Goal: Communication & Community: Answer question/provide support

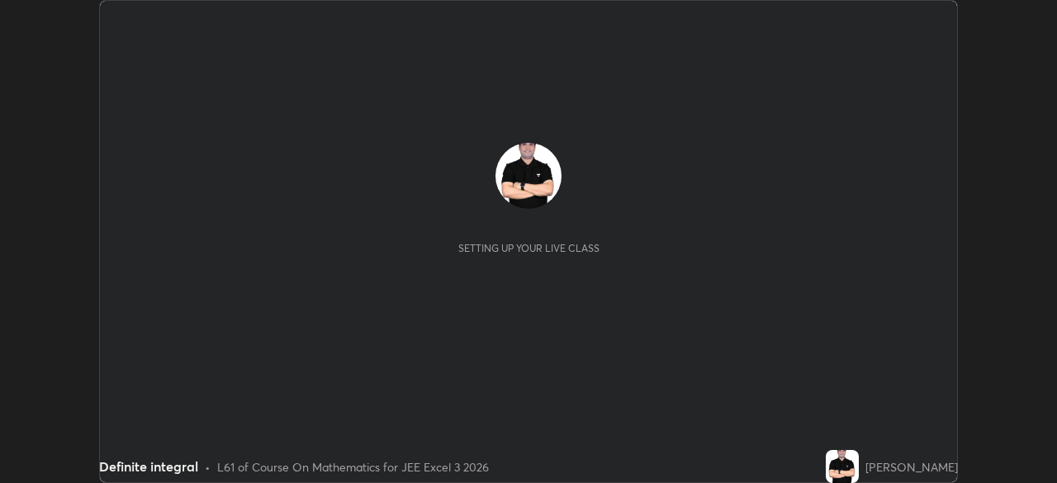
scroll to position [483, 1056]
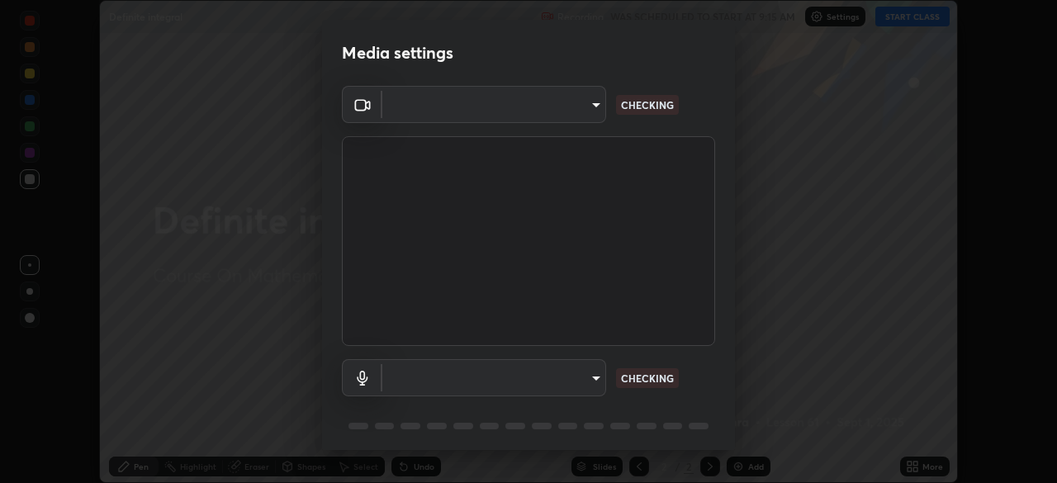
type input "d2a8d083fe92625c00d6f2d6251b1743eb4d001f6796ada4c2fe812c908969fc"
type input "default"
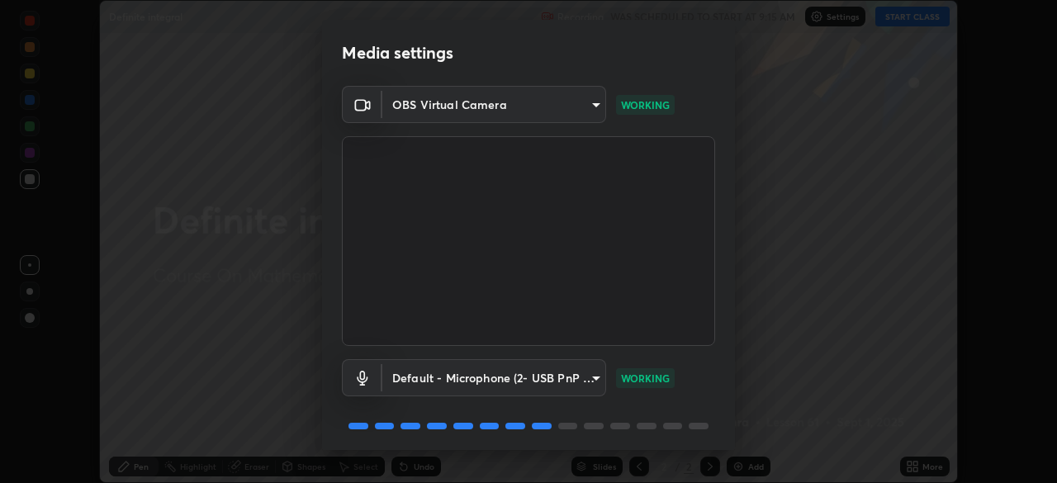
scroll to position [59, 0]
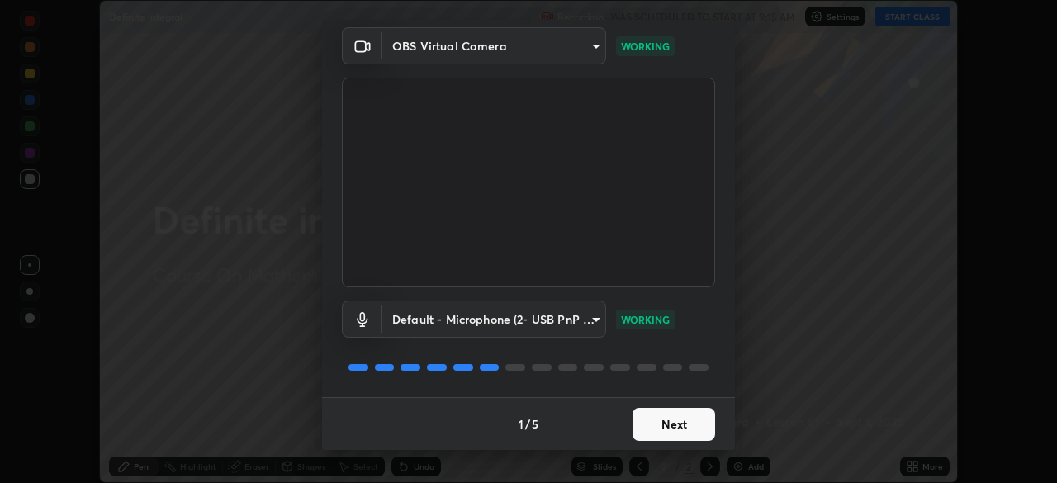
click at [654, 418] on button "Next" at bounding box center [673, 424] width 83 height 33
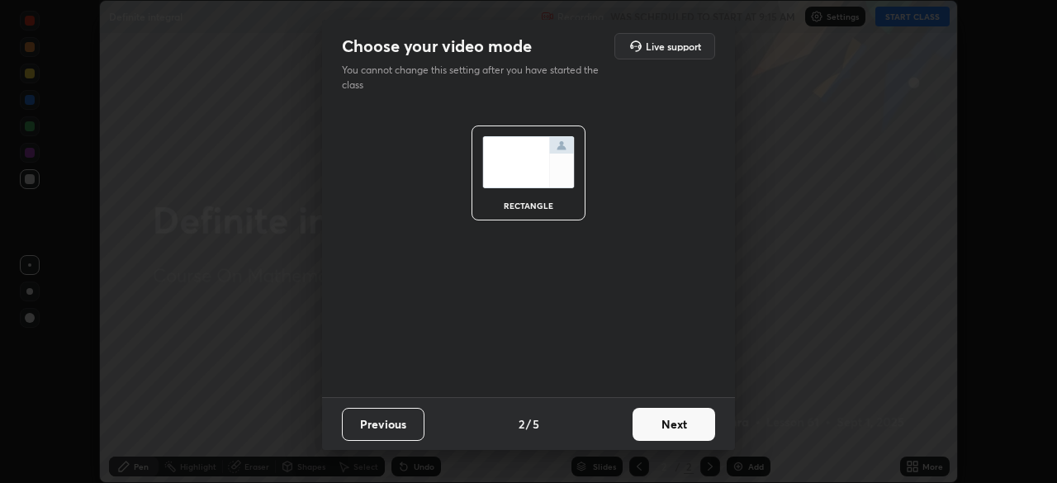
click at [665, 434] on button "Next" at bounding box center [673, 424] width 83 height 33
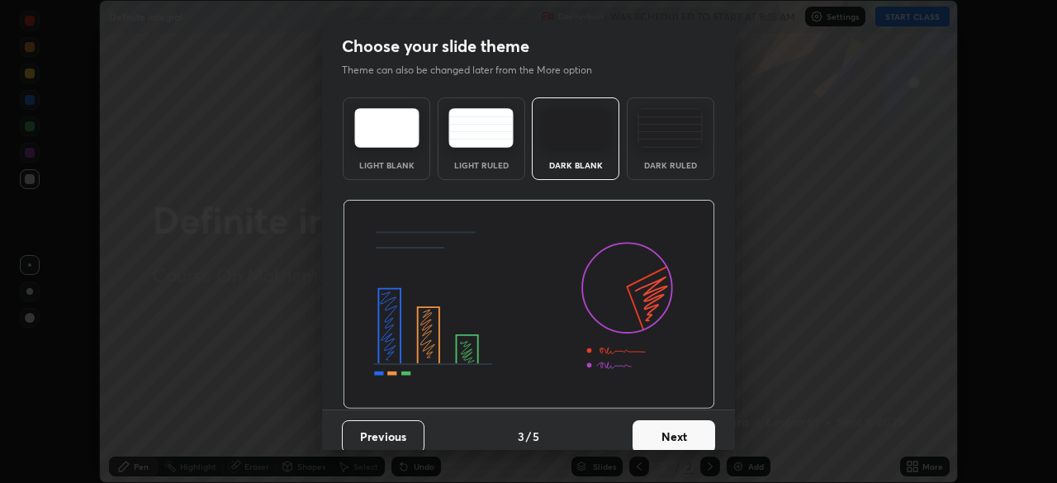
click at [660, 422] on button "Next" at bounding box center [673, 436] width 83 height 33
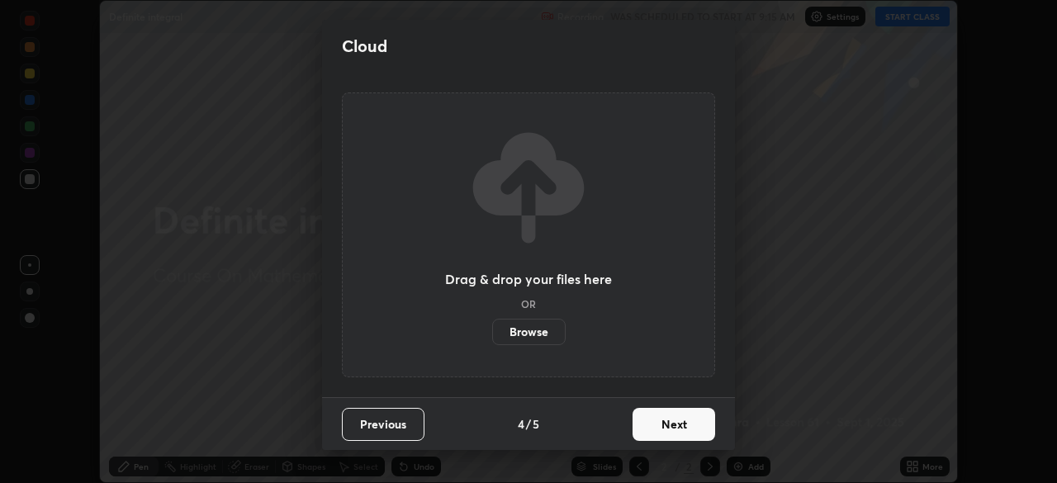
click at [663, 424] on button "Next" at bounding box center [673, 424] width 83 height 33
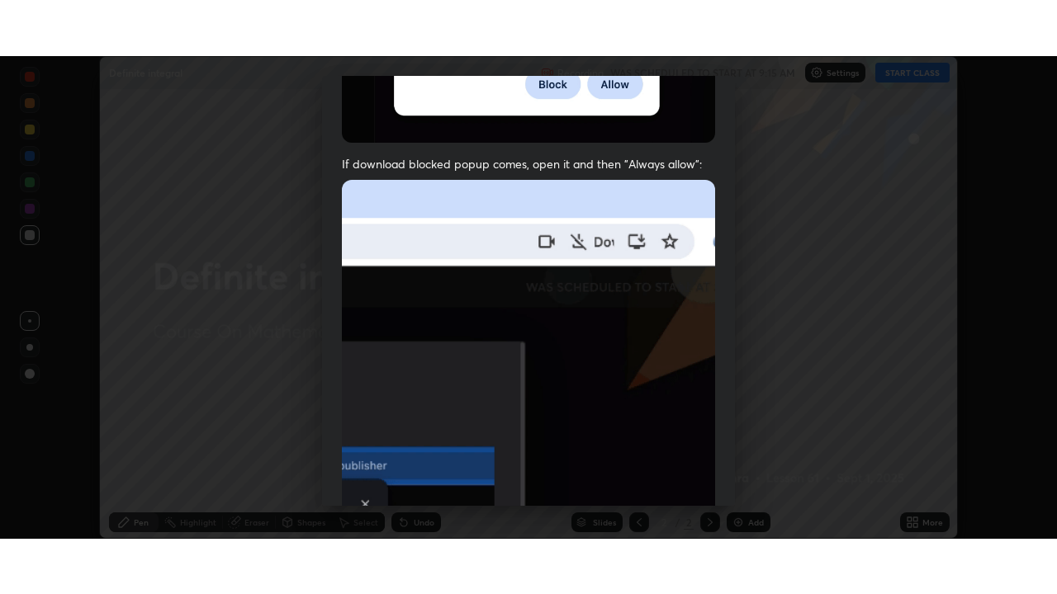
scroll to position [395, 0]
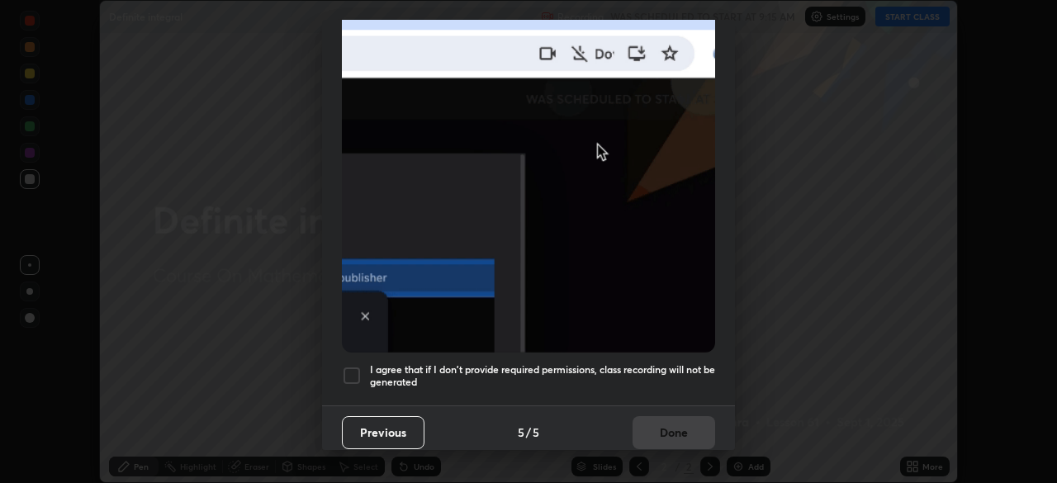
click at [352, 367] on div at bounding box center [352, 376] width 20 height 20
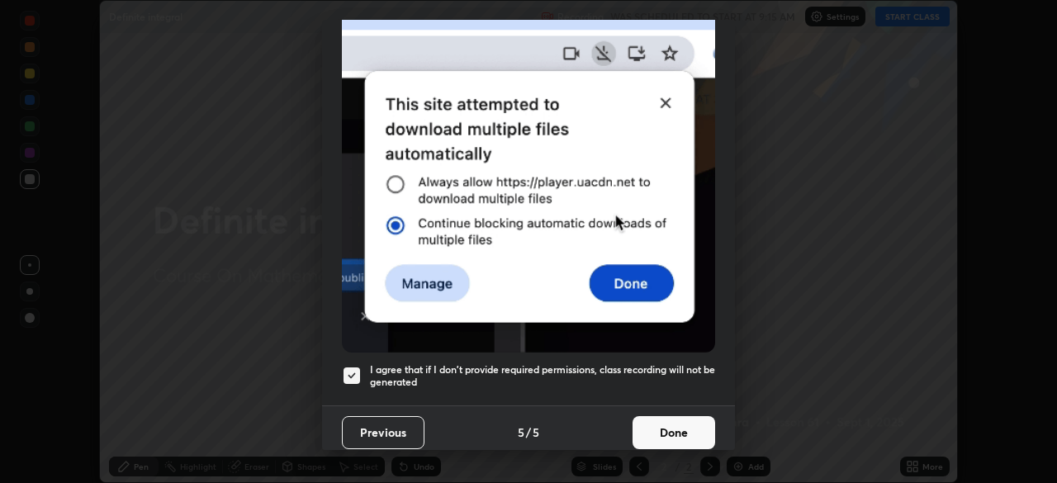
click at [651, 416] on button "Done" at bounding box center [673, 432] width 83 height 33
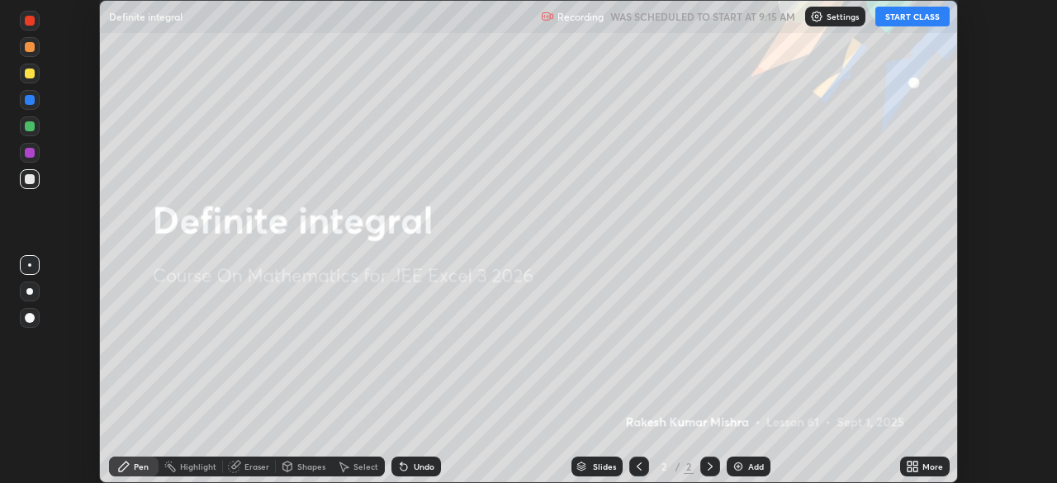
click at [902, 9] on button "START CLASS" at bounding box center [912, 17] width 74 height 20
click at [909, 469] on icon at bounding box center [909, 469] width 4 height 4
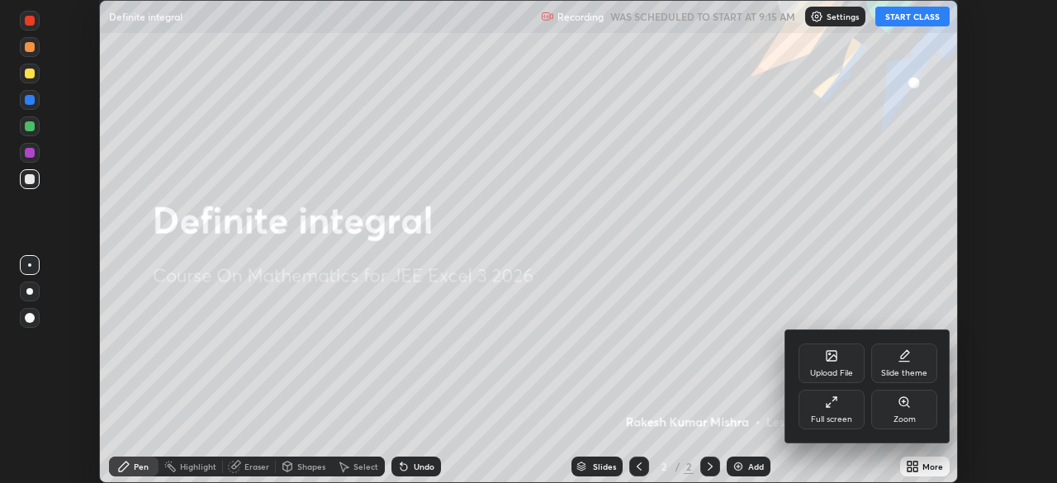
click at [835, 410] on div "Full screen" at bounding box center [831, 410] width 66 height 40
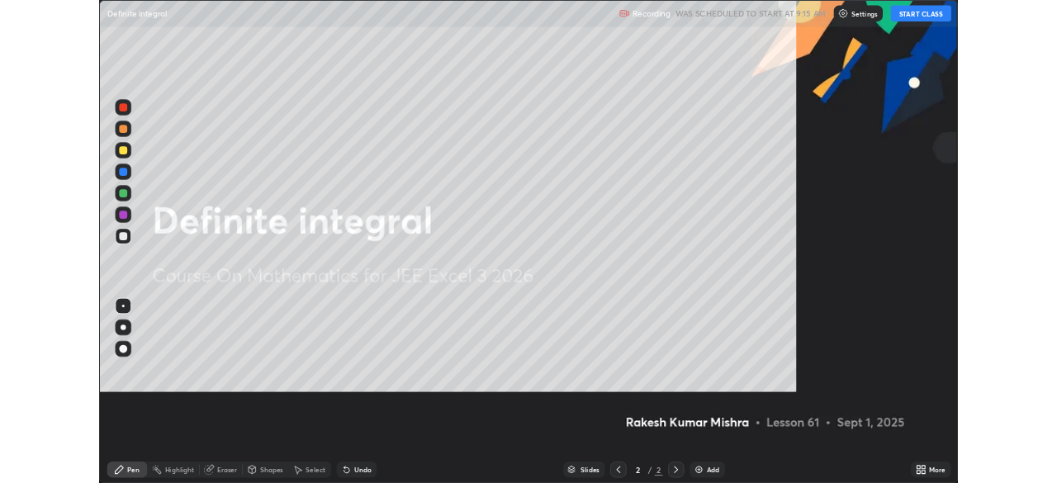
scroll to position [594, 1057]
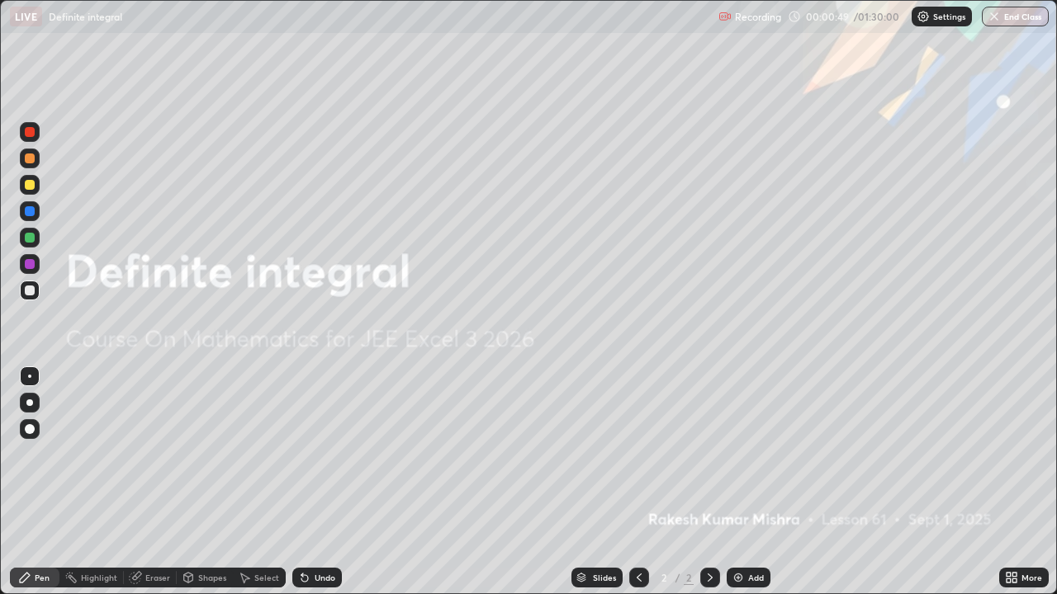
click at [1003, 482] on div "More" at bounding box center [1024, 578] width 50 height 20
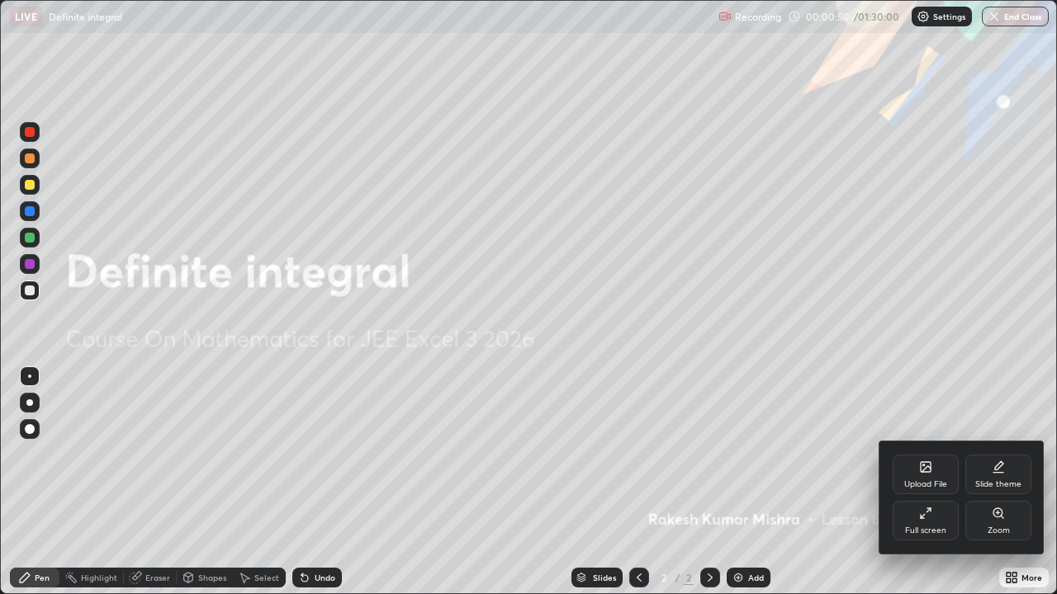
click at [924, 480] on div "Upload File" at bounding box center [925, 484] width 43 height 8
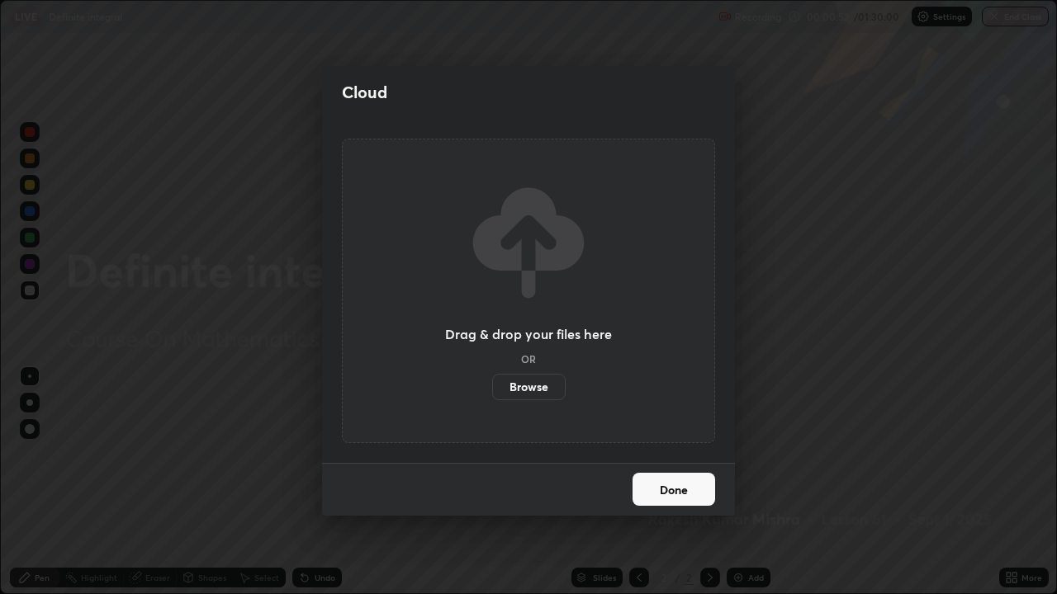
click at [537, 394] on label "Browse" at bounding box center [528, 387] width 73 height 26
click at [492, 394] on input "Browse" at bounding box center [492, 387] width 0 height 26
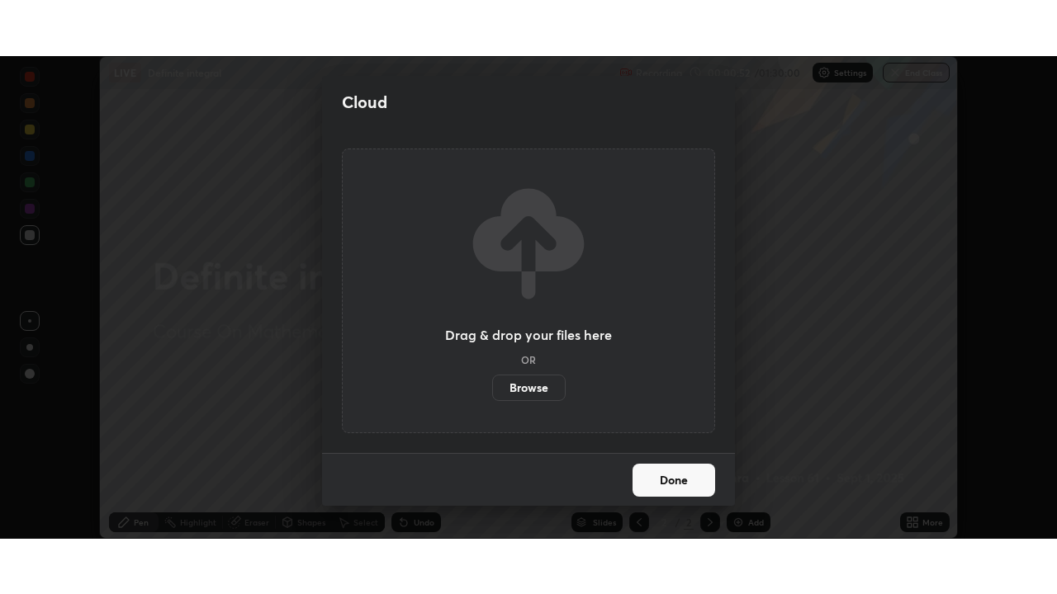
scroll to position [82075, 81501]
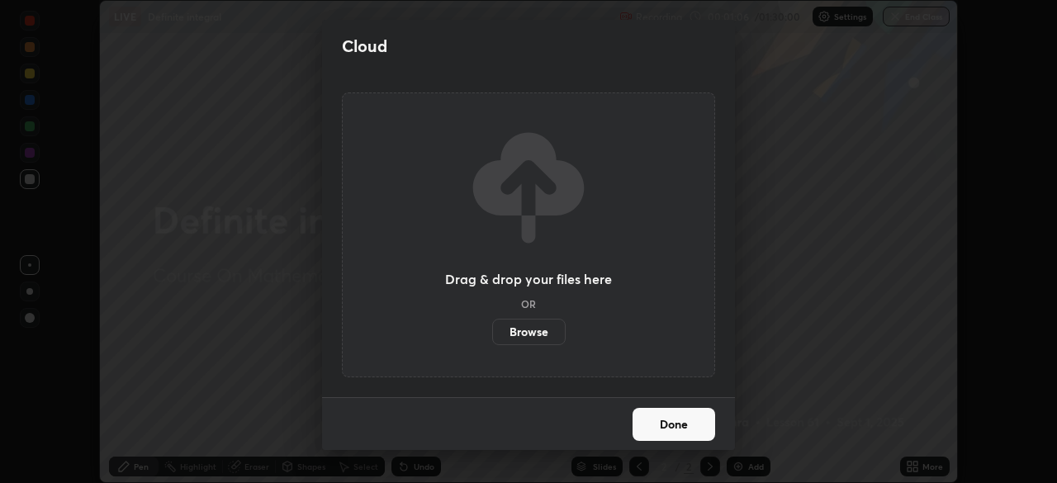
click at [528, 333] on label "Browse" at bounding box center [528, 332] width 73 height 26
click at [492, 333] on input "Browse" at bounding box center [492, 332] width 0 height 26
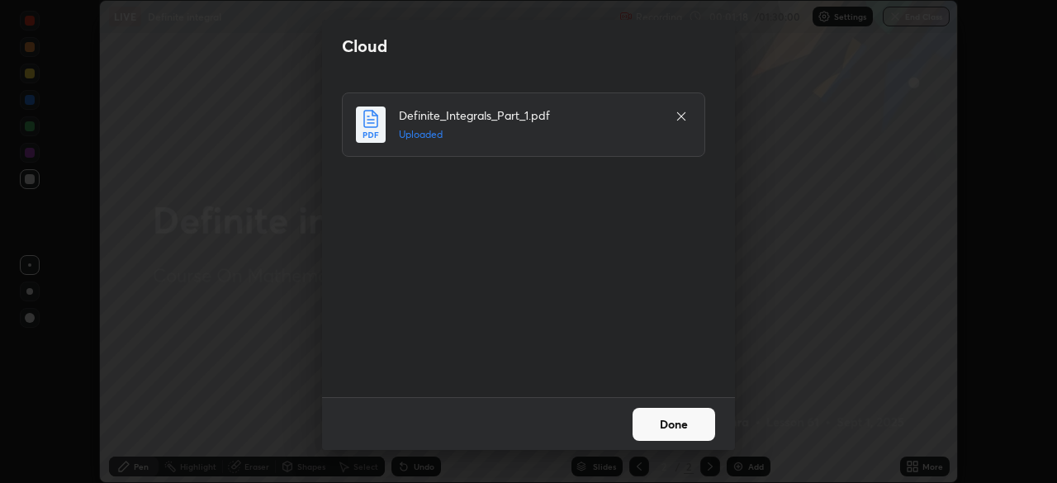
click at [673, 414] on button "Done" at bounding box center [673, 424] width 83 height 33
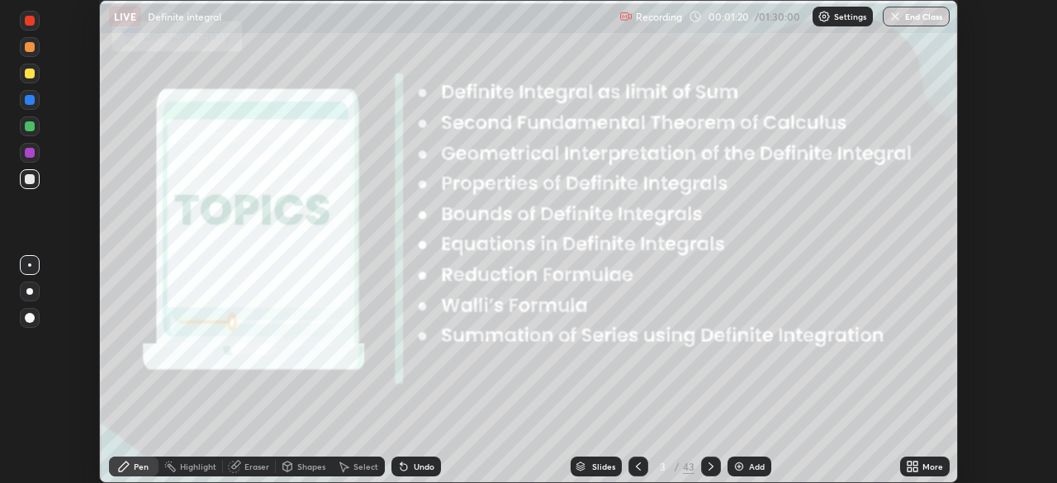
click at [709, 466] on icon at bounding box center [710, 466] width 13 height 13
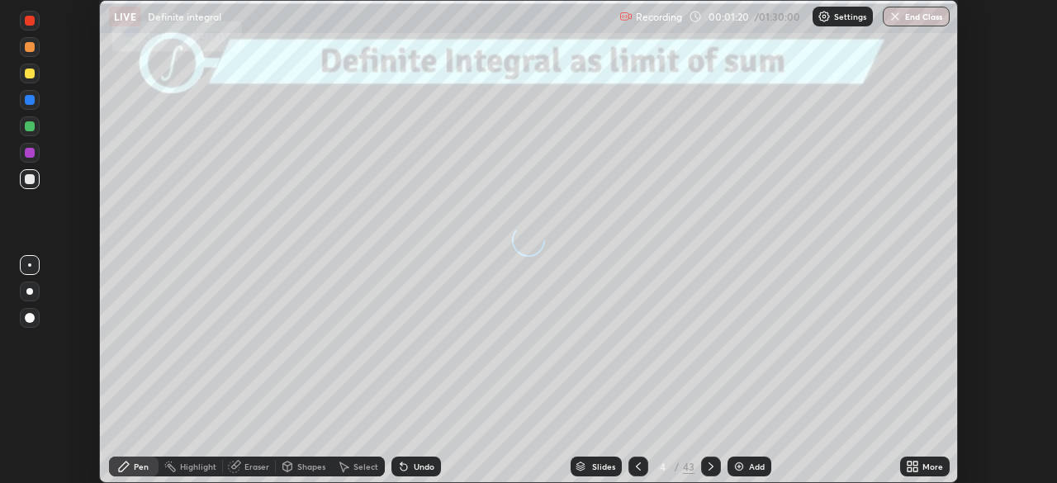
click at [711, 467] on icon at bounding box center [710, 466] width 13 height 13
click at [708, 466] on icon at bounding box center [710, 466] width 13 height 13
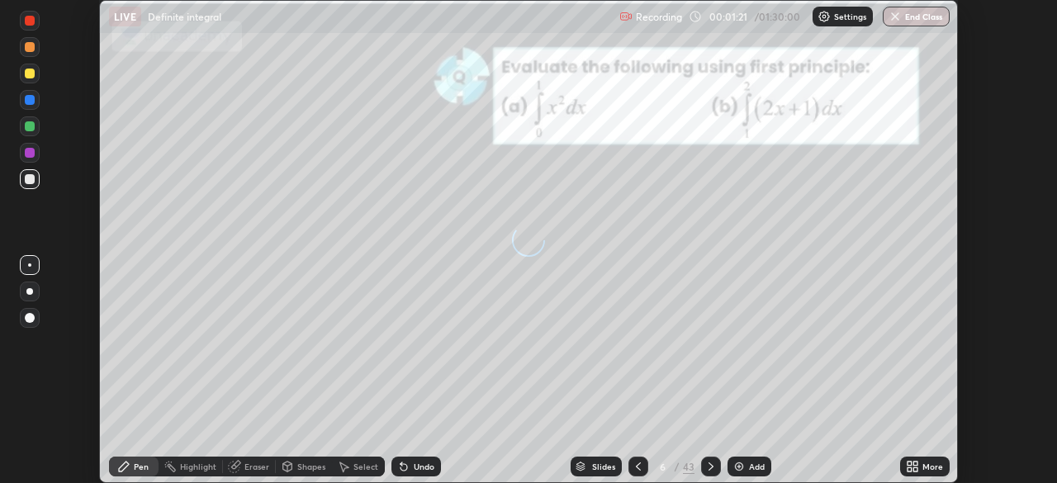
click at [708, 466] on icon at bounding box center [710, 466] width 13 height 13
click at [907, 465] on icon at bounding box center [909, 463] width 4 height 4
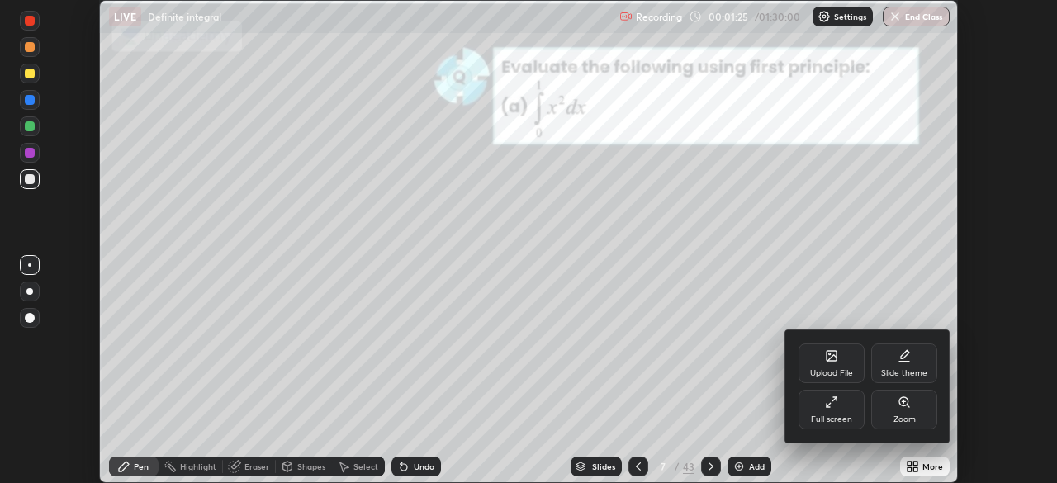
click at [822, 364] on div "Upload File" at bounding box center [831, 363] width 66 height 40
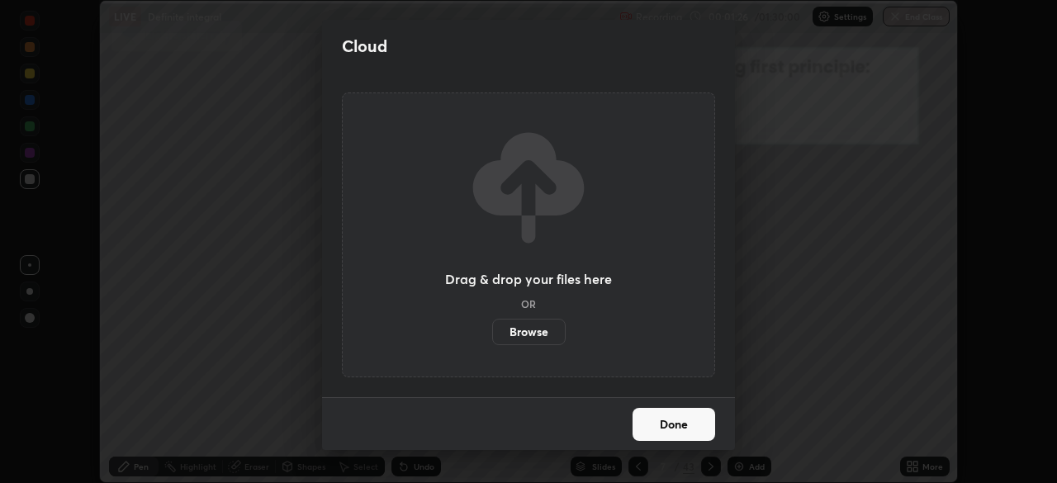
click at [531, 329] on label "Browse" at bounding box center [528, 332] width 73 height 26
click at [492, 329] on input "Browse" at bounding box center [492, 332] width 0 height 26
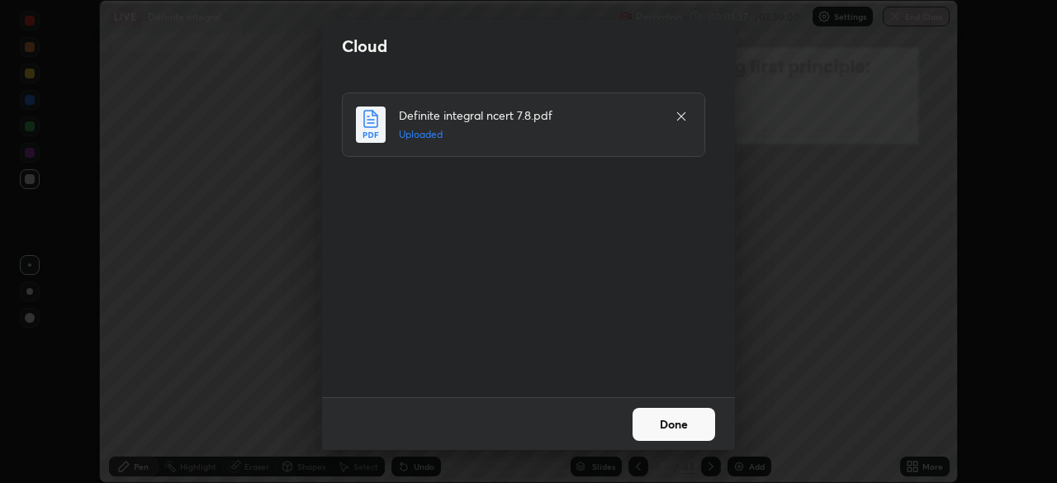
click at [661, 428] on button "Done" at bounding box center [673, 424] width 83 height 33
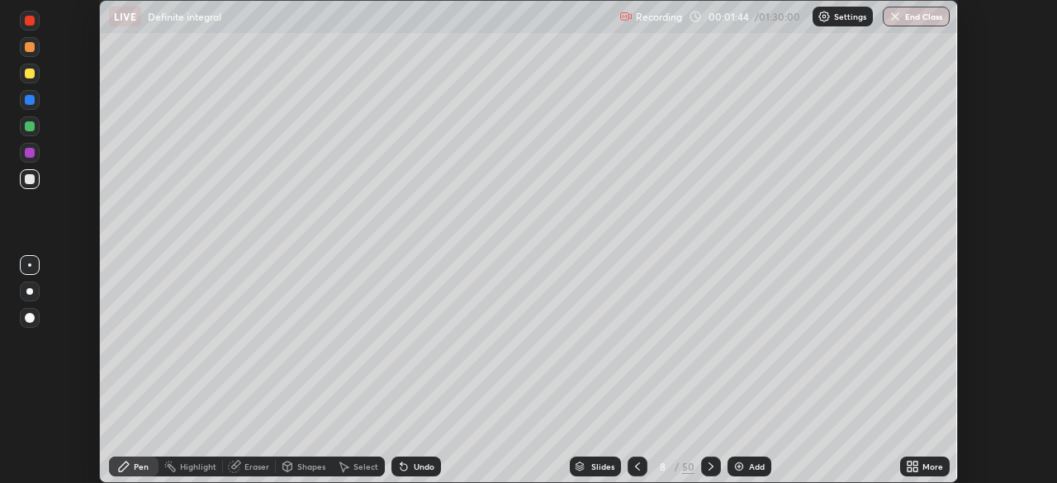
click at [706, 472] on icon at bounding box center [710, 466] width 13 height 13
click at [709, 466] on icon at bounding box center [710, 466] width 13 height 13
click at [915, 469] on icon at bounding box center [915, 469] width 4 height 4
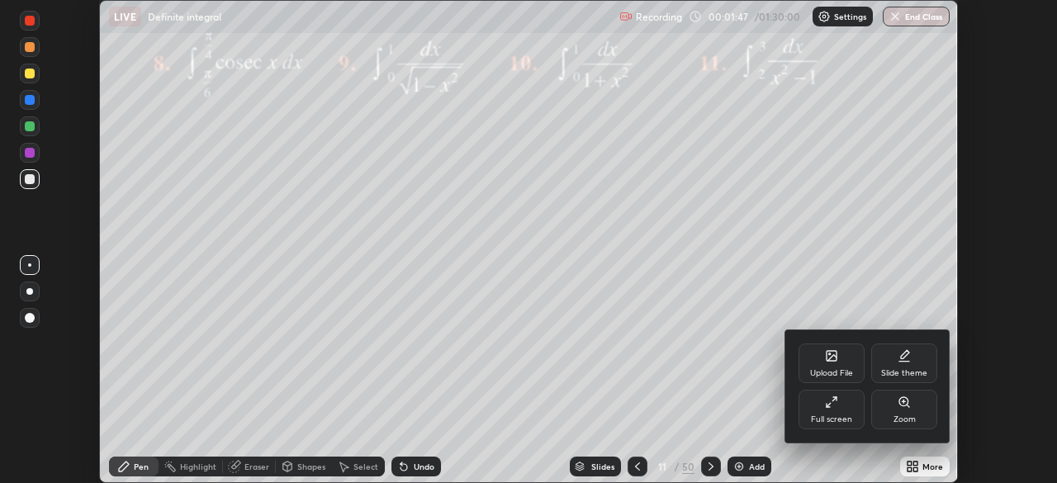
click at [833, 409] on div "Full screen" at bounding box center [831, 410] width 66 height 40
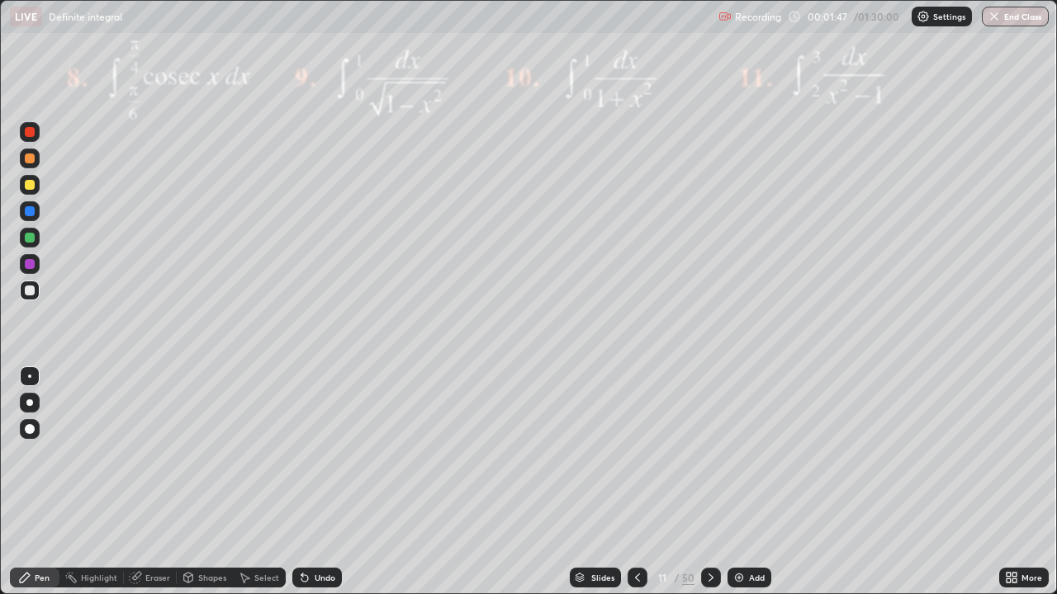
scroll to position [594, 1057]
click at [602, 482] on div "Slides" at bounding box center [602, 578] width 23 height 8
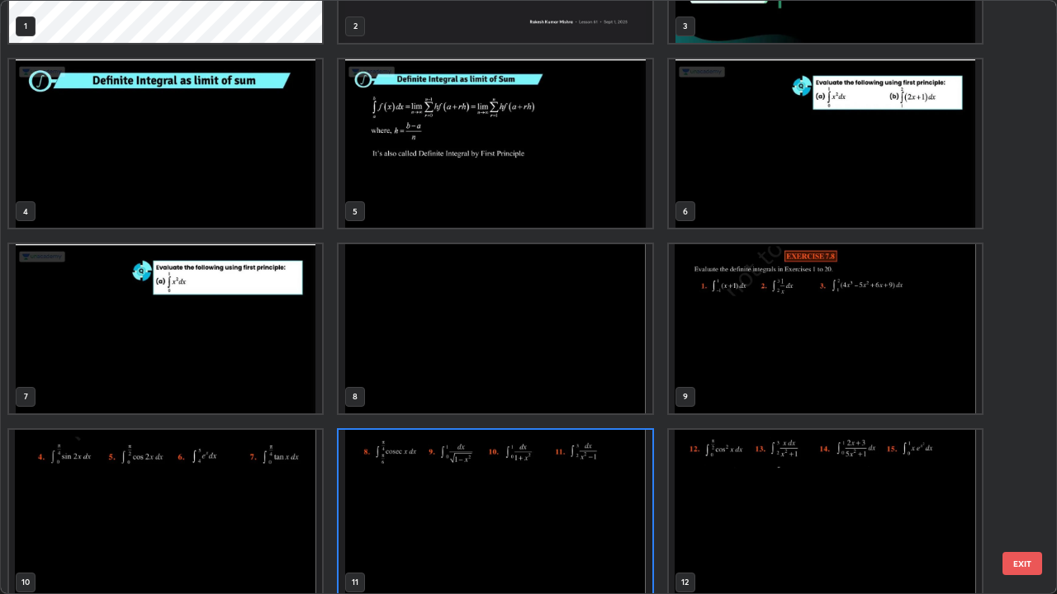
scroll to position [0, 0]
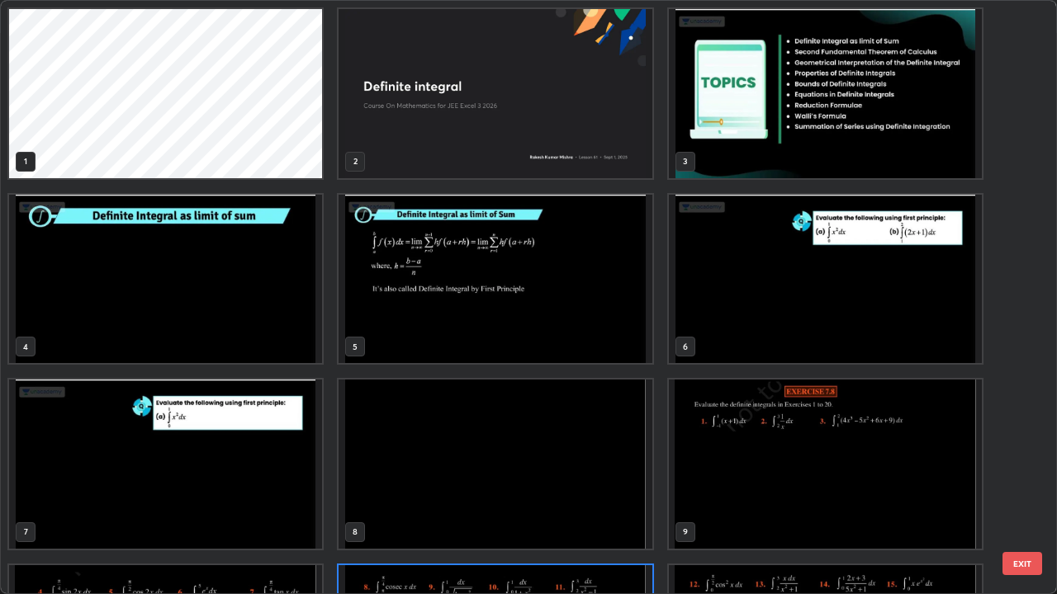
click at [279, 314] on img "grid" at bounding box center [165, 279] width 313 height 169
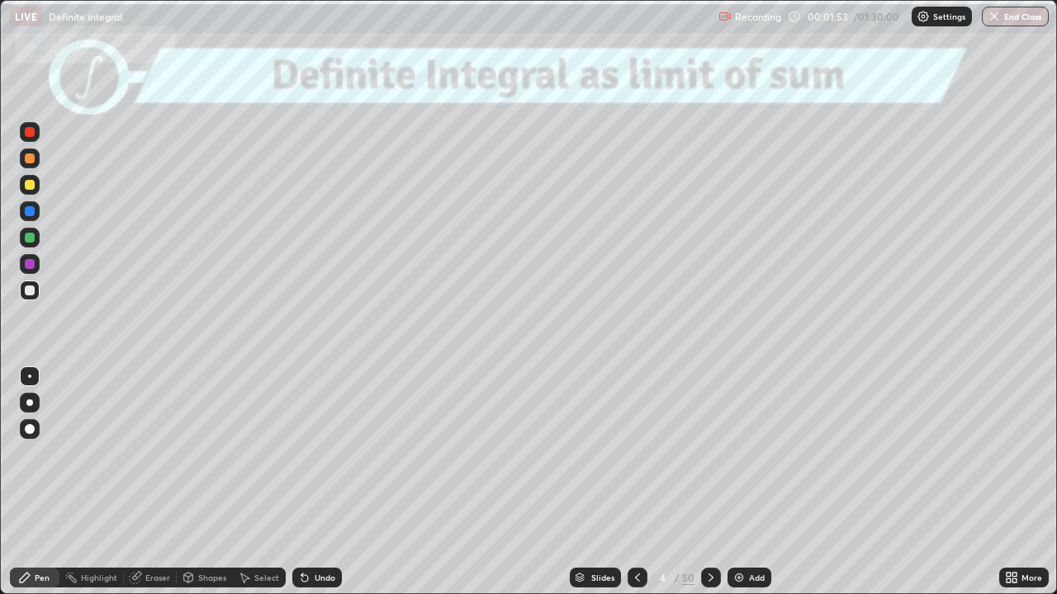
click at [280, 309] on img "grid" at bounding box center [165, 279] width 313 height 169
click at [29, 241] on div at bounding box center [30, 238] width 10 height 10
click at [29, 189] on div at bounding box center [30, 185] width 10 height 10
click at [709, 482] on icon at bounding box center [710, 577] width 13 height 13
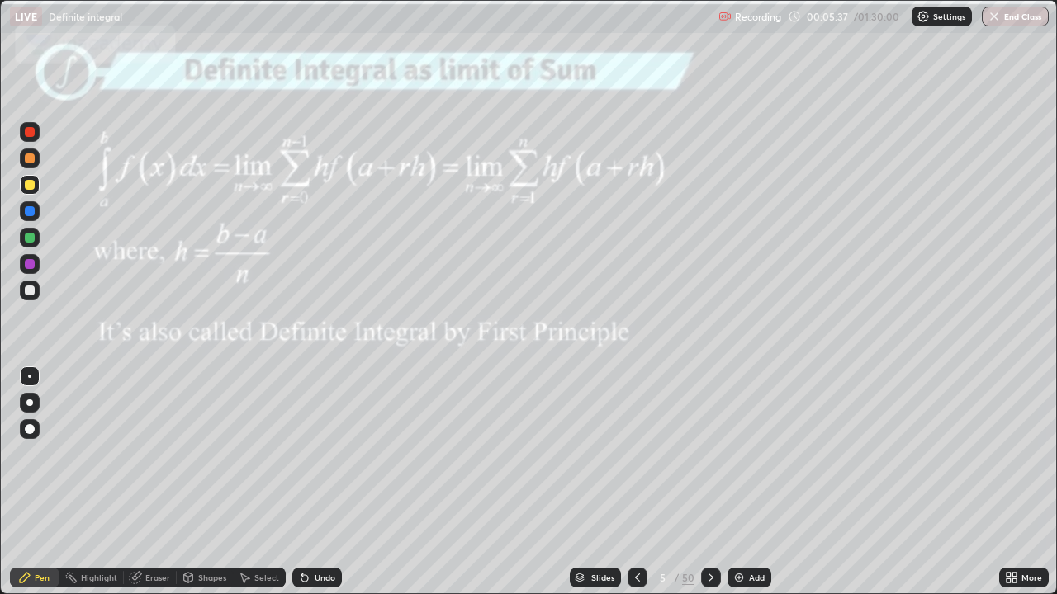
click at [593, 482] on div "Slides" at bounding box center [602, 578] width 23 height 8
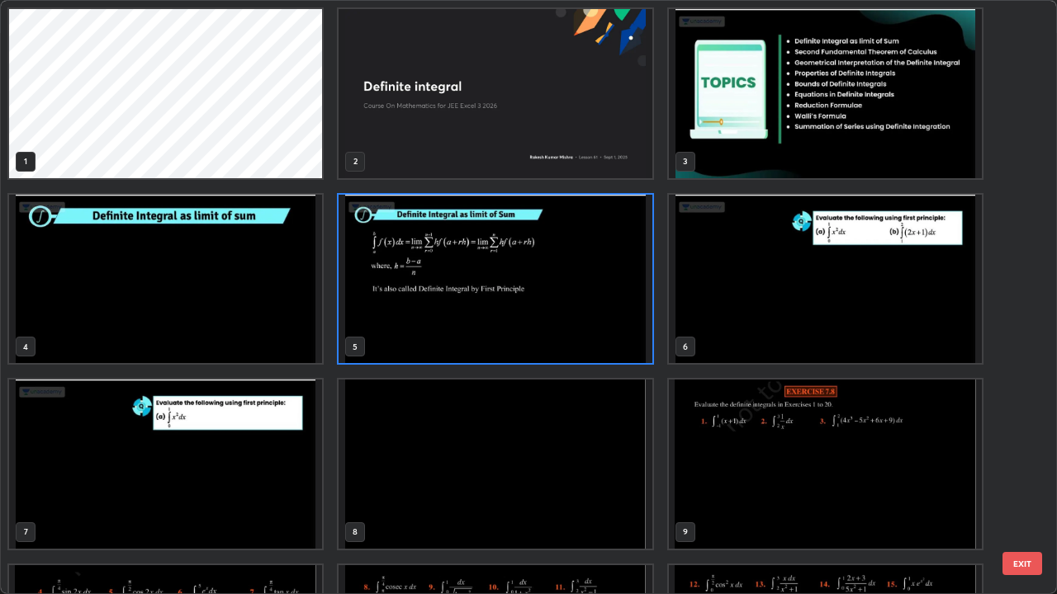
scroll to position [588, 1047]
click at [726, 157] on img "grid" at bounding box center [825, 93] width 313 height 169
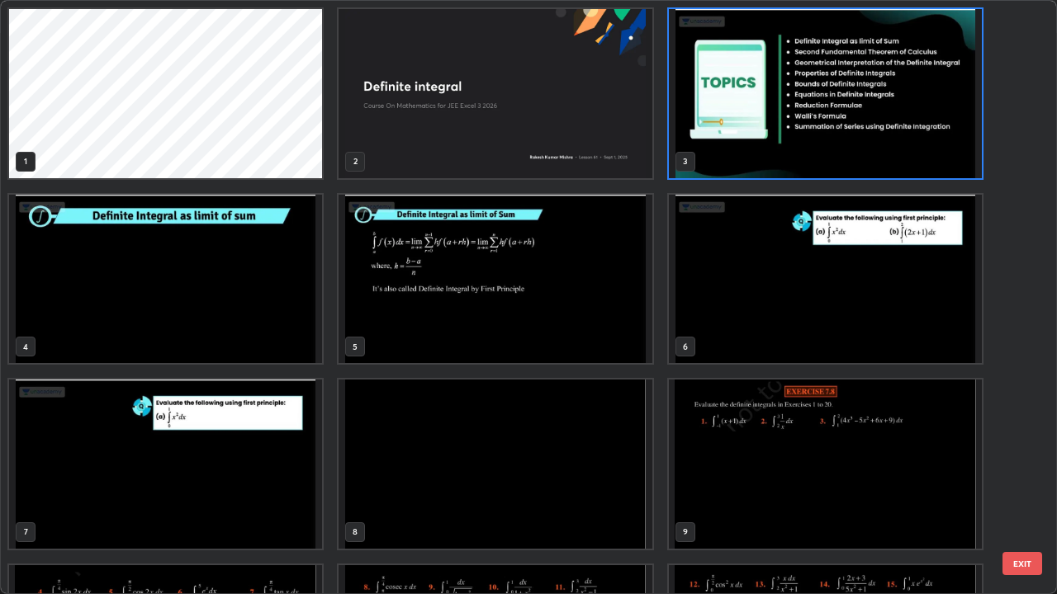
click at [733, 157] on img "grid" at bounding box center [825, 93] width 313 height 169
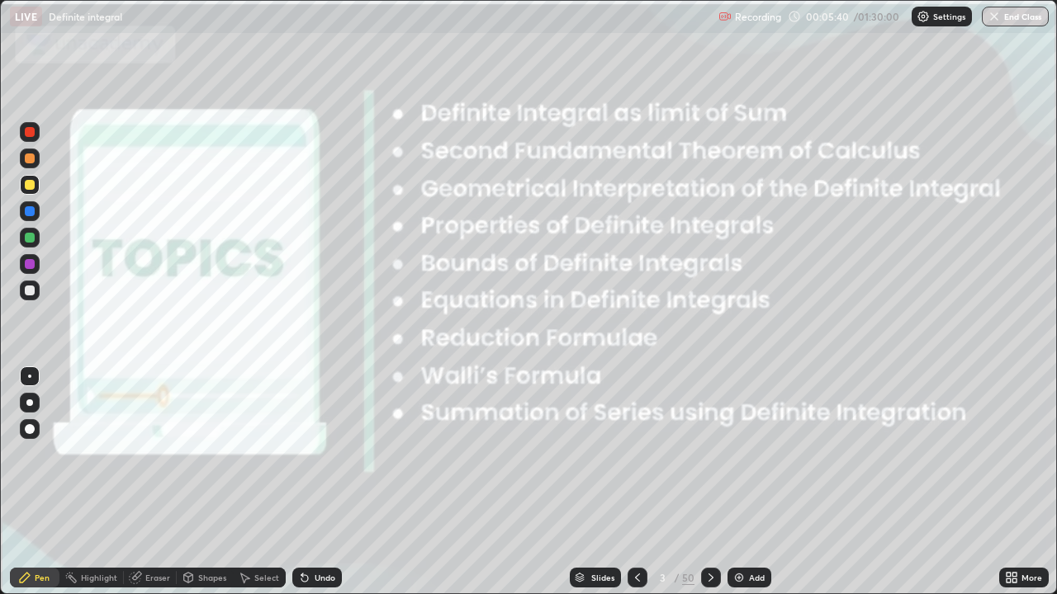
click at [733, 157] on img "grid" at bounding box center [825, 93] width 313 height 169
click at [596, 482] on div "Slides" at bounding box center [602, 578] width 23 height 8
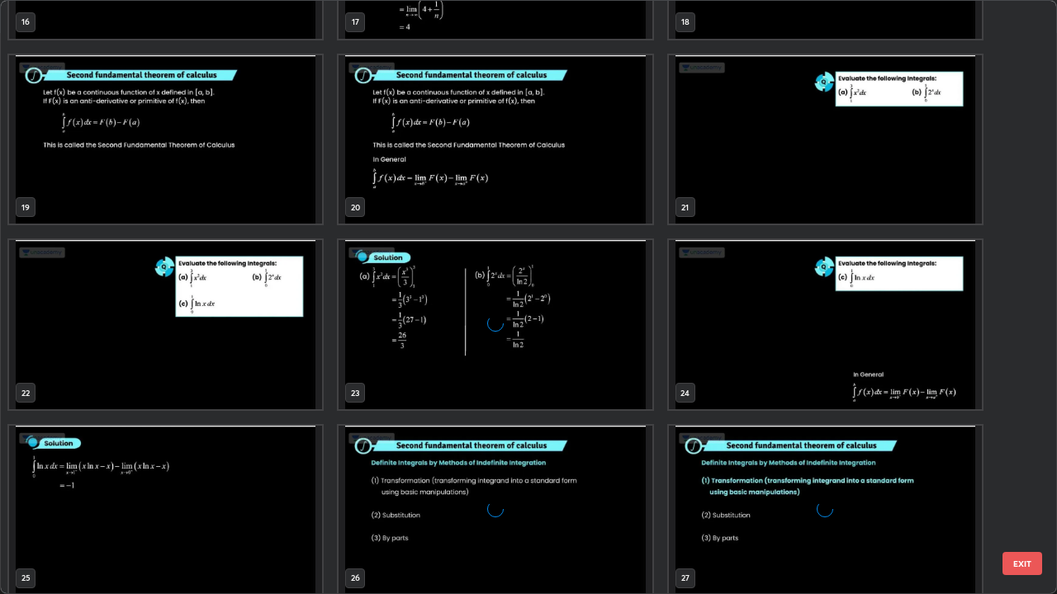
scroll to position [1072, 0]
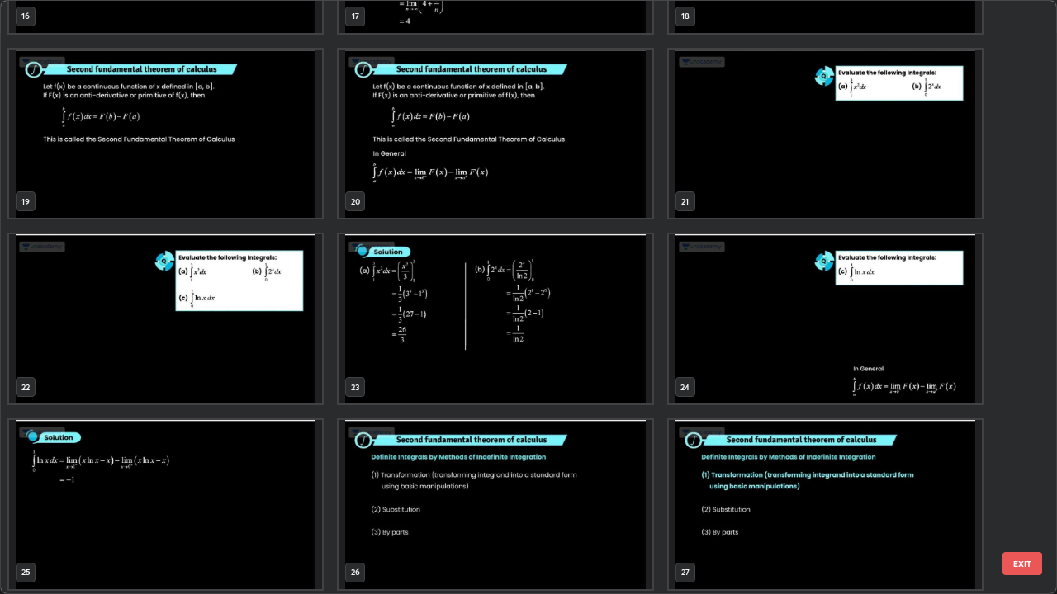
click at [386, 482] on img "grid" at bounding box center [494, 504] width 313 height 169
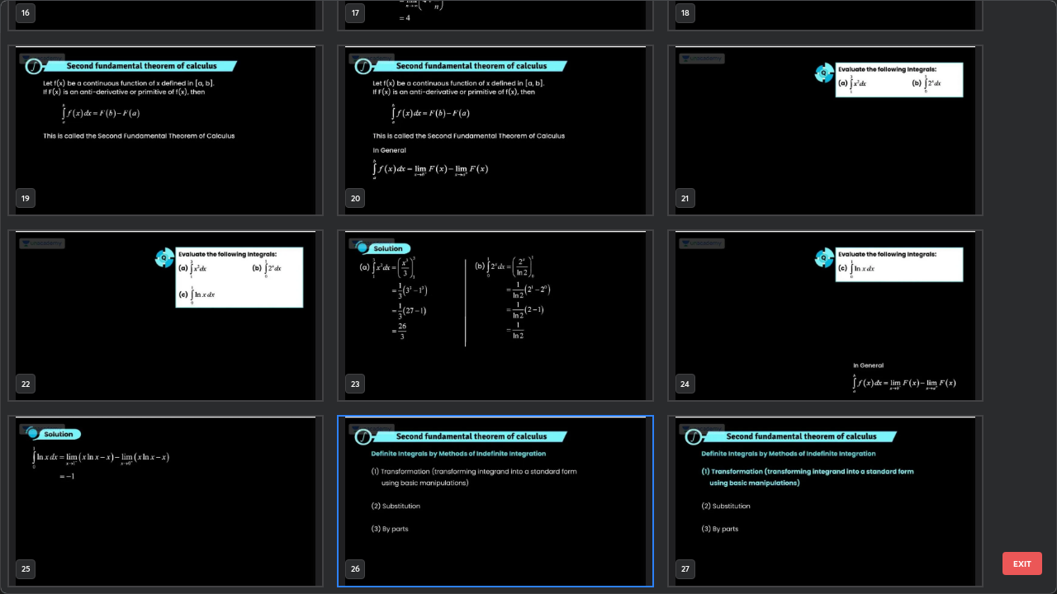
click at [378, 479] on img "grid" at bounding box center [494, 501] width 313 height 169
click at [372, 475] on img "grid" at bounding box center [494, 501] width 313 height 169
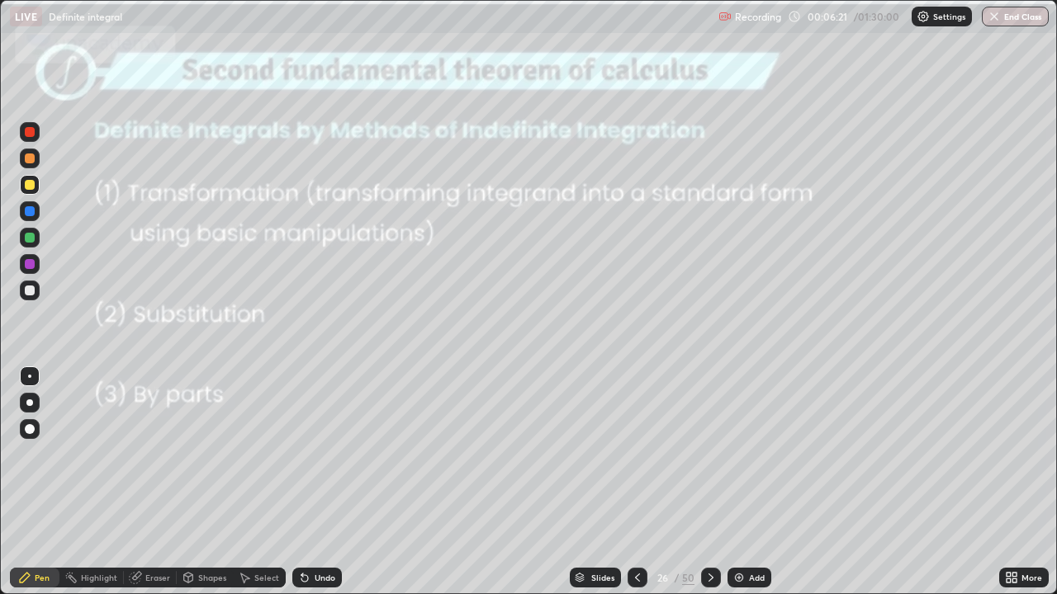
click at [629, 482] on div at bounding box center [637, 578] width 20 height 20
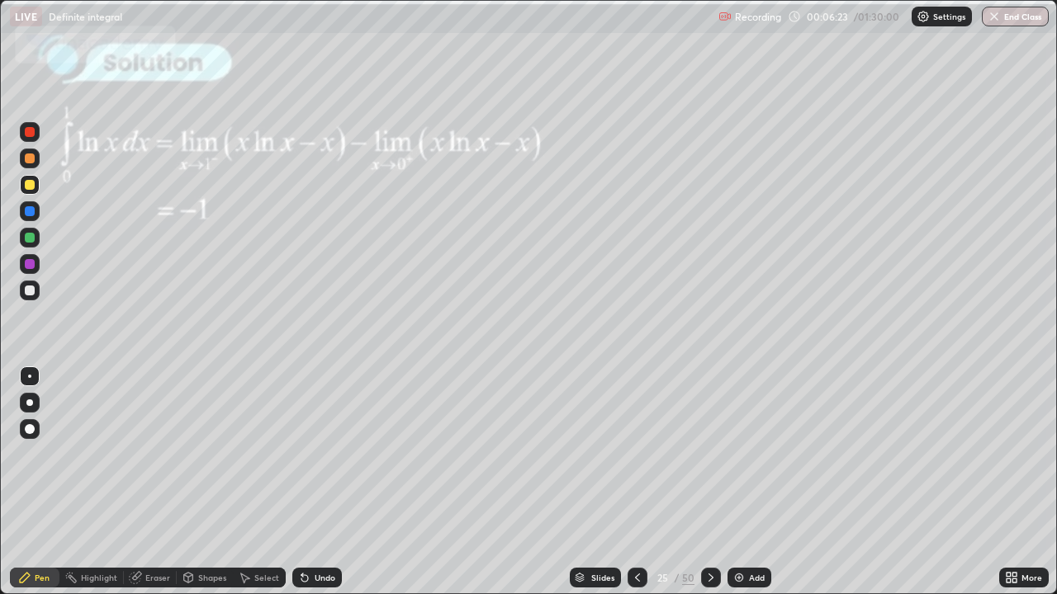
click at [635, 482] on icon at bounding box center [637, 577] width 13 height 13
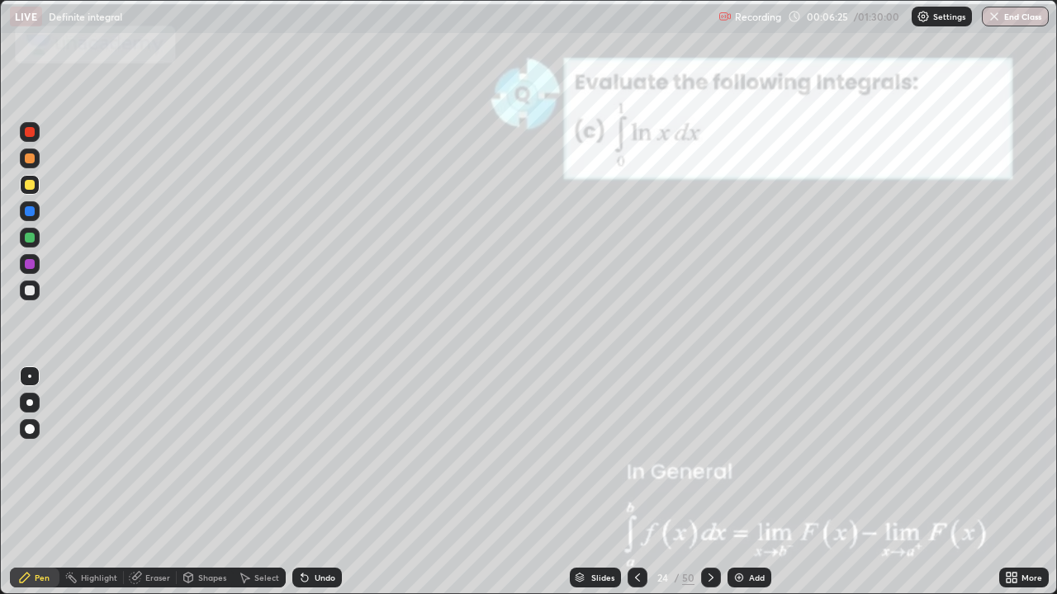
click at [594, 482] on div "Slides" at bounding box center [602, 578] width 23 height 8
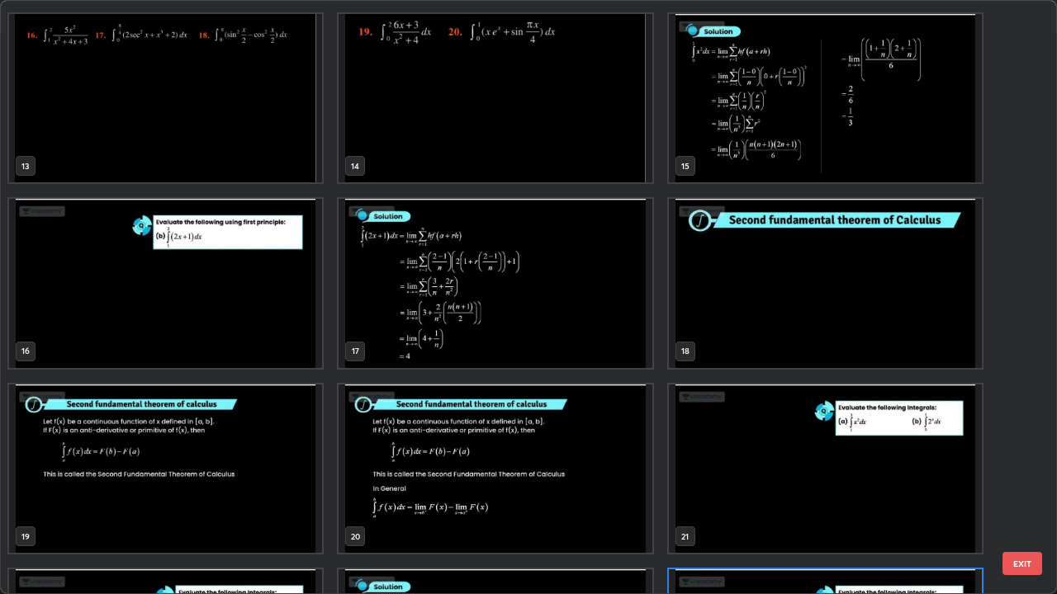
scroll to position [742, 0]
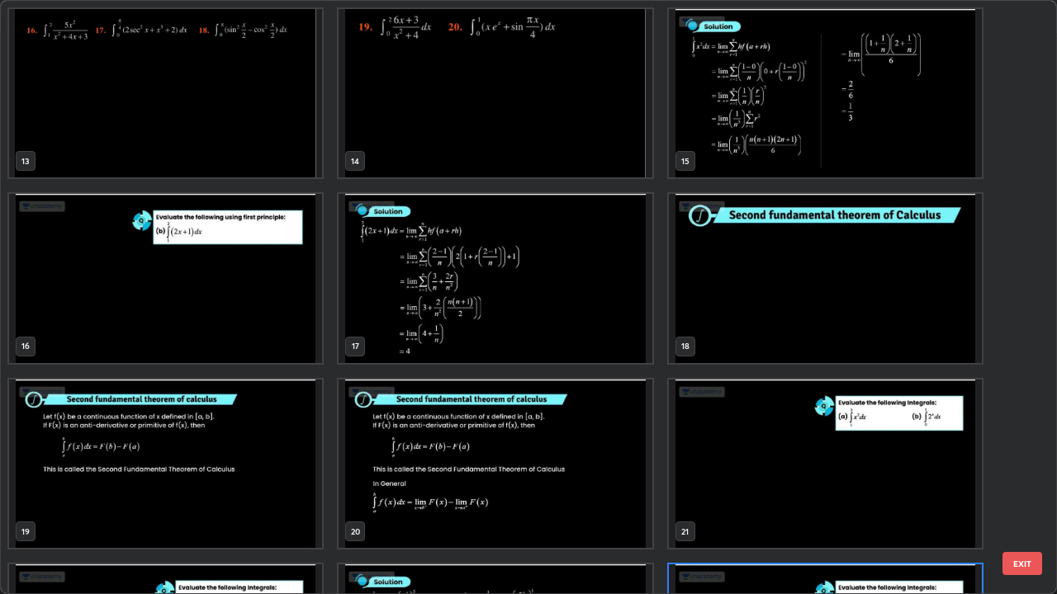
click at [220, 452] on img "grid" at bounding box center [165, 464] width 313 height 169
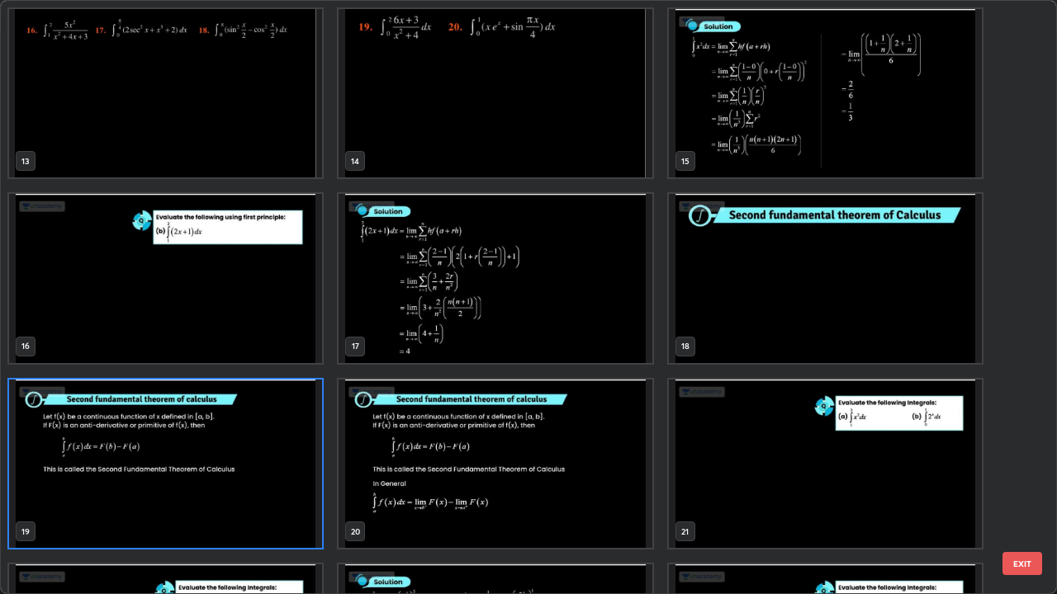
click at [234, 450] on img "grid" at bounding box center [165, 464] width 313 height 169
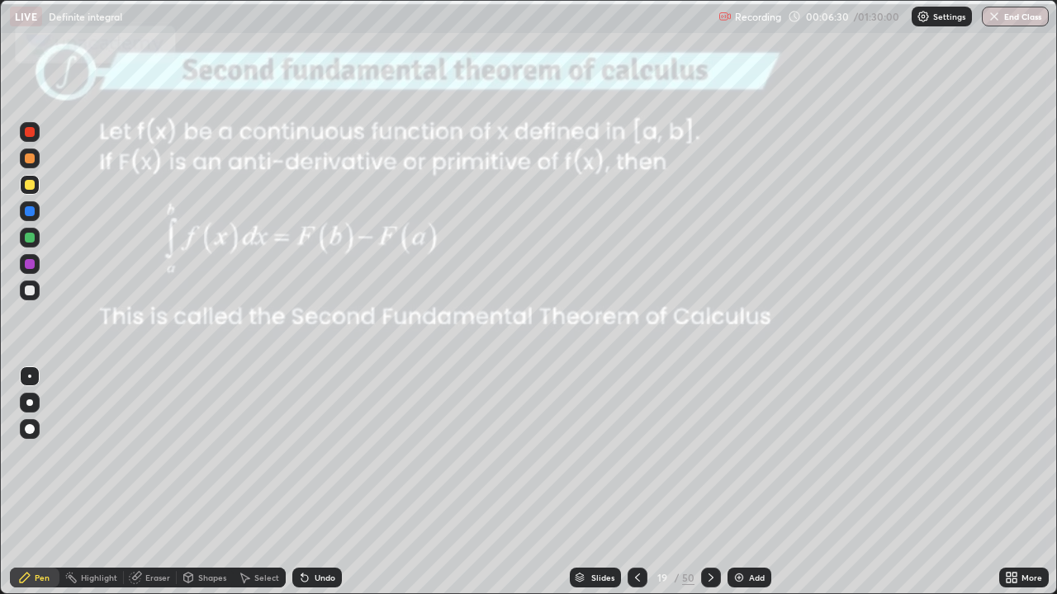
click at [234, 450] on img "grid" at bounding box center [165, 464] width 313 height 169
click at [236, 449] on img "grid" at bounding box center [165, 464] width 313 height 169
click at [711, 482] on icon at bounding box center [710, 577] width 13 height 13
click at [31, 185] on div at bounding box center [30, 185] width 10 height 10
click at [33, 291] on div at bounding box center [30, 291] width 10 height 10
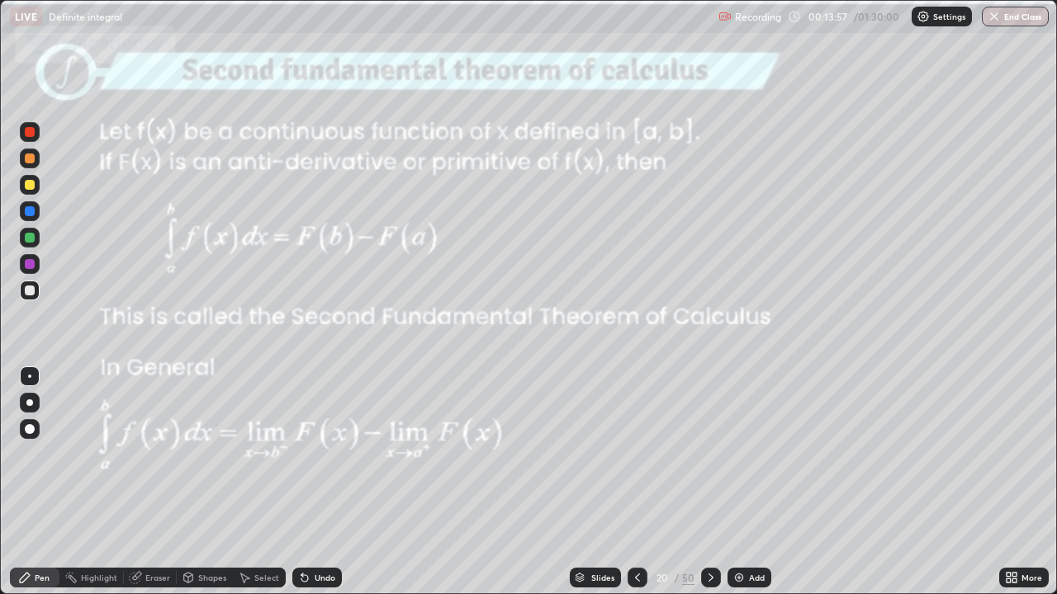
click at [709, 482] on icon at bounding box center [710, 577] width 13 height 13
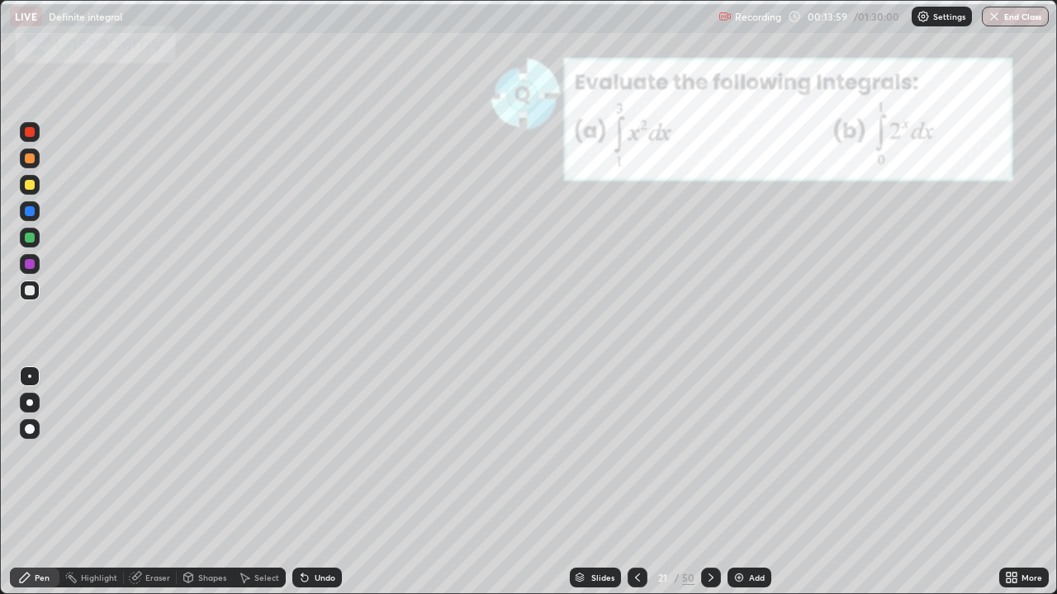
click at [636, 482] on icon at bounding box center [637, 577] width 13 height 13
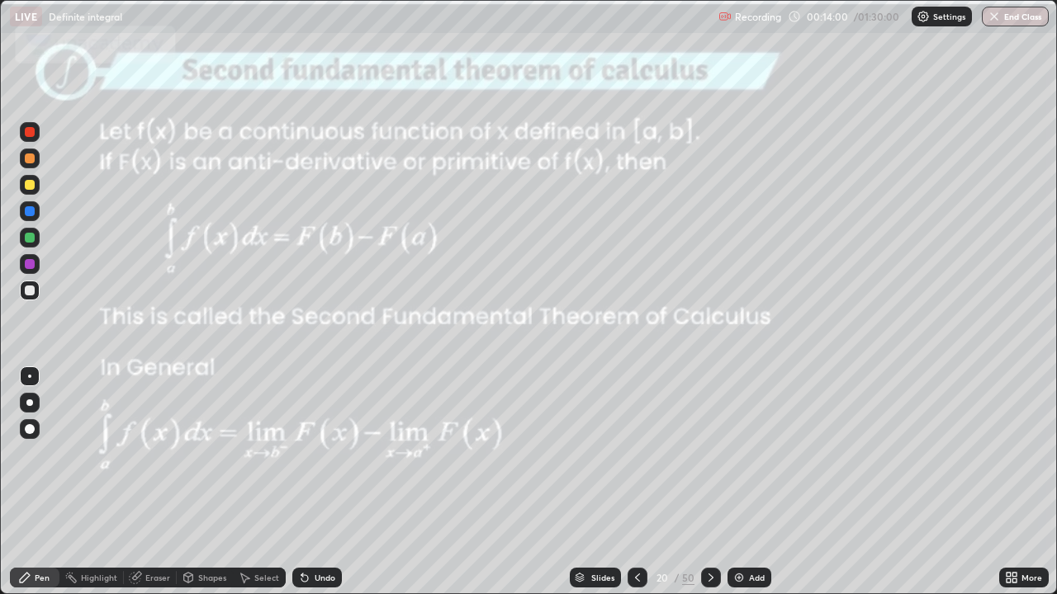
click at [589, 482] on div "Slides" at bounding box center [595, 578] width 51 height 20
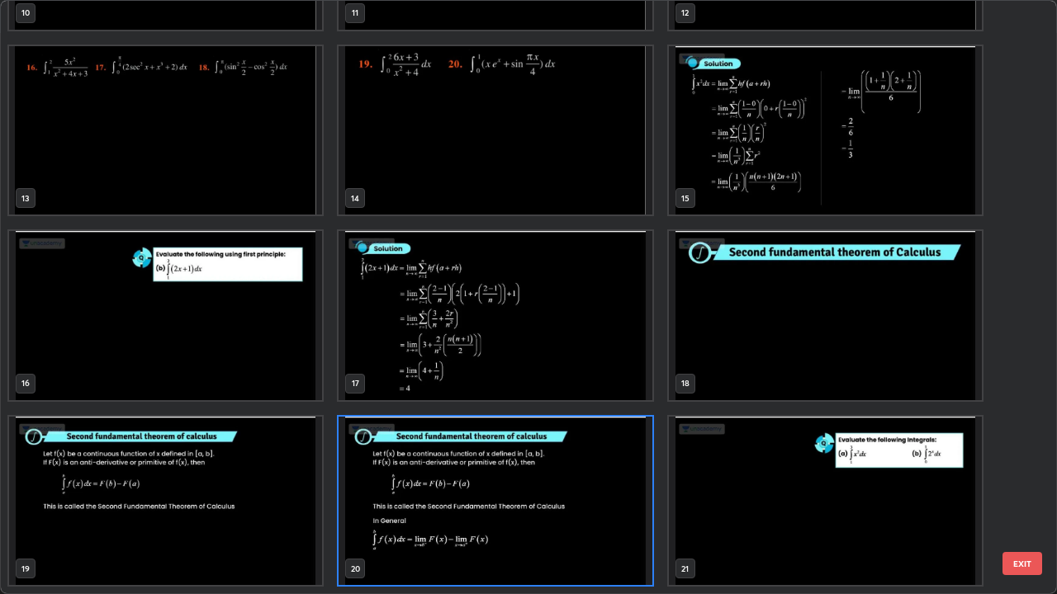
scroll to position [588, 1047]
click at [591, 482] on img "grid" at bounding box center [494, 501] width 313 height 169
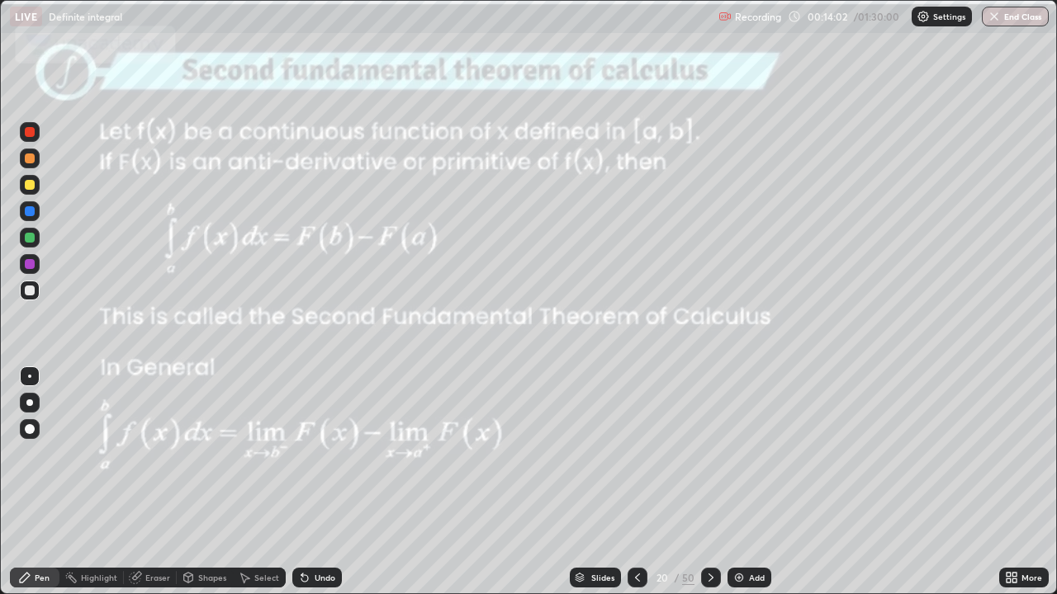
click at [594, 482] on img "grid" at bounding box center [494, 501] width 313 height 169
click at [597, 482] on img "grid" at bounding box center [494, 501] width 313 height 169
click at [735, 482] on img at bounding box center [738, 577] width 13 height 13
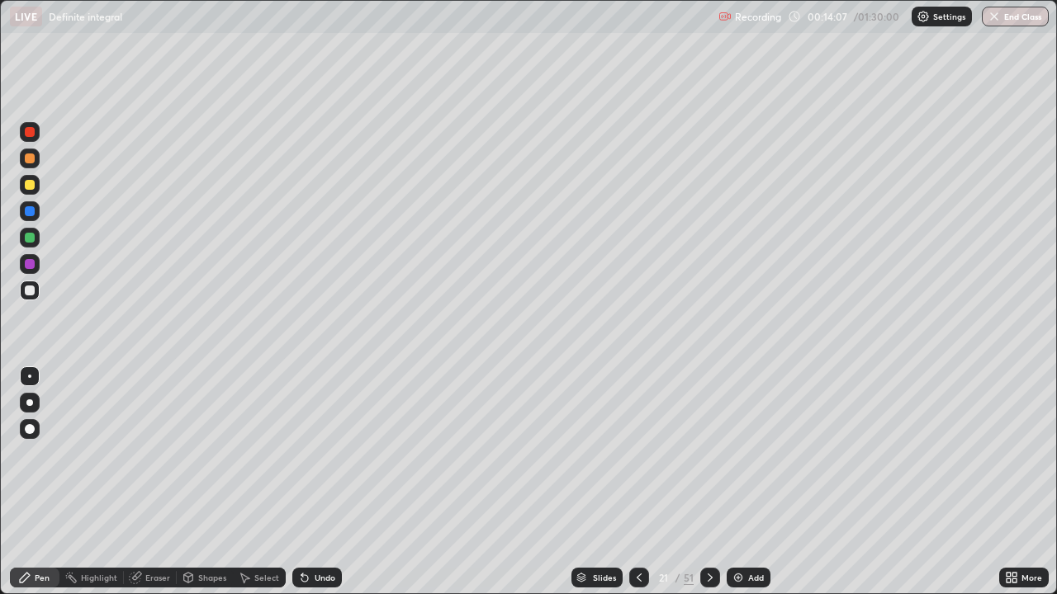
click at [219, 482] on div "Shapes" at bounding box center [212, 578] width 28 height 8
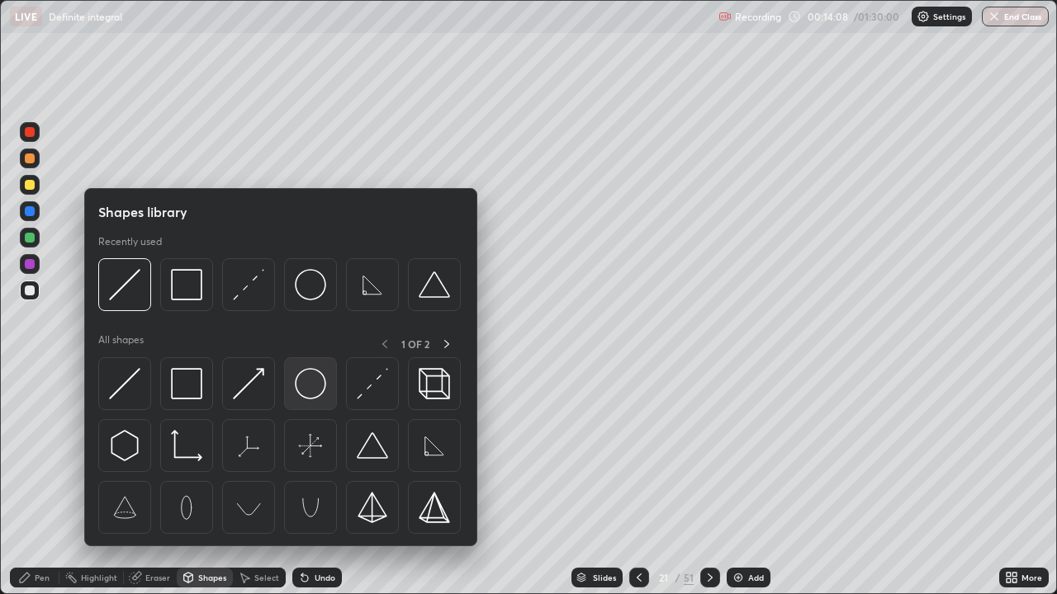
click at [314, 390] on img at bounding box center [310, 383] width 31 height 31
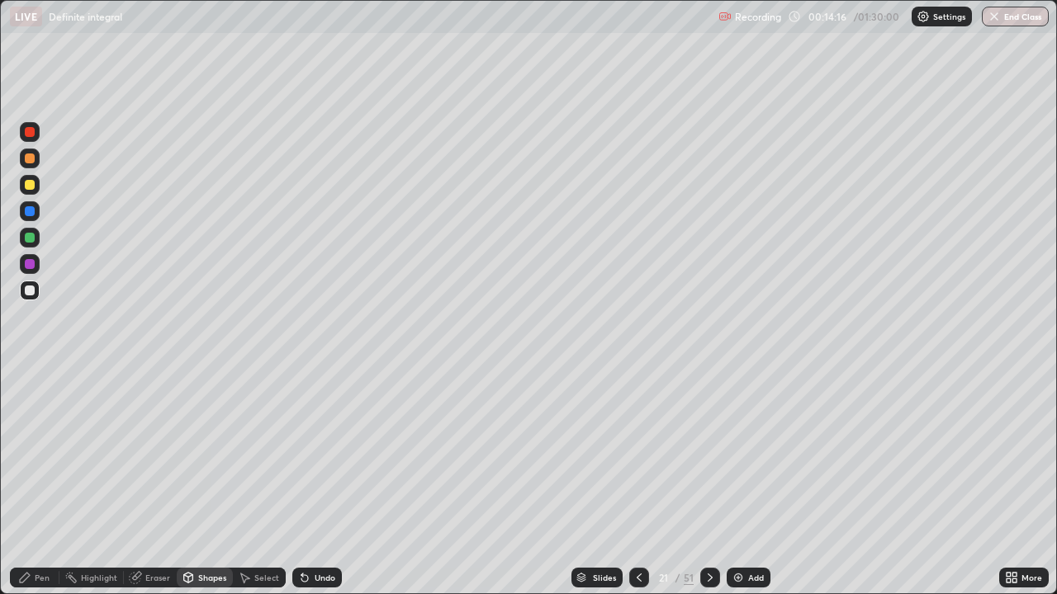
click at [202, 482] on div "Shapes" at bounding box center [212, 578] width 28 height 8
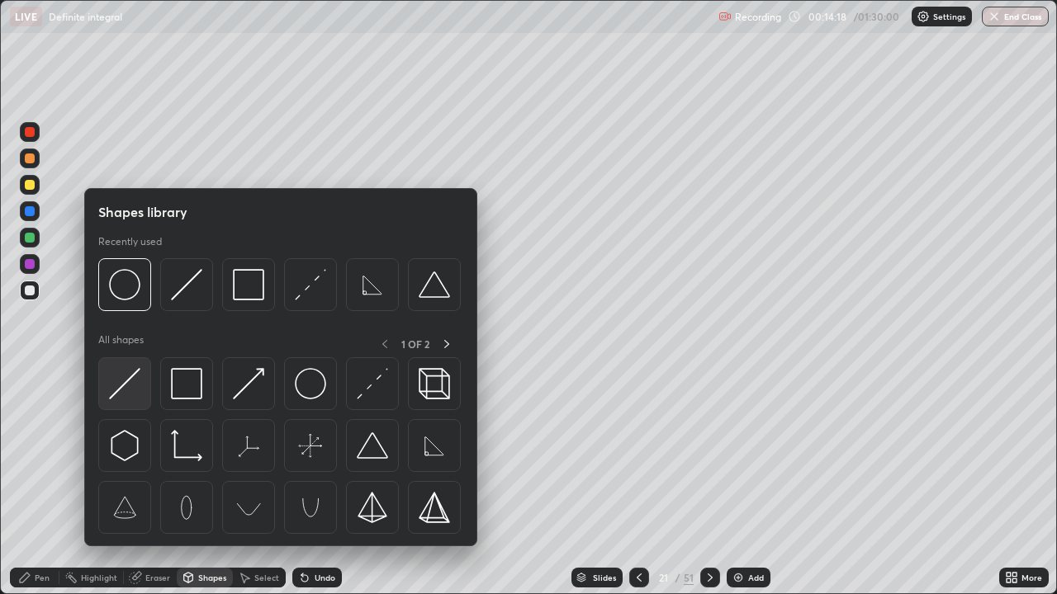
click at [126, 390] on img at bounding box center [124, 383] width 31 height 31
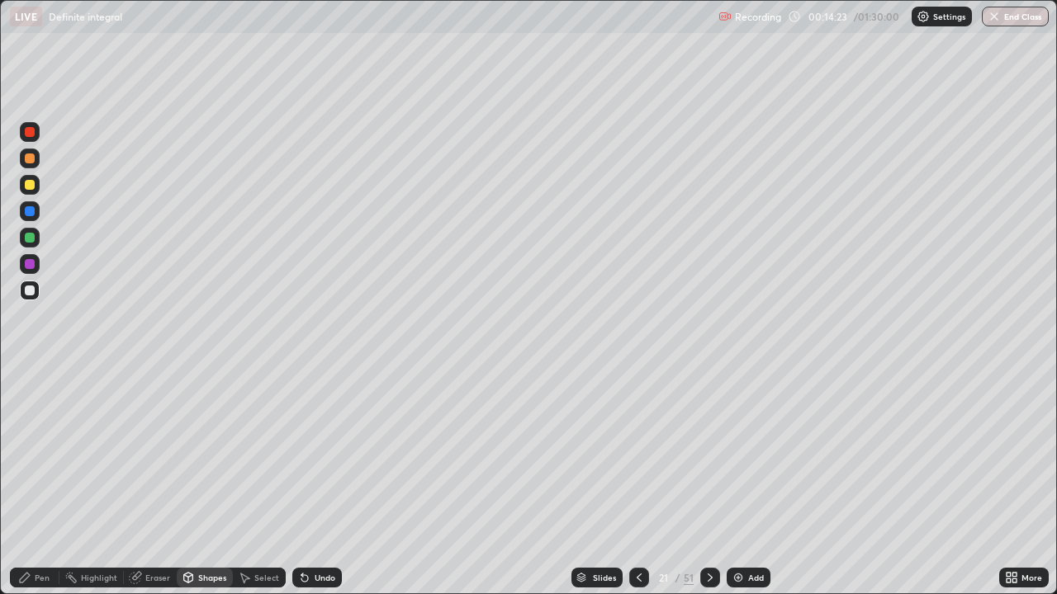
click at [33, 215] on div at bounding box center [30, 211] width 10 height 10
click at [46, 482] on div "Pen" at bounding box center [42, 578] width 15 height 8
click at [32, 192] on div at bounding box center [30, 185] width 20 height 20
click at [715, 482] on div at bounding box center [710, 578] width 20 height 20
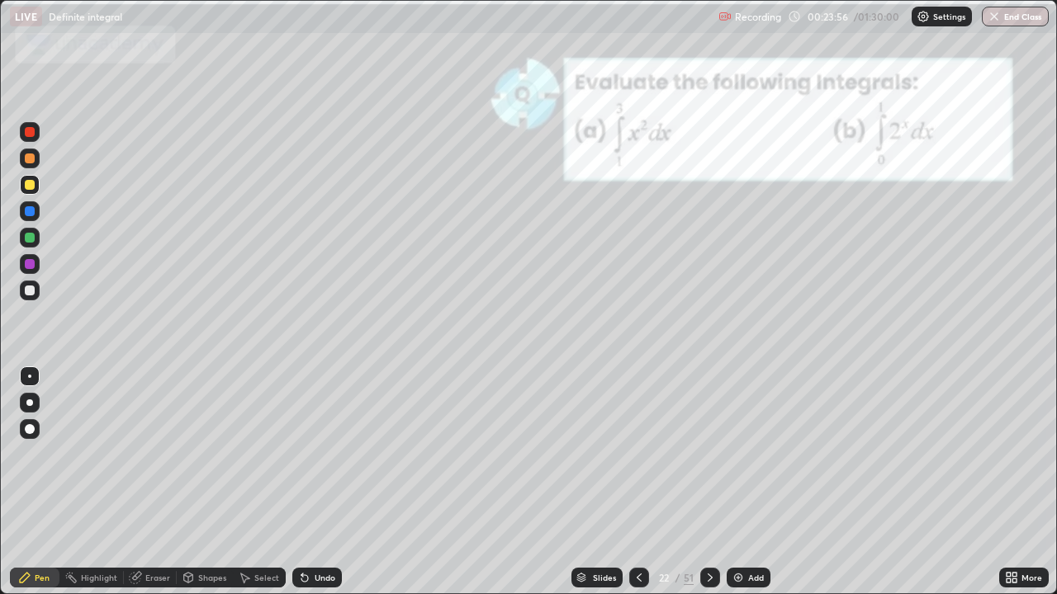
click at [630, 482] on div at bounding box center [639, 578] width 20 height 20
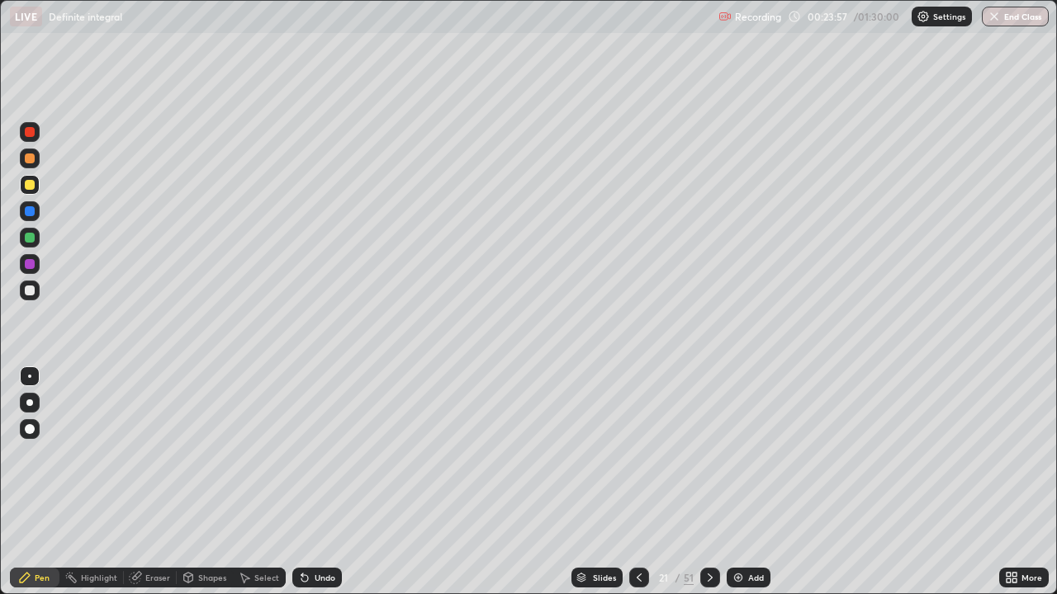
click at [731, 482] on img at bounding box center [737, 577] width 13 height 13
click at [29, 211] on div at bounding box center [30, 211] width 10 height 10
click at [33, 186] on div at bounding box center [30, 185] width 10 height 10
click at [26, 239] on div at bounding box center [30, 238] width 10 height 10
click at [27, 188] on div at bounding box center [30, 185] width 10 height 10
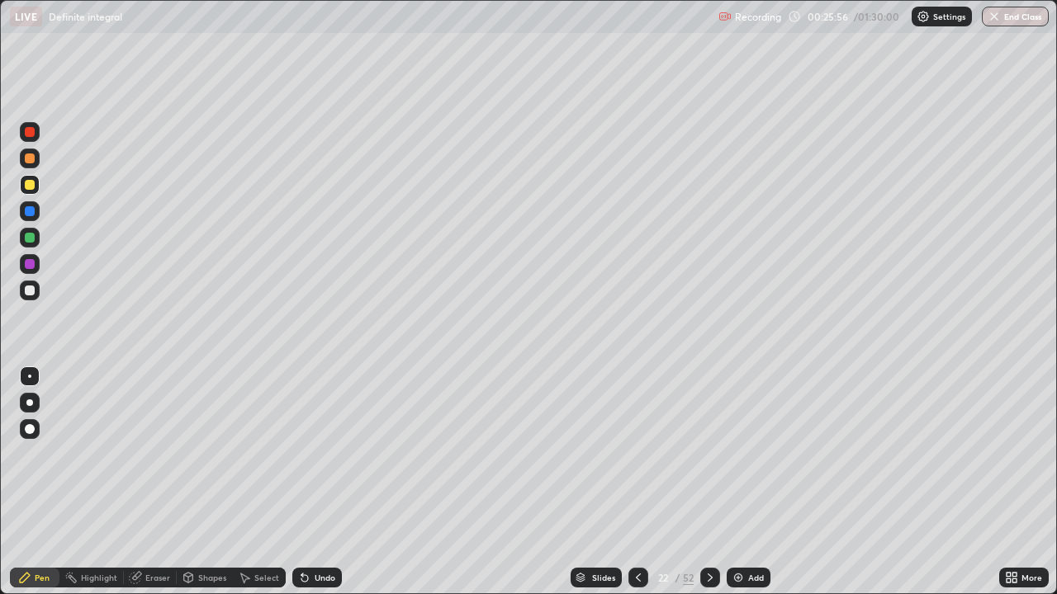
click at [29, 239] on div at bounding box center [30, 238] width 10 height 10
click at [153, 482] on div "Eraser" at bounding box center [157, 578] width 25 height 8
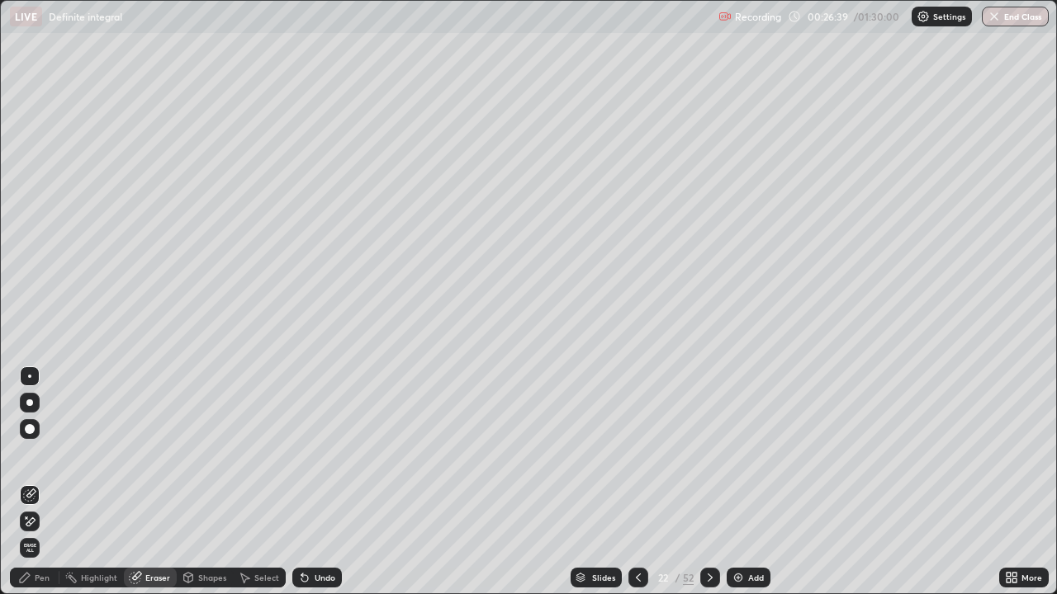
click at [31, 482] on icon at bounding box center [30, 522] width 9 height 8
click at [44, 482] on div "Pen" at bounding box center [42, 578] width 15 height 8
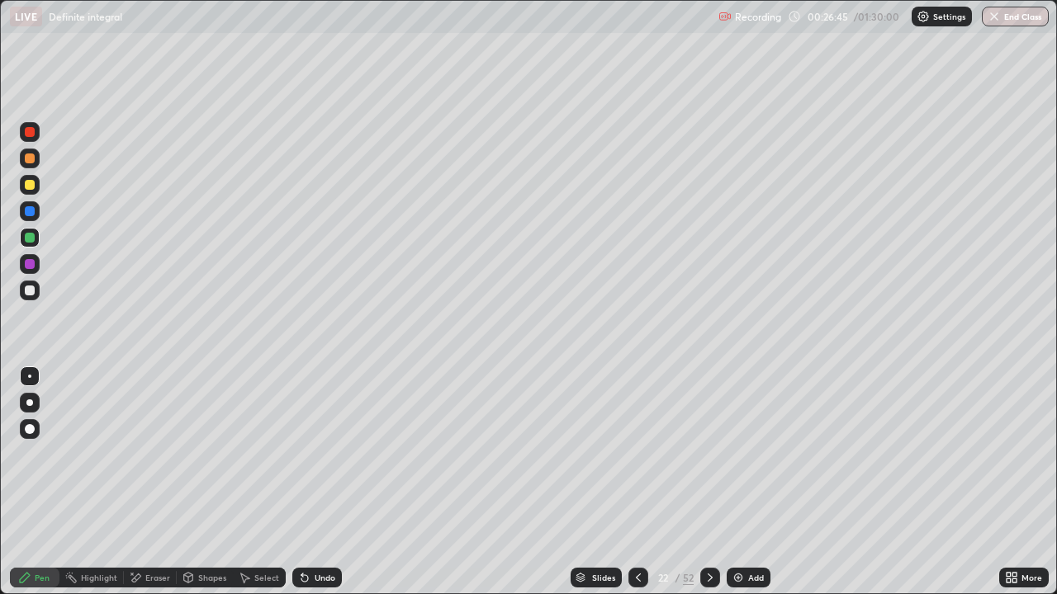
click at [32, 239] on div at bounding box center [30, 238] width 10 height 10
click at [31, 401] on div at bounding box center [29, 403] width 7 height 7
click at [155, 482] on div "Eraser" at bounding box center [157, 578] width 25 height 8
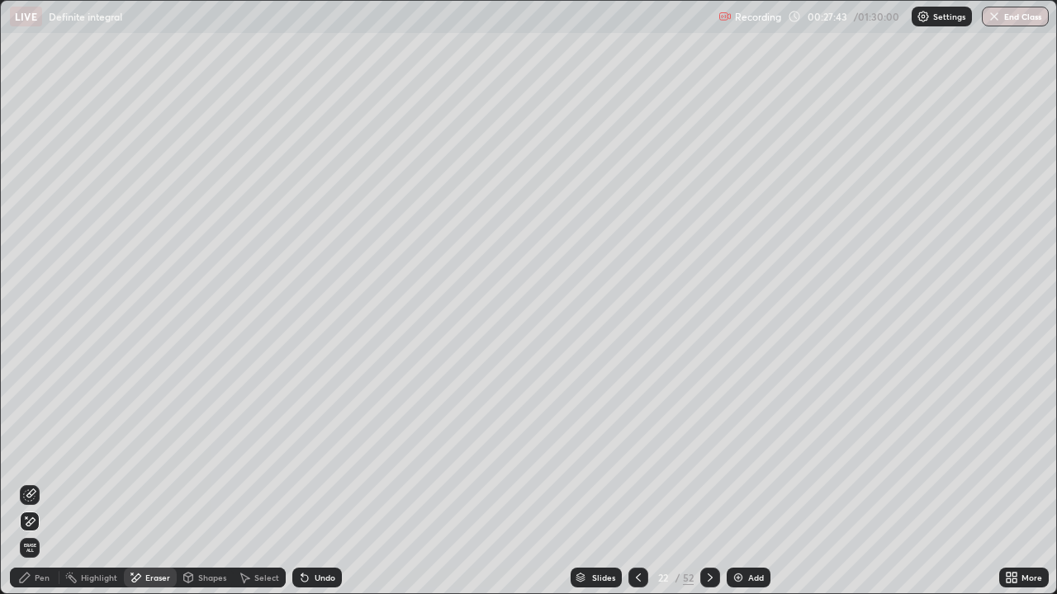
click at [35, 482] on div "Pen" at bounding box center [35, 578] width 50 height 20
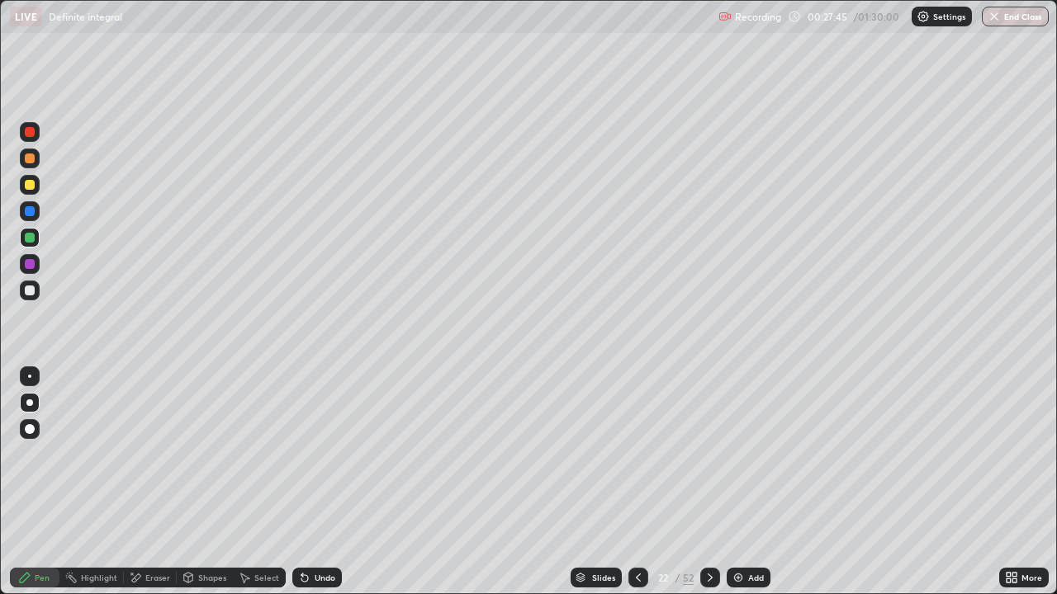
click at [27, 187] on div at bounding box center [30, 185] width 10 height 10
click at [29, 266] on div at bounding box center [30, 264] width 10 height 10
click at [320, 482] on div "Undo" at bounding box center [325, 578] width 21 height 8
click at [329, 482] on div "Undo" at bounding box center [325, 578] width 21 height 8
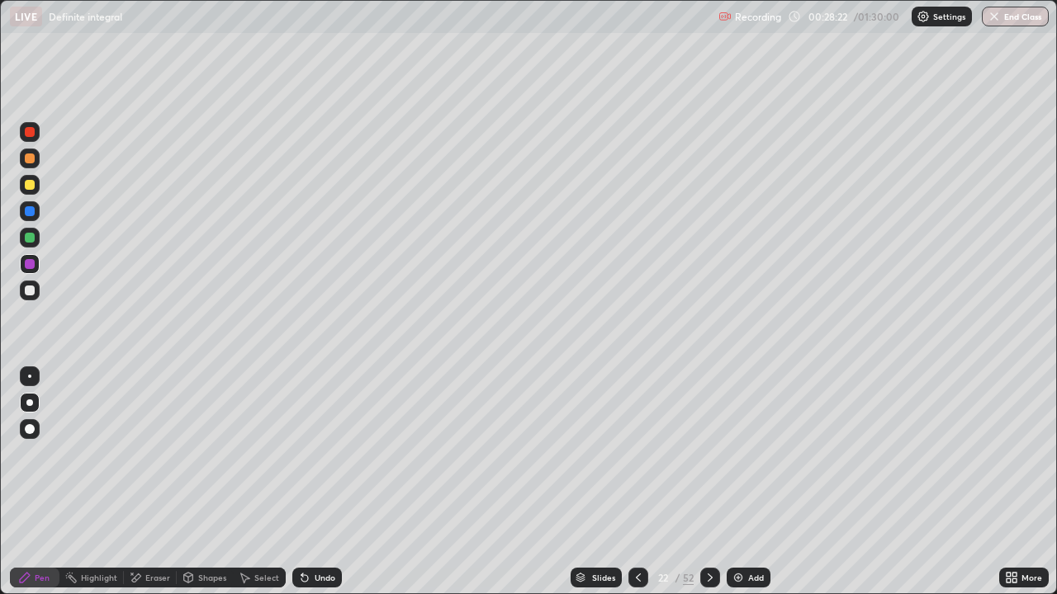
click at [329, 482] on div "Undo" at bounding box center [325, 578] width 21 height 8
click at [28, 191] on div at bounding box center [30, 185] width 20 height 20
click at [739, 482] on img at bounding box center [737, 577] width 13 height 13
click at [33, 290] on div at bounding box center [30, 291] width 10 height 10
click at [149, 482] on div "Eraser" at bounding box center [150, 578] width 53 height 20
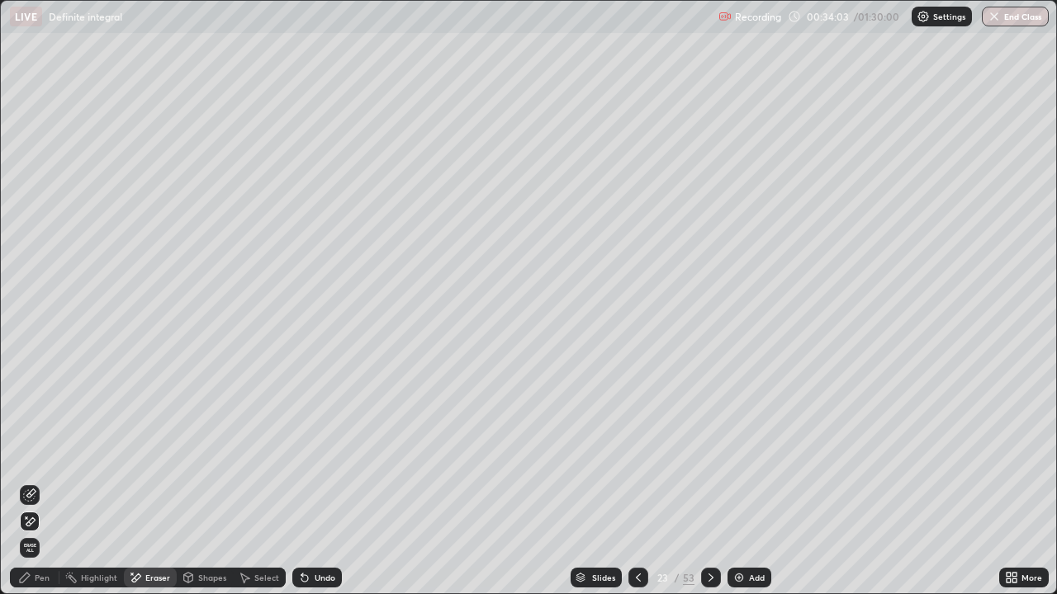
click at [43, 482] on div "Pen" at bounding box center [42, 578] width 15 height 8
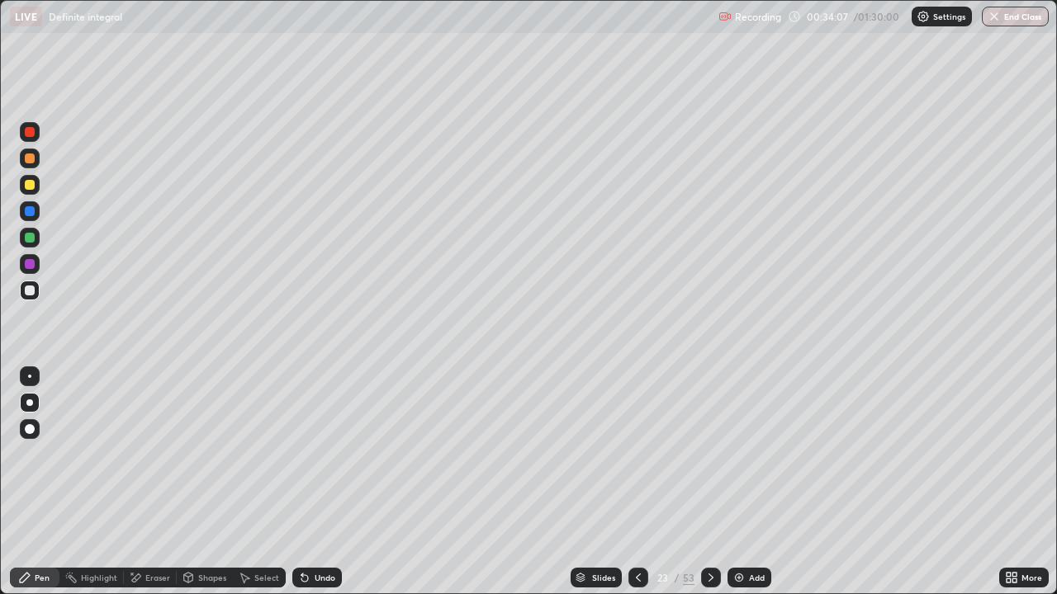
click at [30, 187] on div at bounding box center [30, 185] width 10 height 10
click at [315, 482] on div "Undo" at bounding box center [317, 578] width 50 height 20
click at [321, 482] on div "Undo" at bounding box center [317, 578] width 50 height 20
click at [31, 291] on div at bounding box center [30, 291] width 10 height 10
click at [597, 482] on div "Slides" at bounding box center [603, 578] width 23 height 8
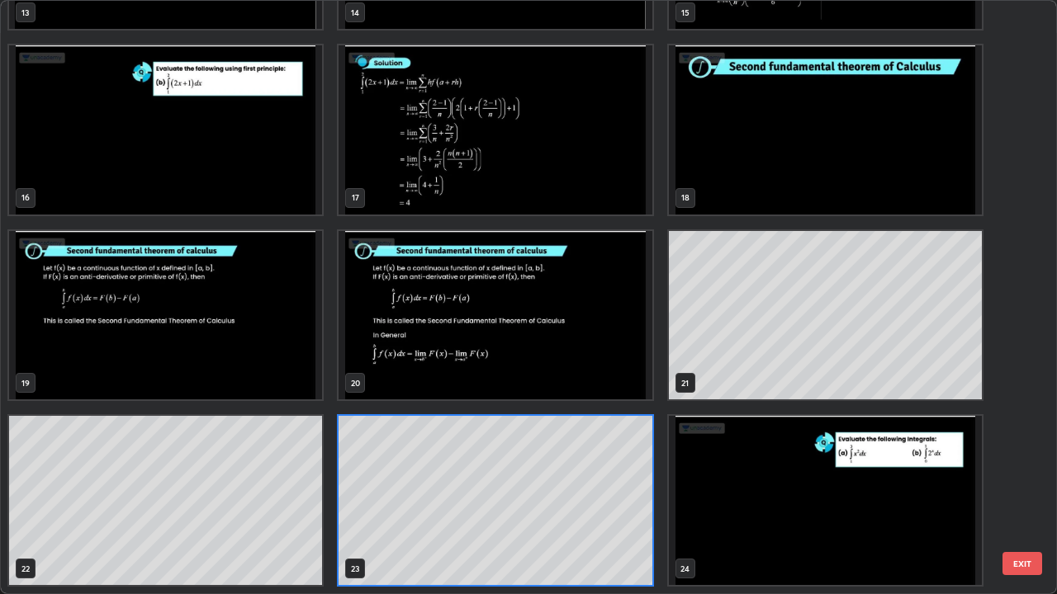
click at [401, 258] on img "grid" at bounding box center [494, 315] width 313 height 169
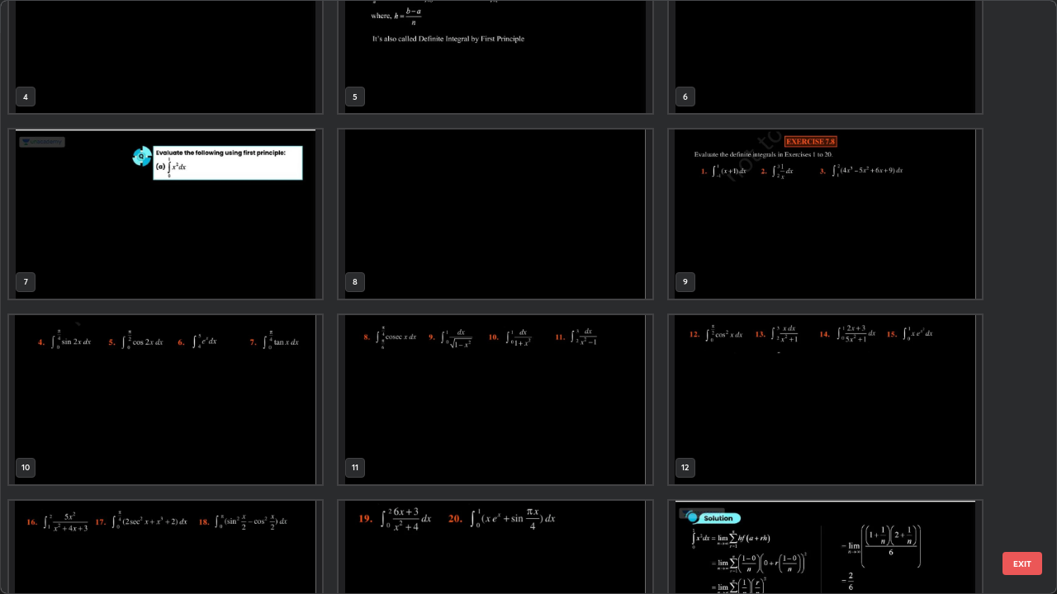
scroll to position [292, 0]
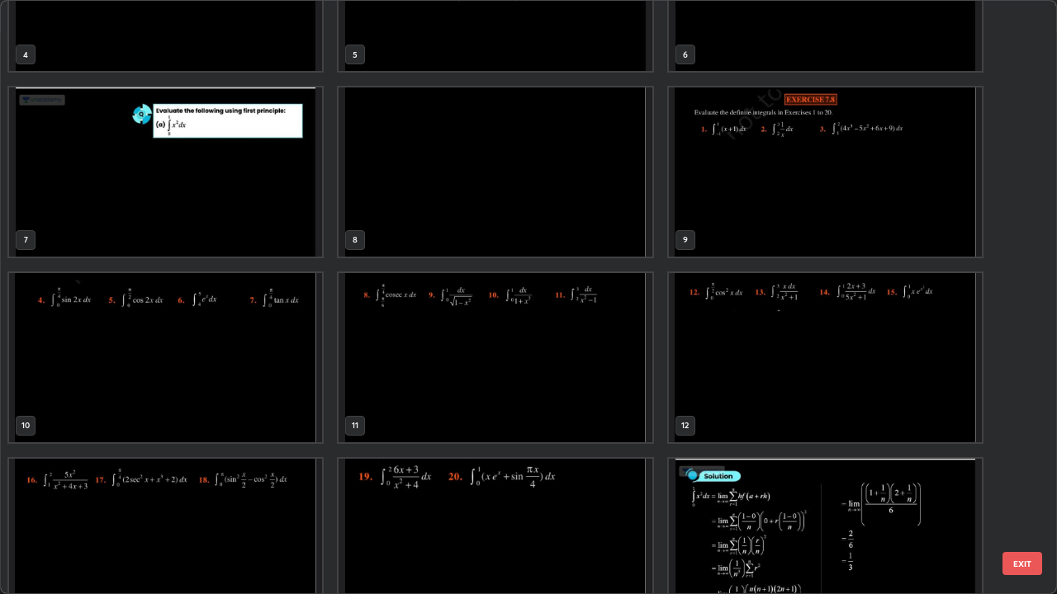
click at [721, 215] on img "grid" at bounding box center [825, 172] width 313 height 169
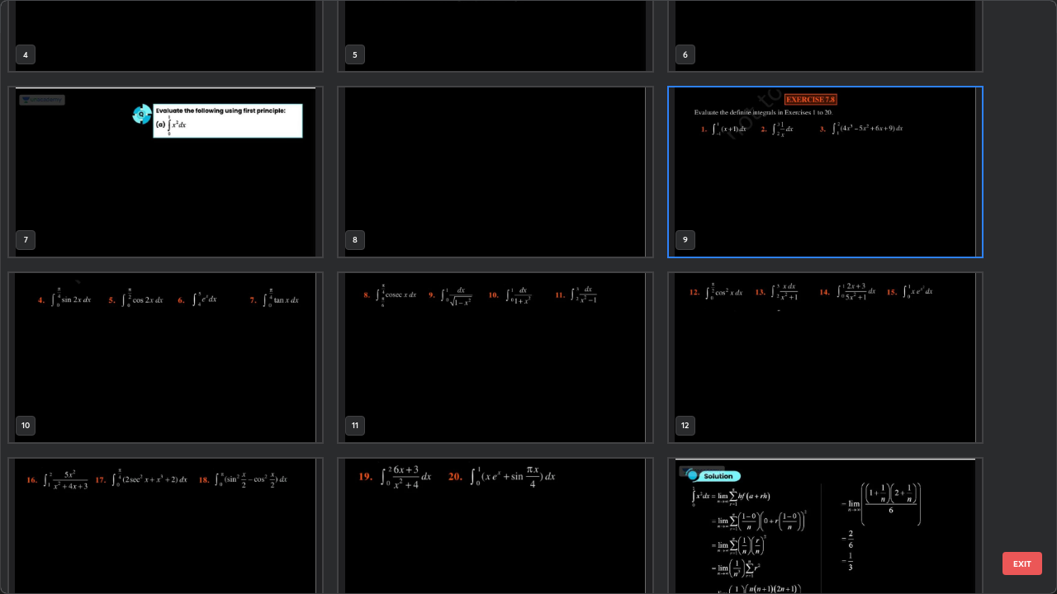
click at [725, 216] on img "grid" at bounding box center [825, 172] width 313 height 169
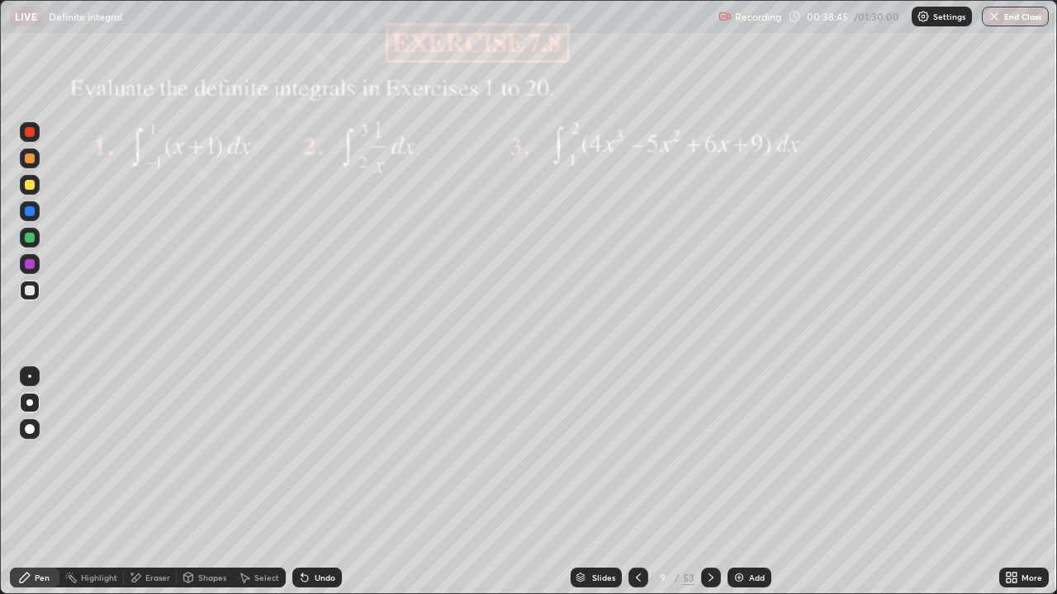
click at [708, 482] on icon at bounding box center [710, 577] width 13 height 13
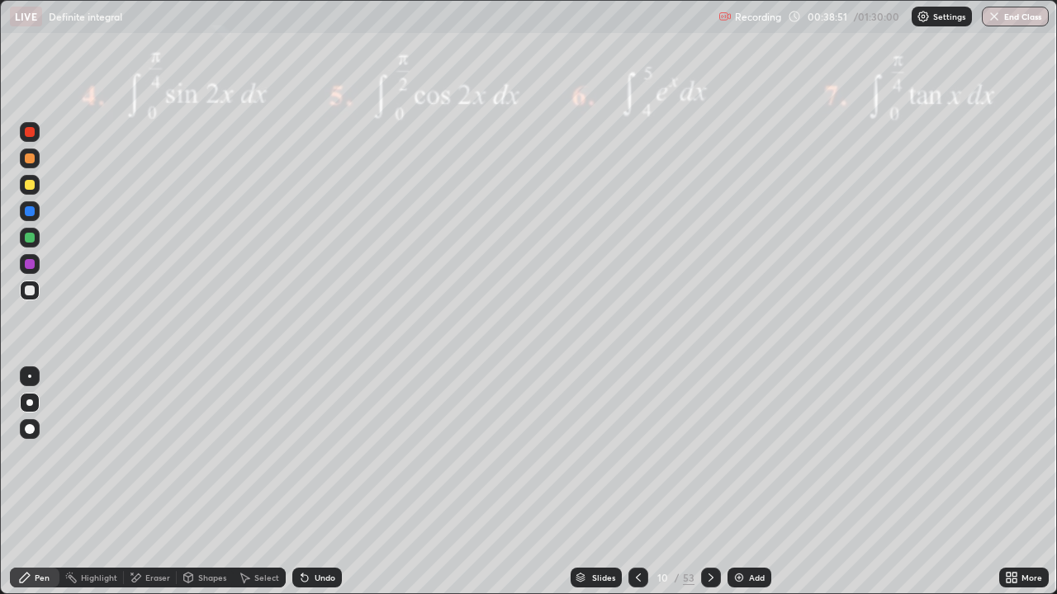
click at [708, 482] on icon at bounding box center [710, 577] width 13 height 13
click at [708, 482] on icon at bounding box center [710, 578] width 5 height 8
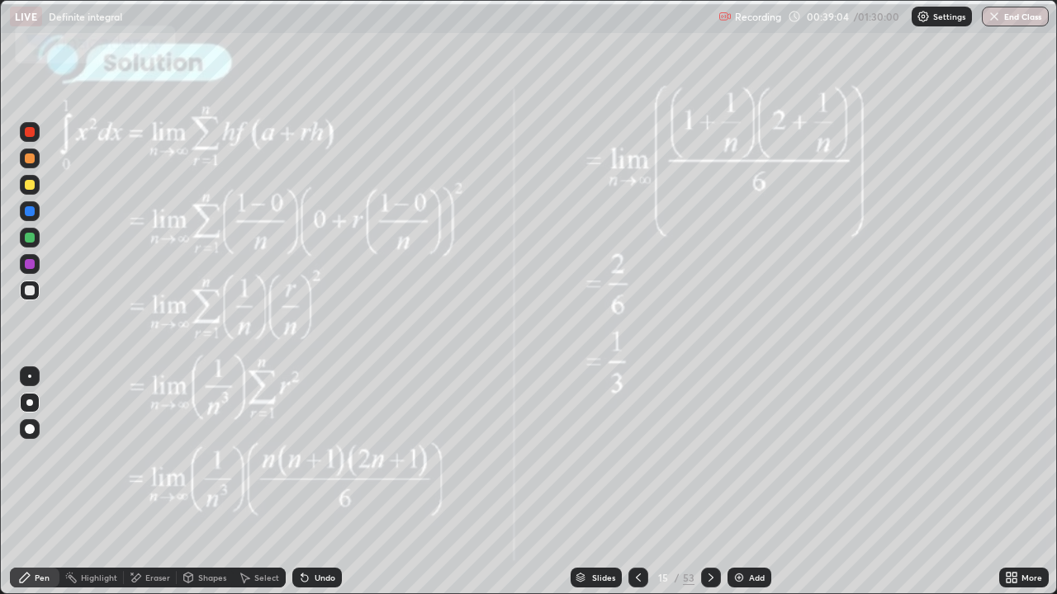
click at [636, 482] on icon at bounding box center [638, 578] width 5 height 8
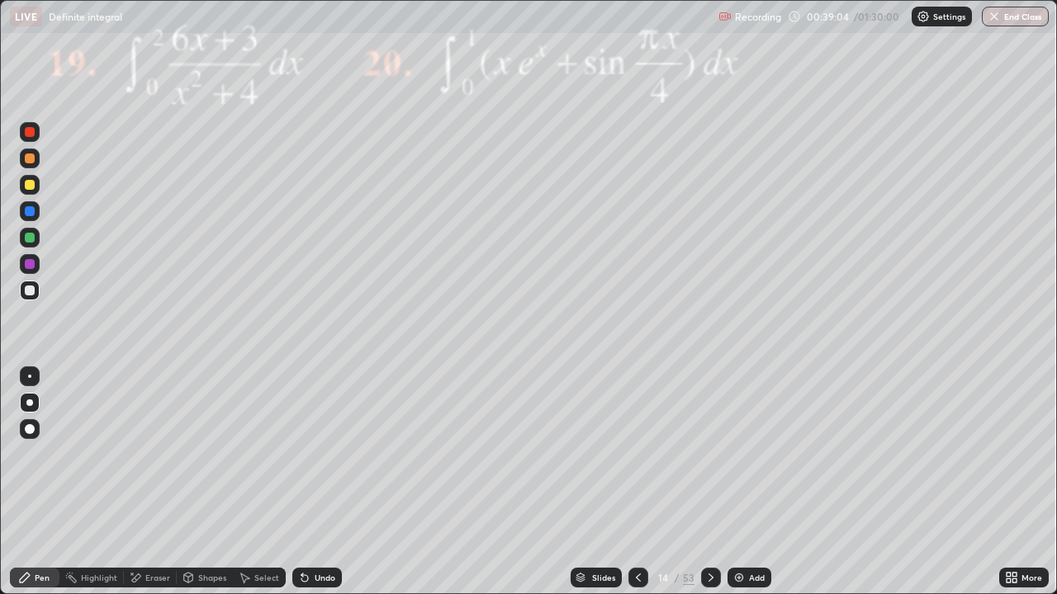
click at [637, 482] on icon at bounding box center [638, 577] width 13 height 13
click at [33, 188] on div at bounding box center [30, 185] width 10 height 10
click at [711, 482] on icon at bounding box center [710, 577] width 13 height 13
click at [709, 482] on div at bounding box center [711, 578] width 20 height 20
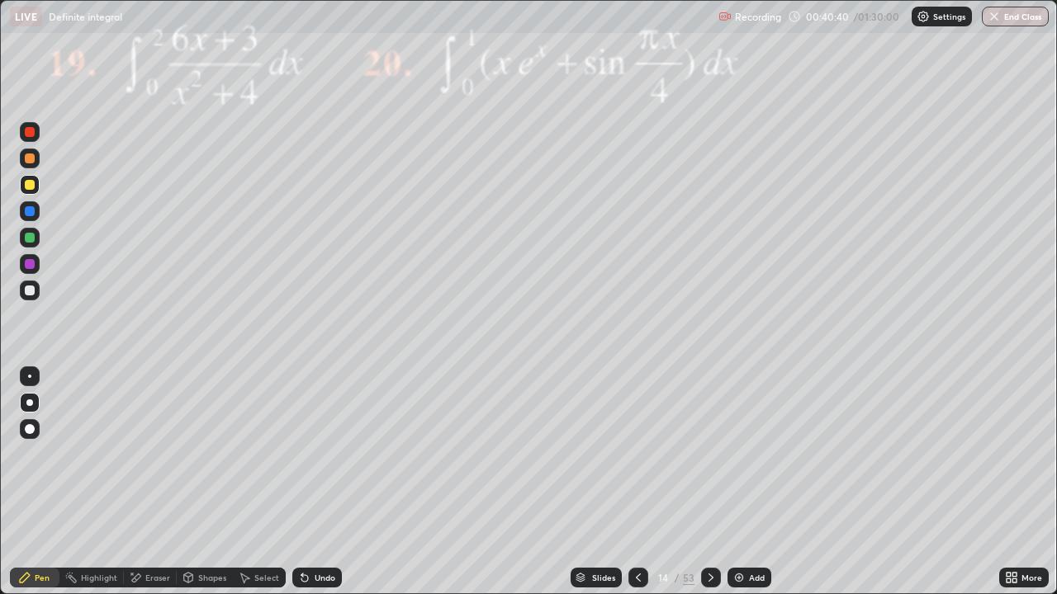
click at [708, 482] on icon at bounding box center [710, 577] width 13 height 13
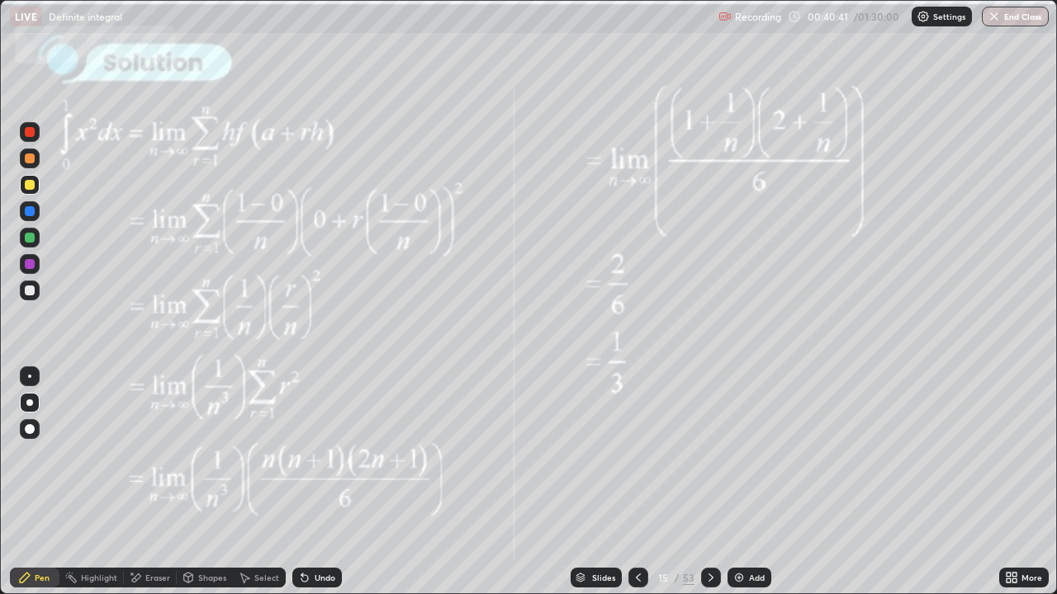
click at [708, 482] on icon at bounding box center [710, 577] width 13 height 13
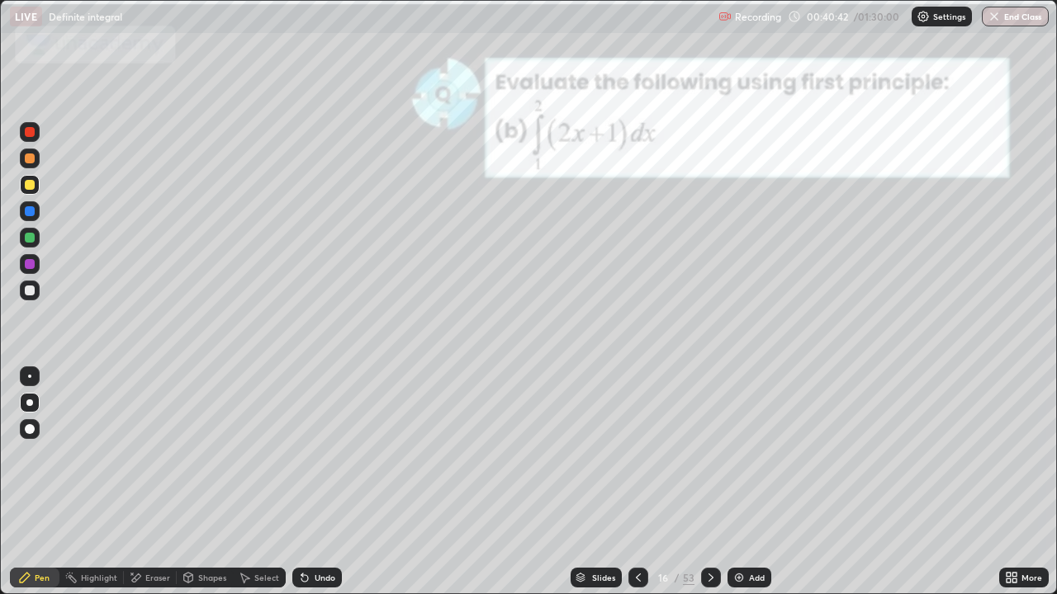
click at [598, 482] on div "Slides" at bounding box center [595, 578] width 51 height 20
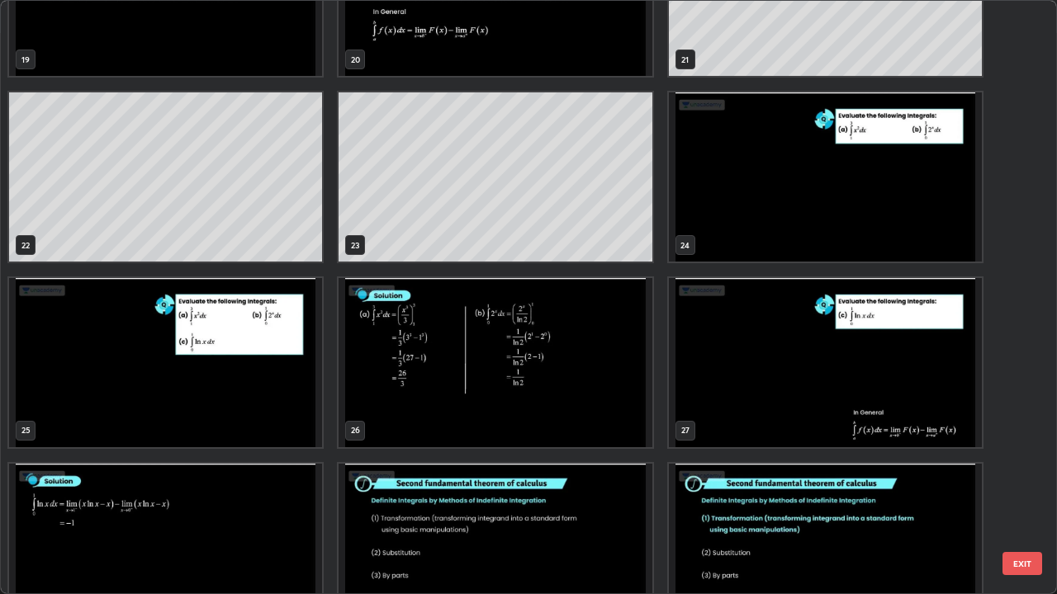
scroll to position [1210, 0]
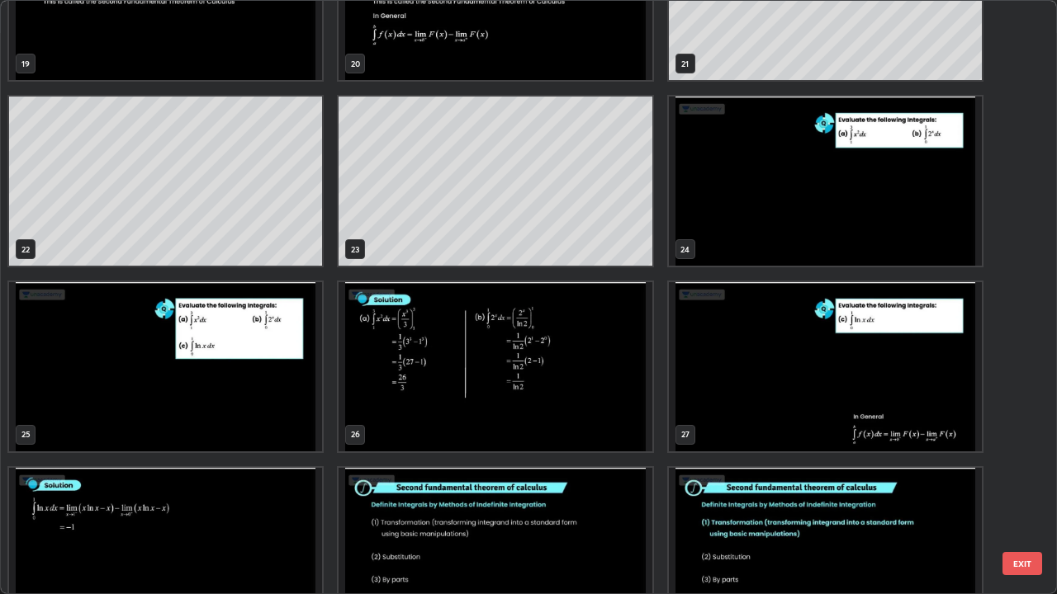
click at [291, 407] on img "grid" at bounding box center [165, 366] width 313 height 169
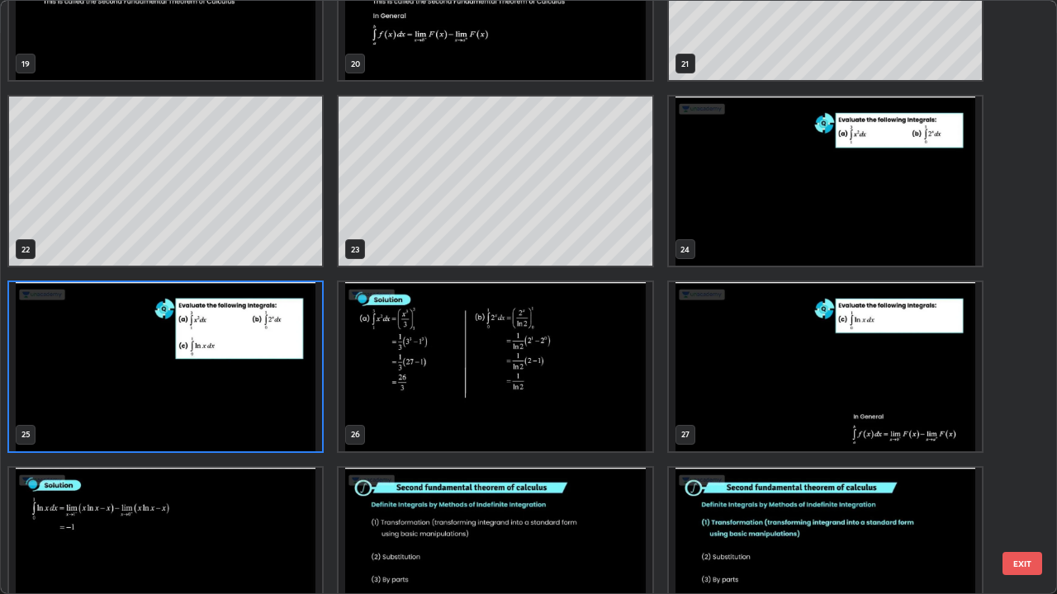
click at [291, 407] on img "grid" at bounding box center [165, 366] width 313 height 169
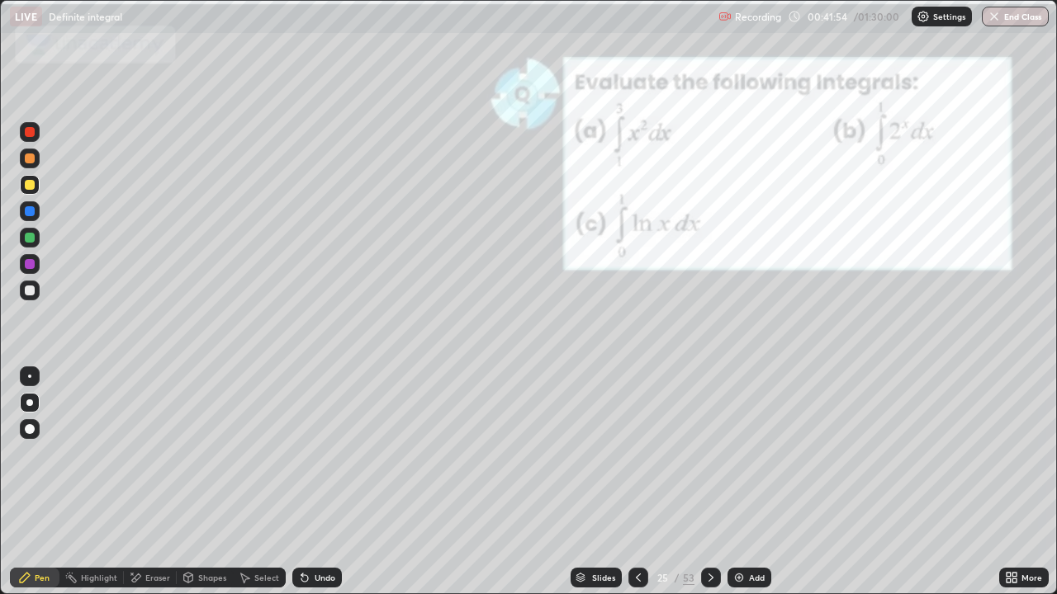
click at [27, 187] on div at bounding box center [30, 185] width 10 height 10
click at [320, 482] on div "Undo" at bounding box center [325, 578] width 21 height 8
click at [323, 482] on div "Undo" at bounding box center [325, 578] width 21 height 8
click at [319, 482] on div "Undo" at bounding box center [325, 578] width 21 height 8
click at [319, 482] on div "Undo" at bounding box center [317, 578] width 50 height 20
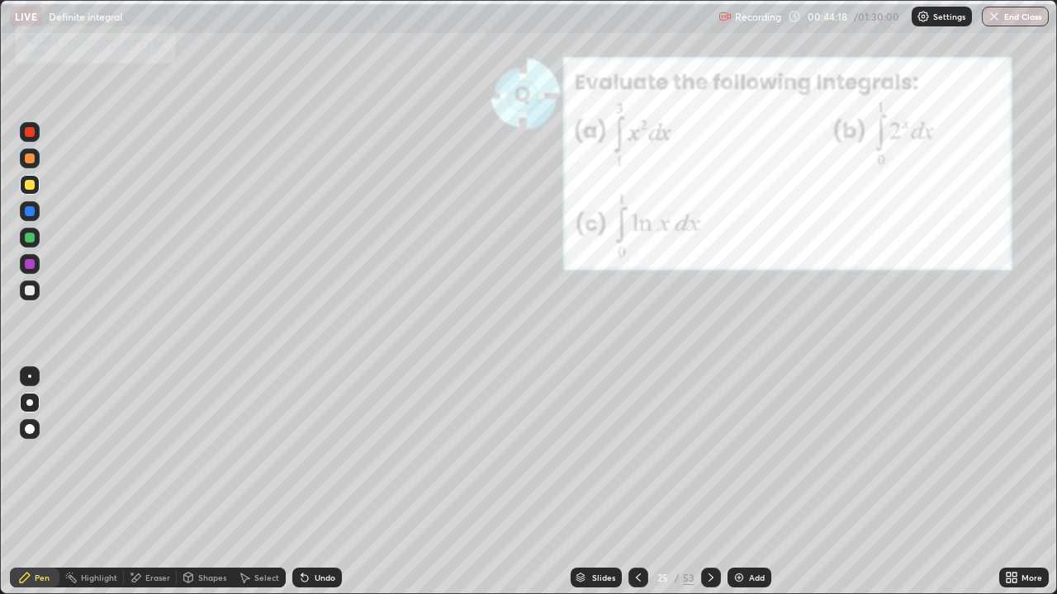
click at [711, 482] on icon at bounding box center [710, 577] width 13 height 13
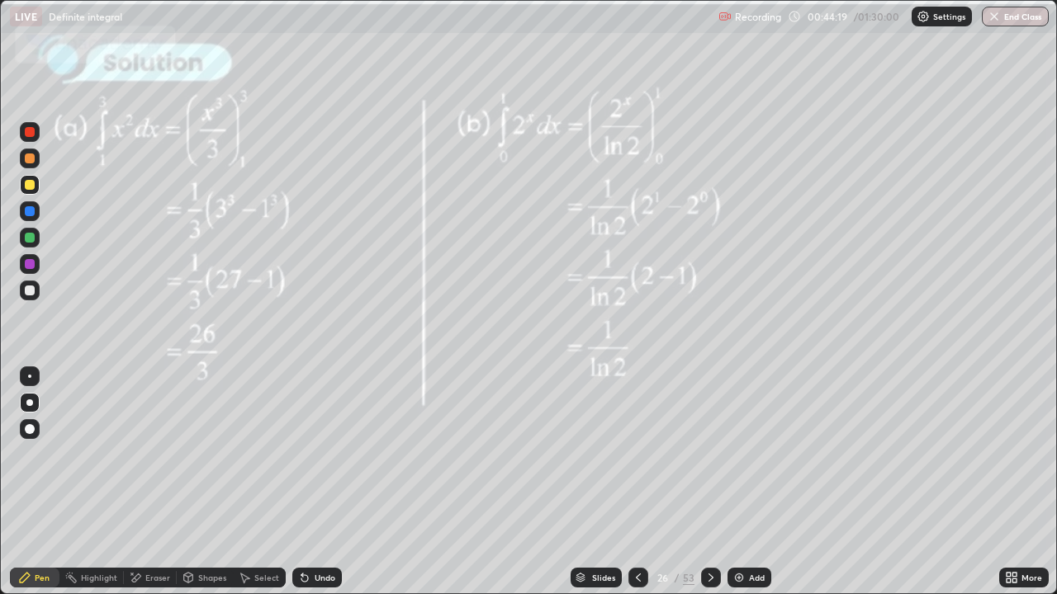
click at [716, 482] on div at bounding box center [711, 578] width 20 height 20
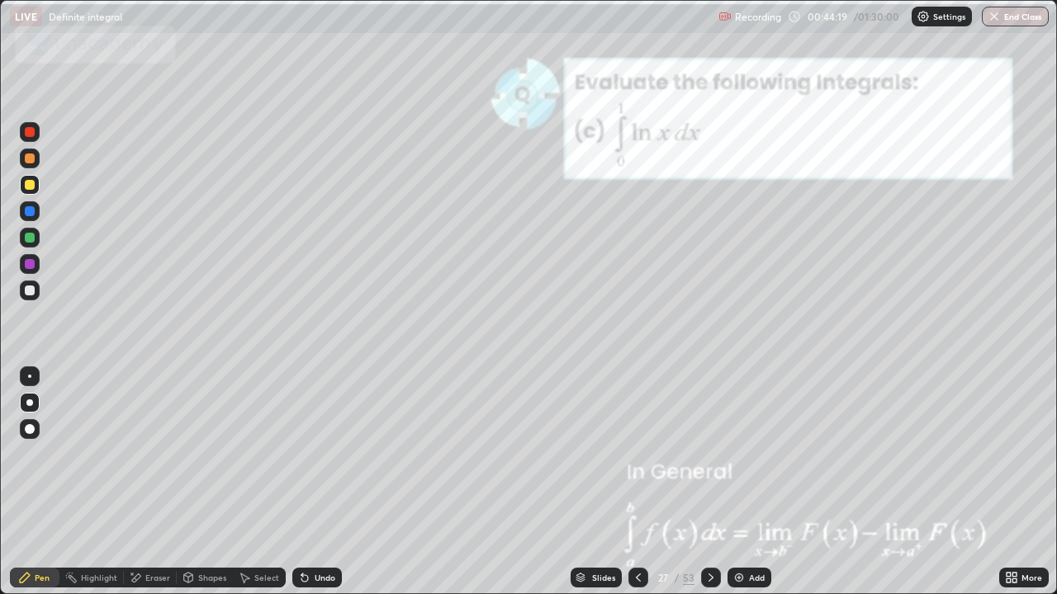
click at [708, 482] on icon at bounding box center [710, 577] width 13 height 13
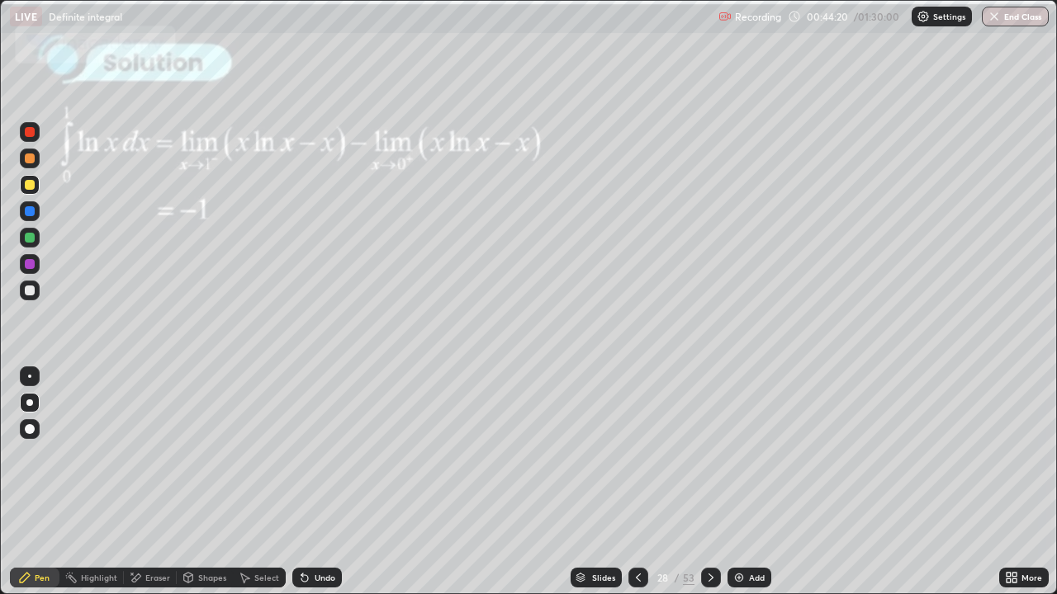
click at [707, 482] on icon at bounding box center [710, 577] width 13 height 13
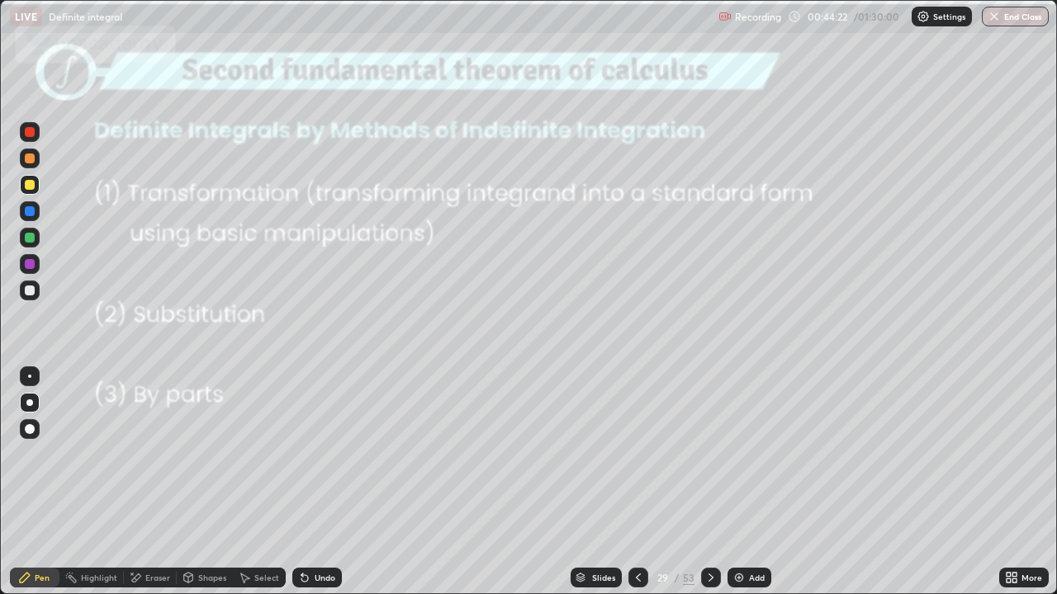
click at [708, 482] on icon at bounding box center [710, 578] width 5 height 8
click at [704, 482] on div at bounding box center [711, 578] width 20 height 20
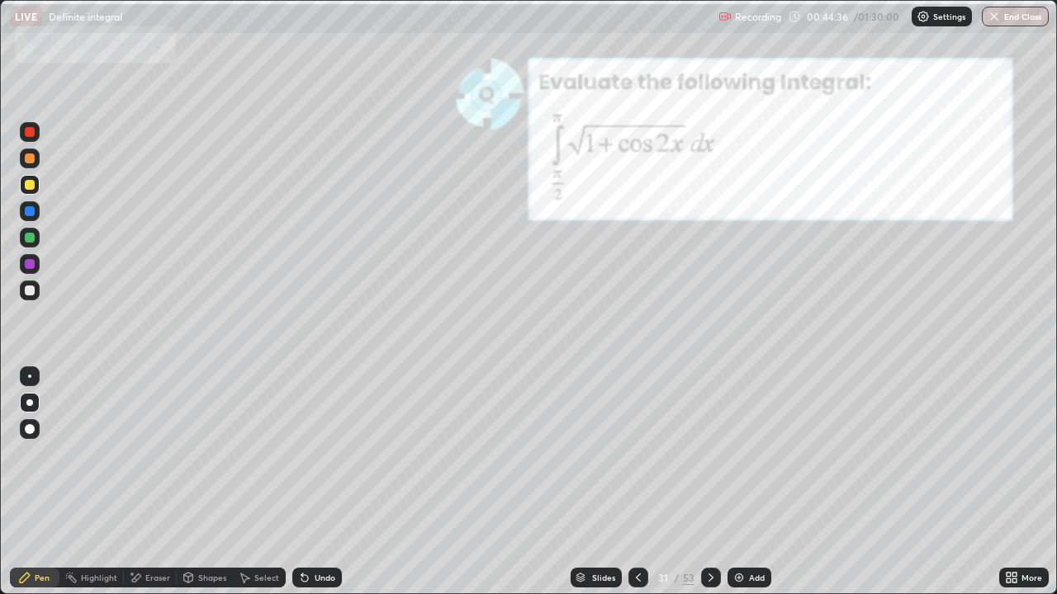
click at [30, 215] on div at bounding box center [30, 211] width 10 height 10
click at [708, 482] on icon at bounding box center [710, 577] width 13 height 13
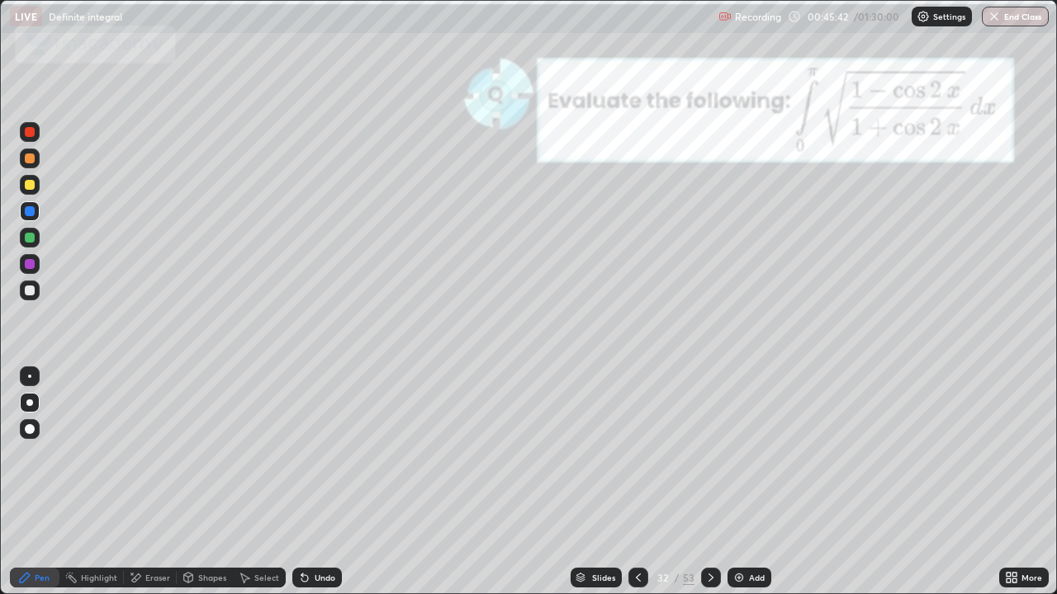
click at [711, 482] on icon at bounding box center [710, 577] width 13 height 13
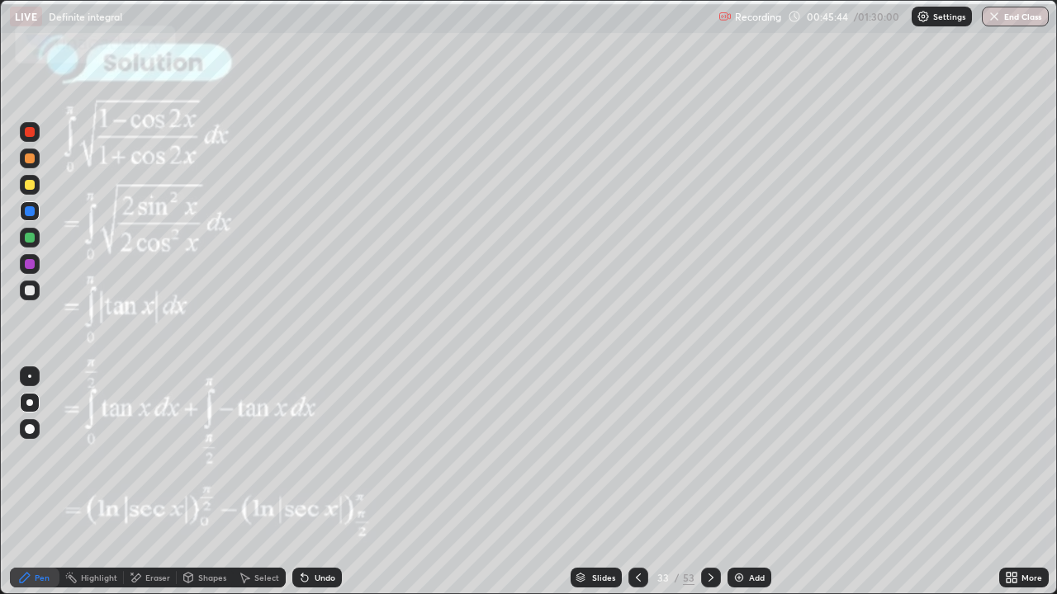
click at [636, 482] on div at bounding box center [638, 578] width 20 height 20
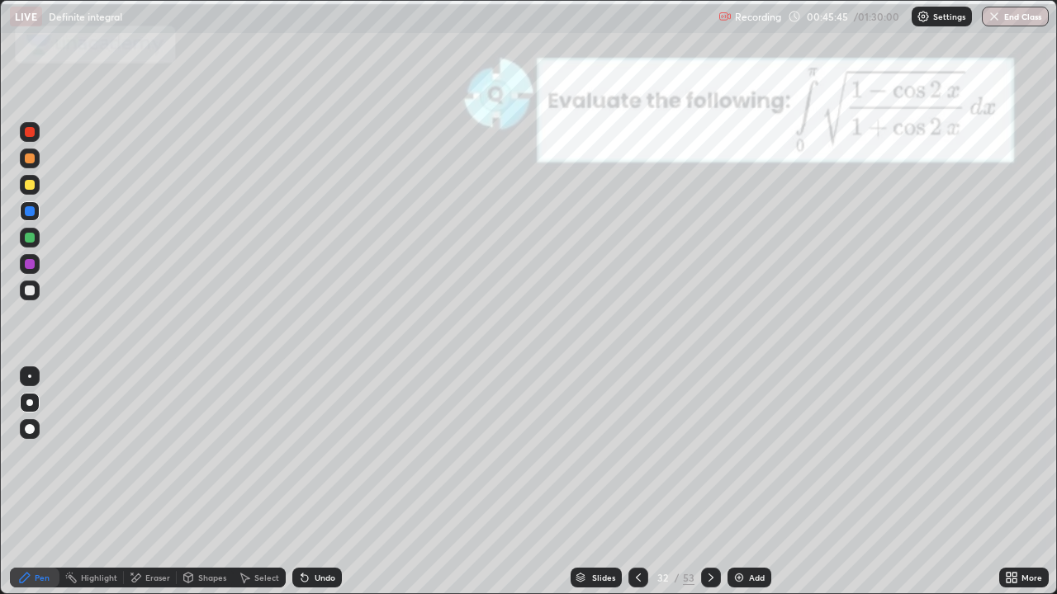
click at [634, 482] on div at bounding box center [638, 577] width 20 height 33
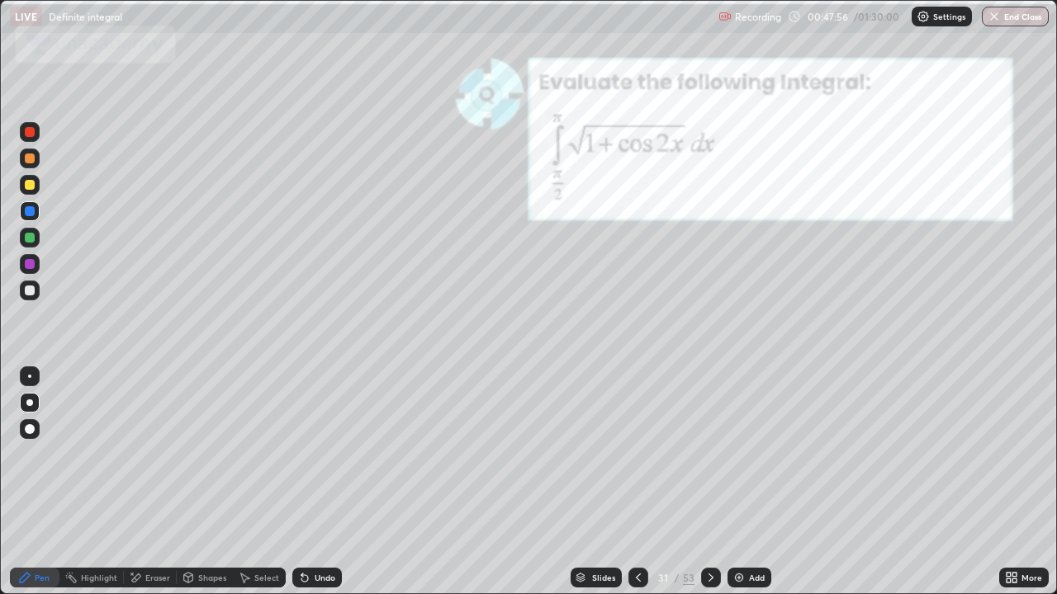
click at [708, 482] on icon at bounding box center [710, 577] width 13 height 13
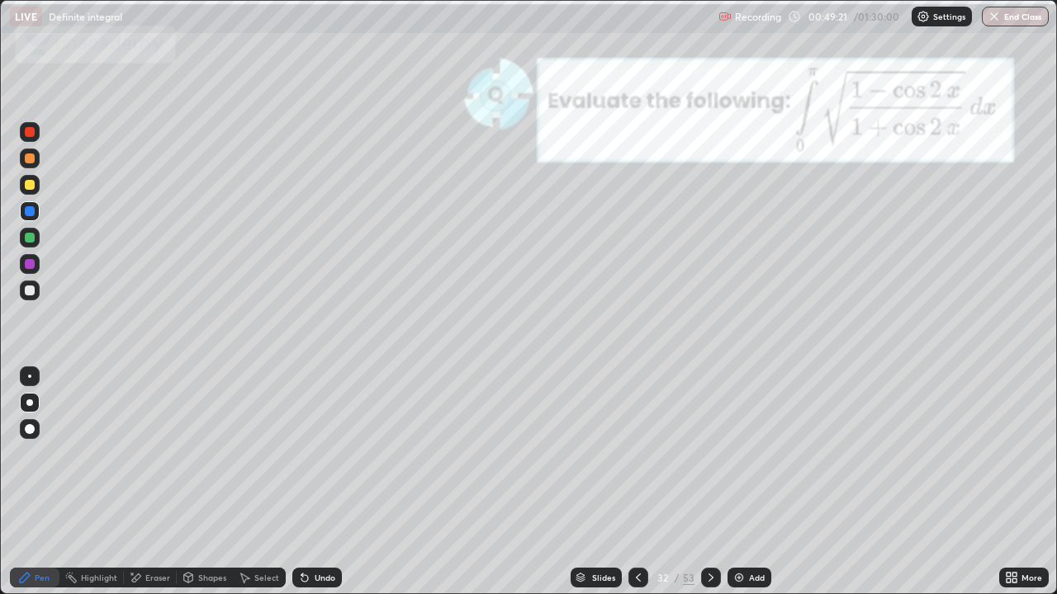
click at [708, 482] on icon at bounding box center [710, 577] width 13 height 13
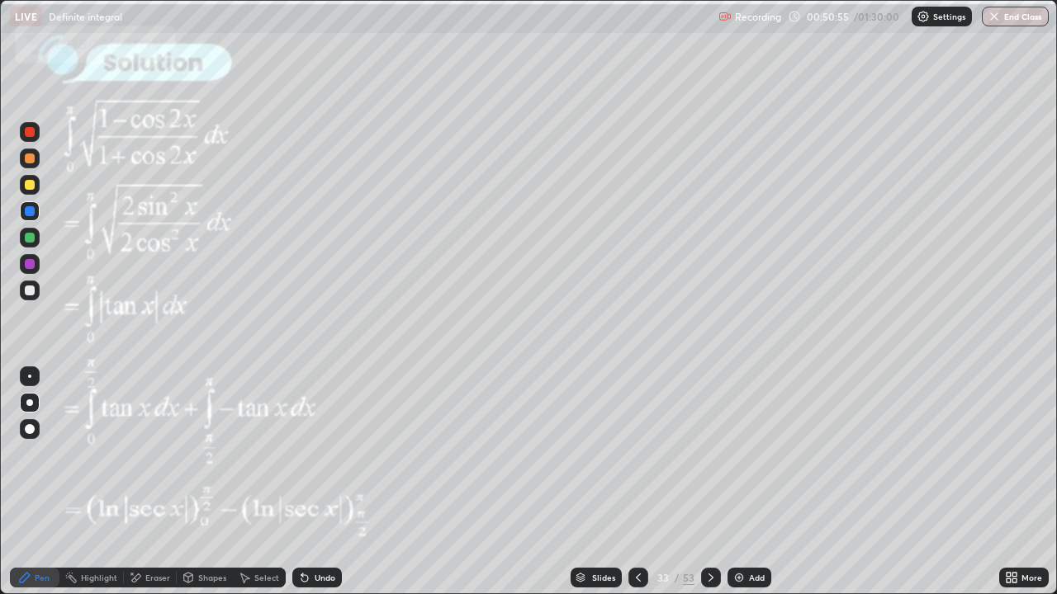
click at [711, 482] on icon at bounding box center [710, 577] width 13 height 13
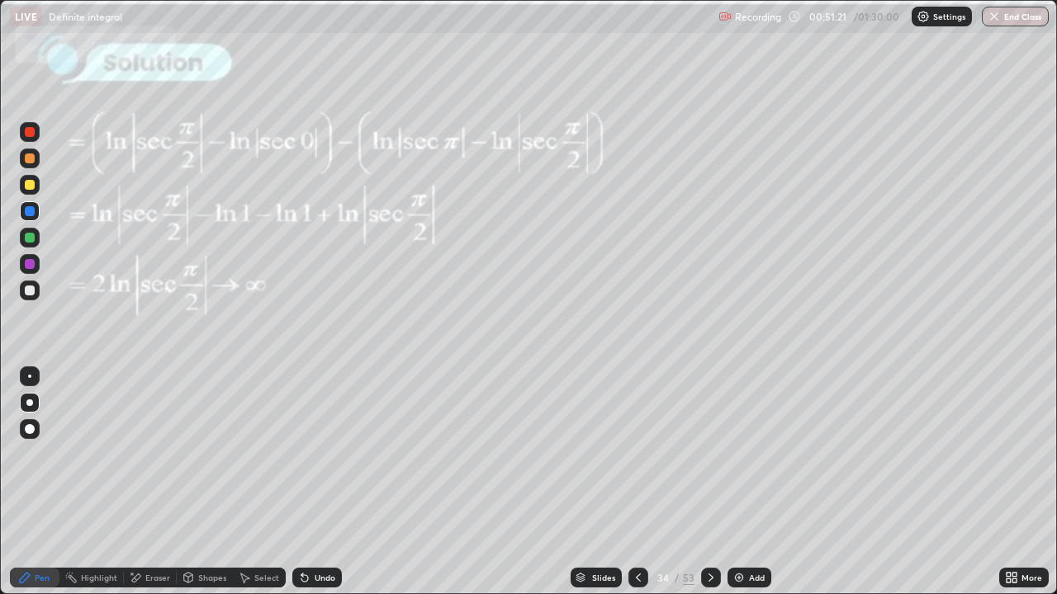
click at [639, 482] on icon at bounding box center [638, 577] width 13 height 13
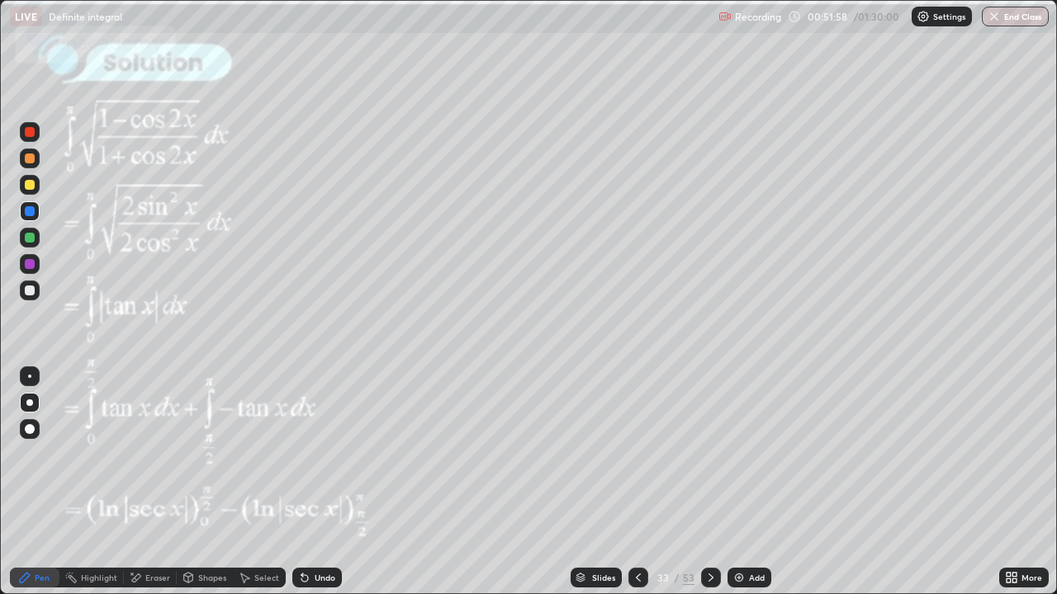
click at [708, 482] on icon at bounding box center [710, 578] width 5 height 8
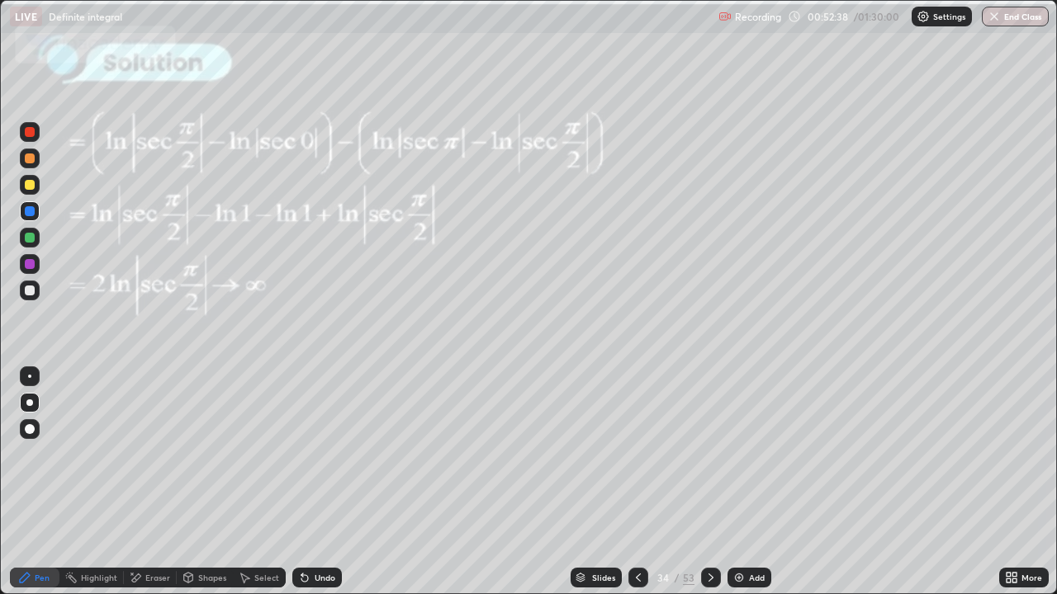
click at [711, 482] on div at bounding box center [711, 578] width 20 height 20
click at [707, 482] on icon at bounding box center [710, 577] width 13 height 13
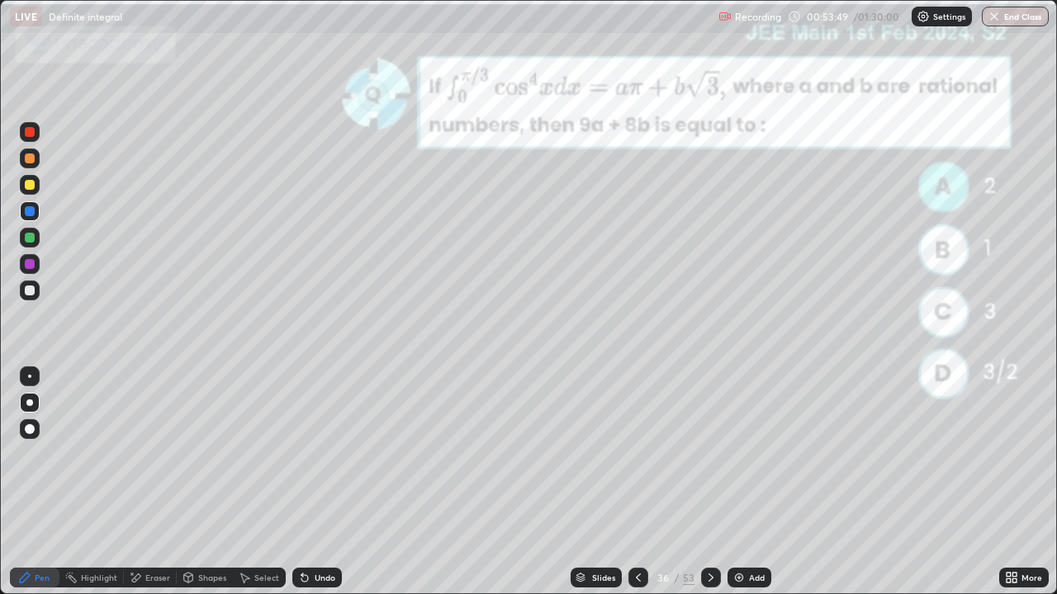
click at [27, 211] on div at bounding box center [30, 211] width 10 height 10
click at [34, 182] on div at bounding box center [30, 185] width 10 height 10
click at [708, 482] on icon at bounding box center [710, 577] width 13 height 13
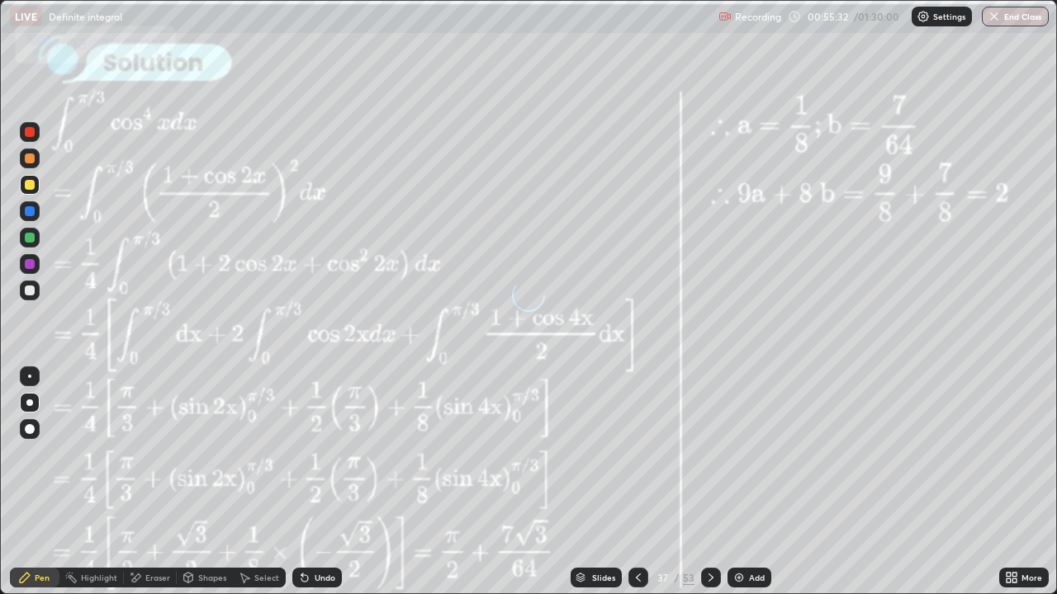
click at [708, 482] on icon at bounding box center [710, 577] width 13 height 13
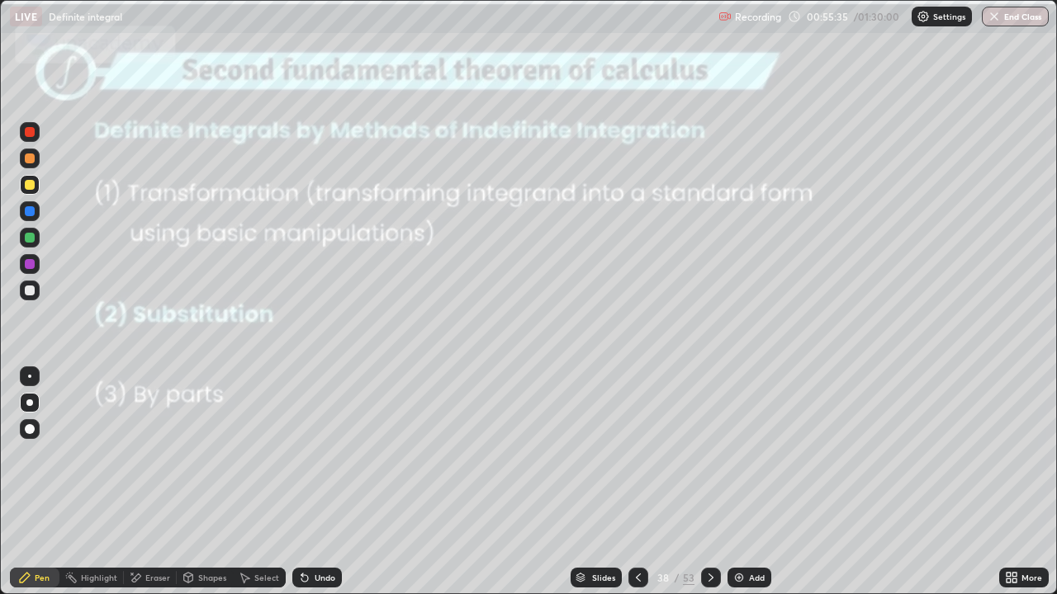
click at [638, 482] on icon at bounding box center [638, 577] width 13 height 13
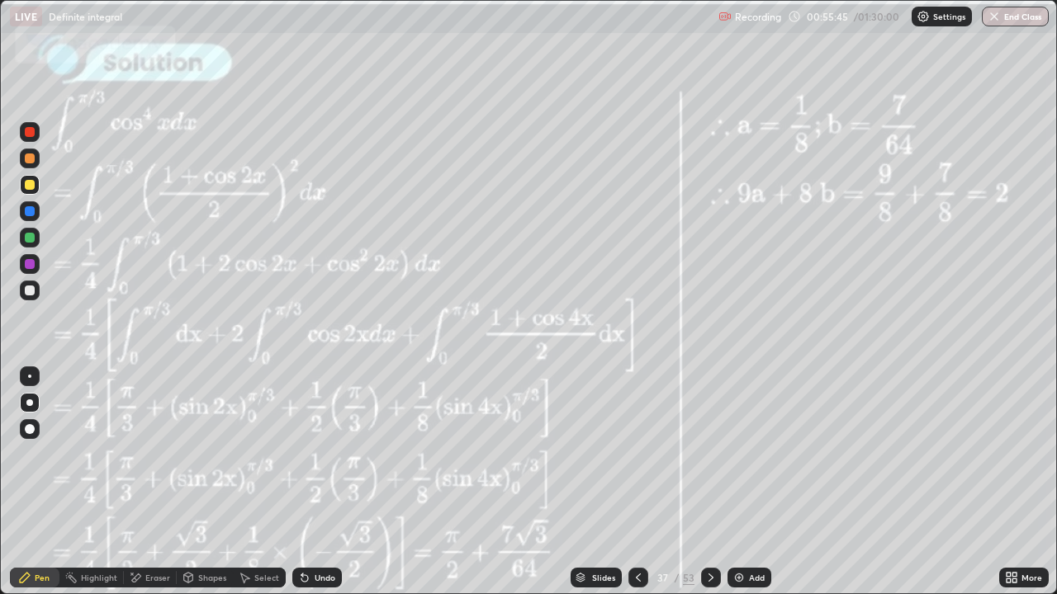
click at [634, 482] on icon at bounding box center [638, 577] width 13 height 13
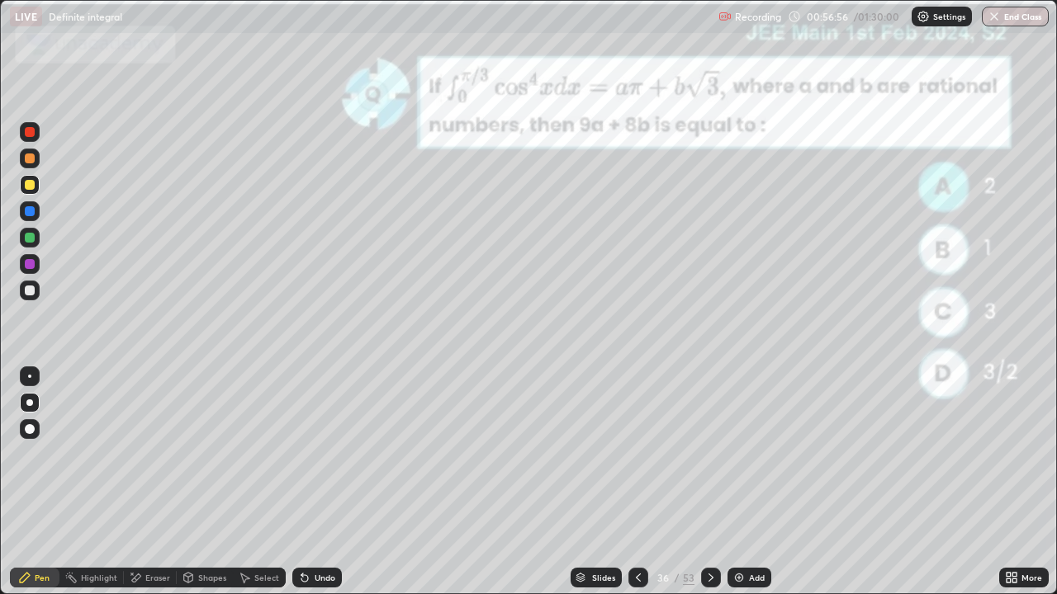
click at [708, 482] on icon at bounding box center [710, 577] width 13 height 13
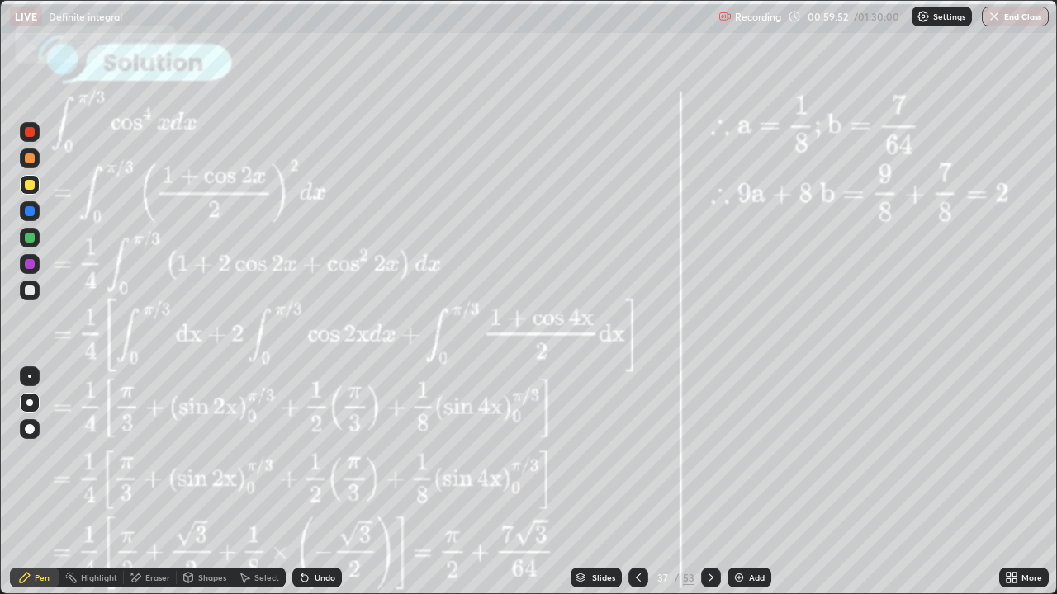
click at [704, 482] on icon at bounding box center [710, 577] width 13 height 13
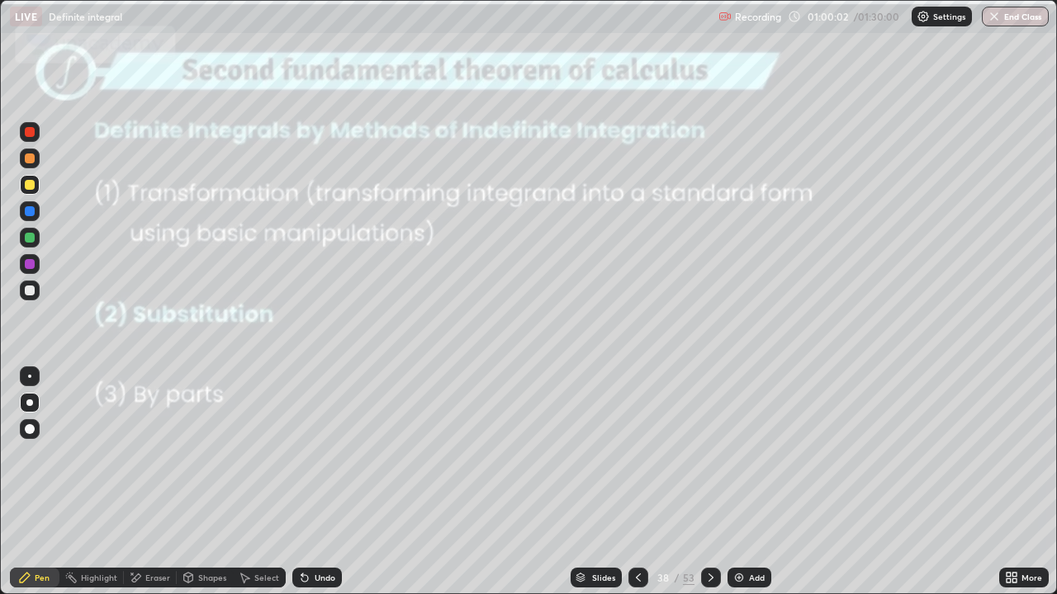
click at [710, 482] on icon at bounding box center [710, 577] width 13 height 13
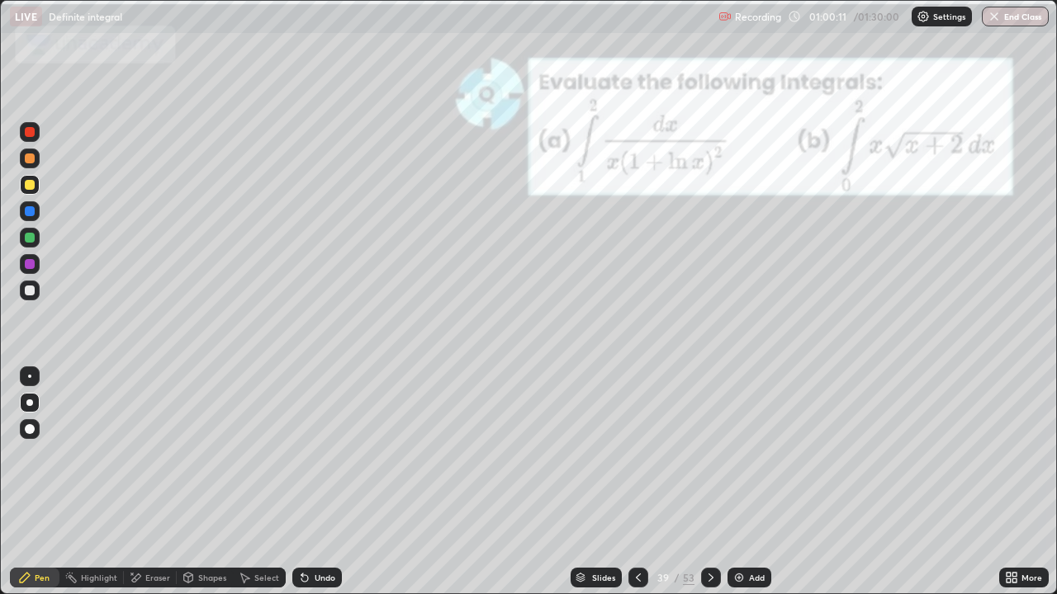
click at [31, 160] on div at bounding box center [30, 159] width 10 height 10
click at [318, 482] on div "Undo" at bounding box center [325, 578] width 21 height 8
click at [315, 482] on div "Undo" at bounding box center [325, 578] width 21 height 8
click at [319, 482] on div "Undo" at bounding box center [325, 578] width 21 height 8
click at [26, 237] on div at bounding box center [30, 238] width 10 height 10
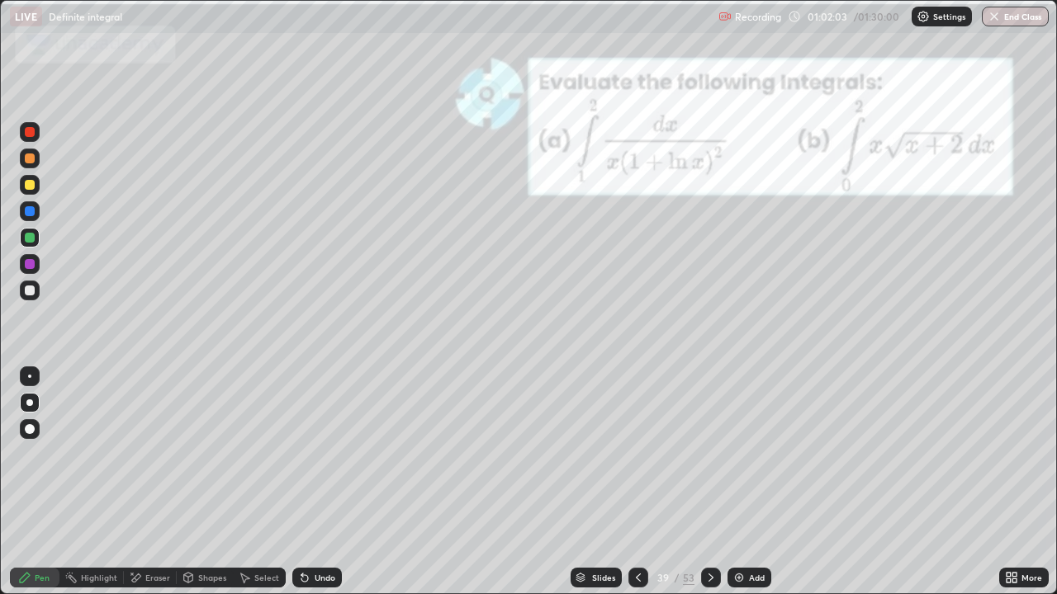
click at [205, 482] on div "Shapes" at bounding box center [205, 578] width 56 height 20
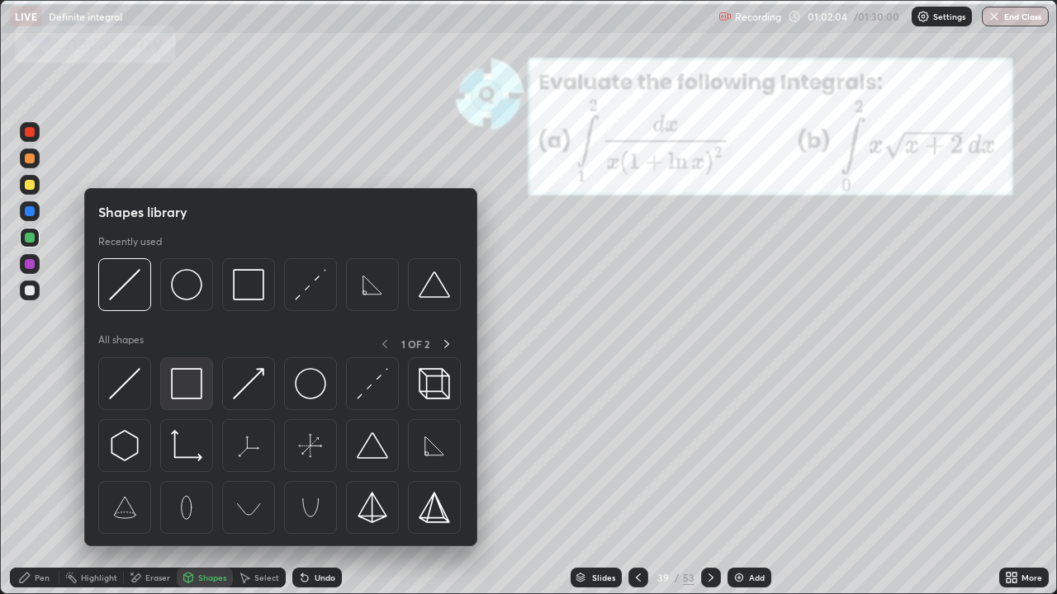
click at [186, 390] on img at bounding box center [186, 383] width 31 height 31
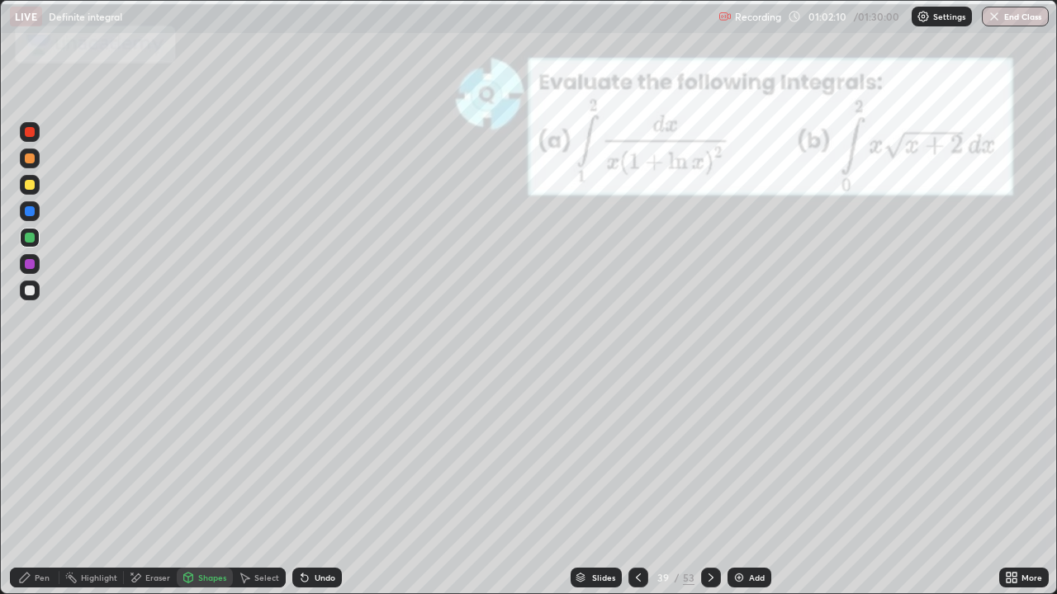
click at [41, 482] on div "Pen" at bounding box center [35, 578] width 50 height 20
click at [31, 295] on div at bounding box center [30, 291] width 10 height 10
click at [711, 482] on icon at bounding box center [710, 577] width 13 height 13
click at [711, 482] on div at bounding box center [711, 578] width 20 height 20
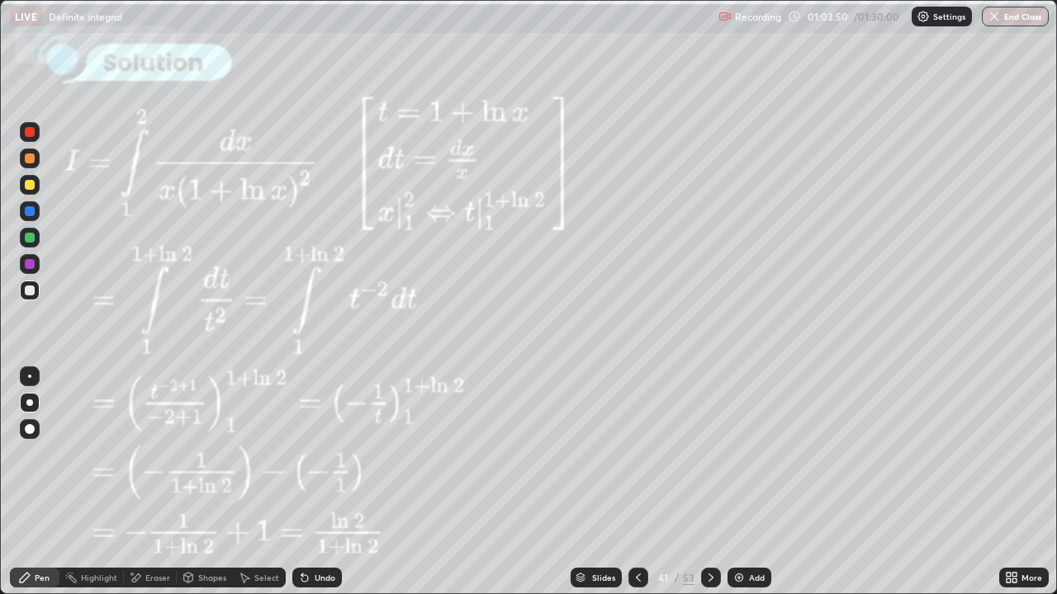
click at [638, 482] on icon at bounding box center [638, 577] width 13 height 13
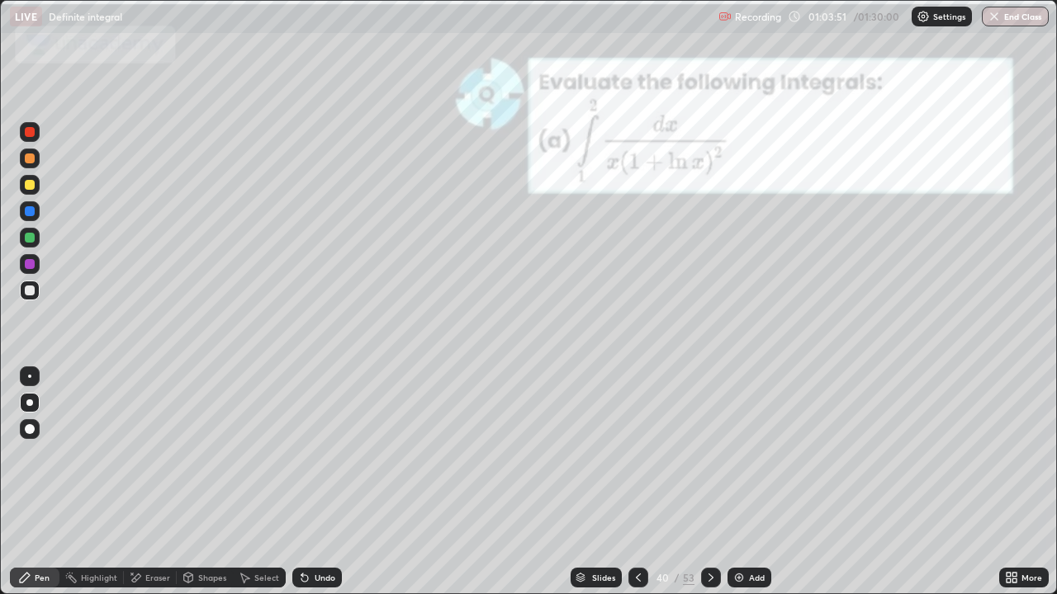
click at [634, 482] on icon at bounding box center [638, 577] width 13 height 13
click at [708, 482] on icon at bounding box center [710, 577] width 13 height 13
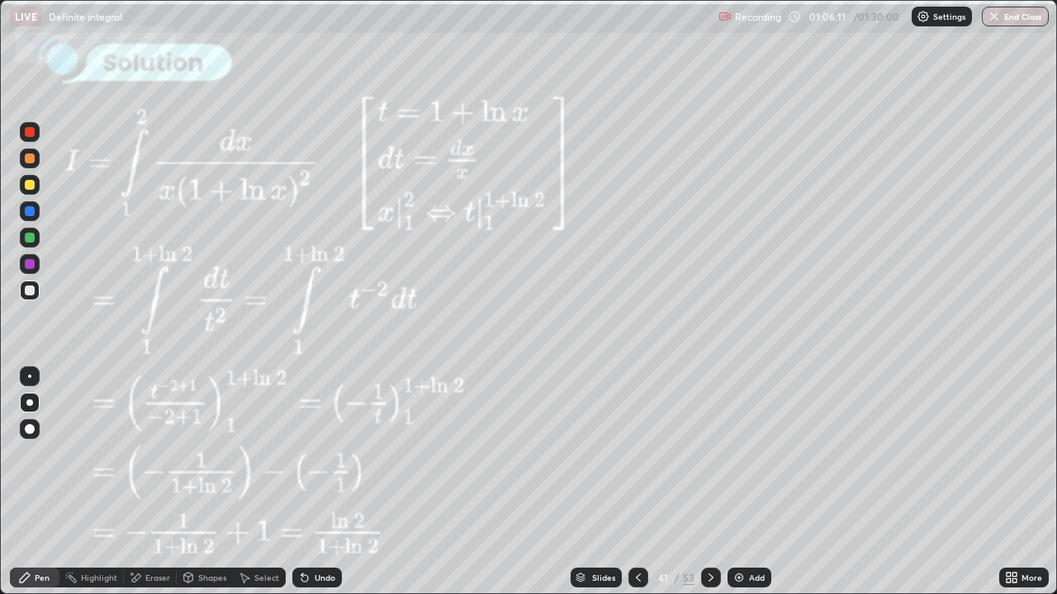
click at [708, 482] on icon at bounding box center [710, 577] width 13 height 13
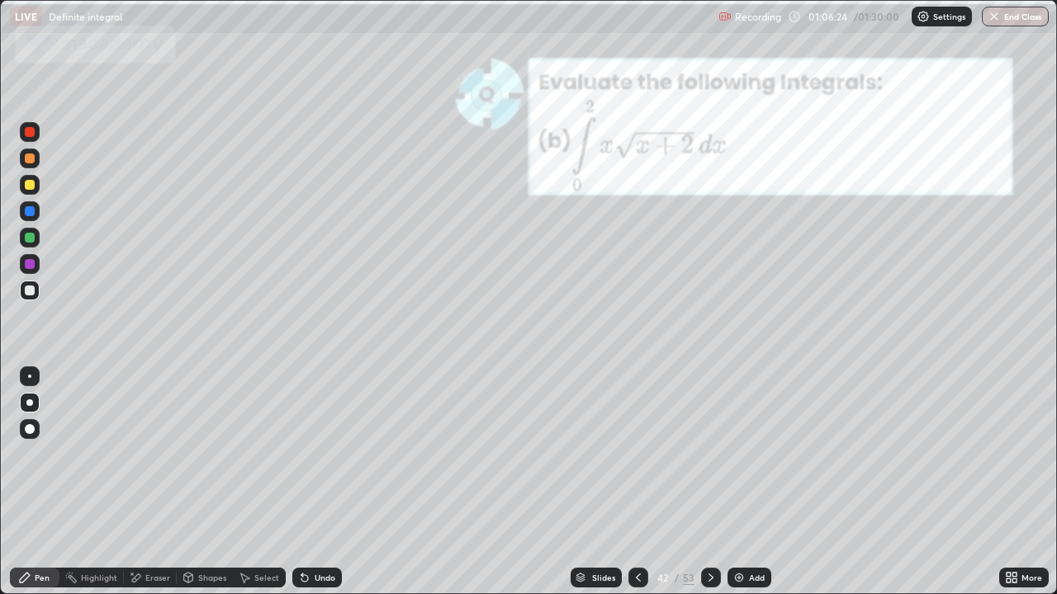
click at [708, 482] on icon at bounding box center [710, 578] width 5 height 8
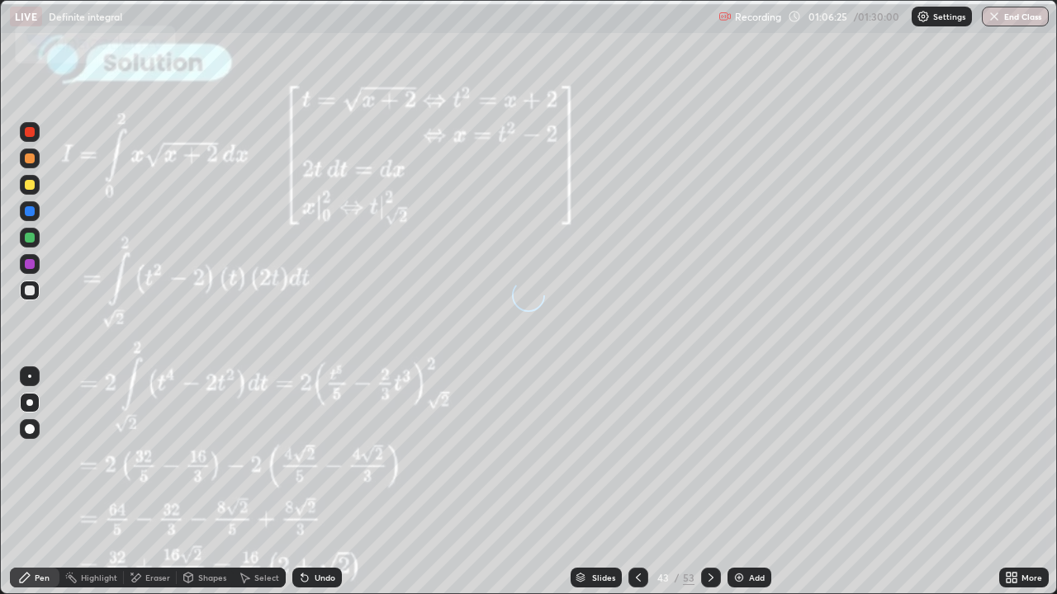
click at [705, 482] on div at bounding box center [711, 578] width 20 height 20
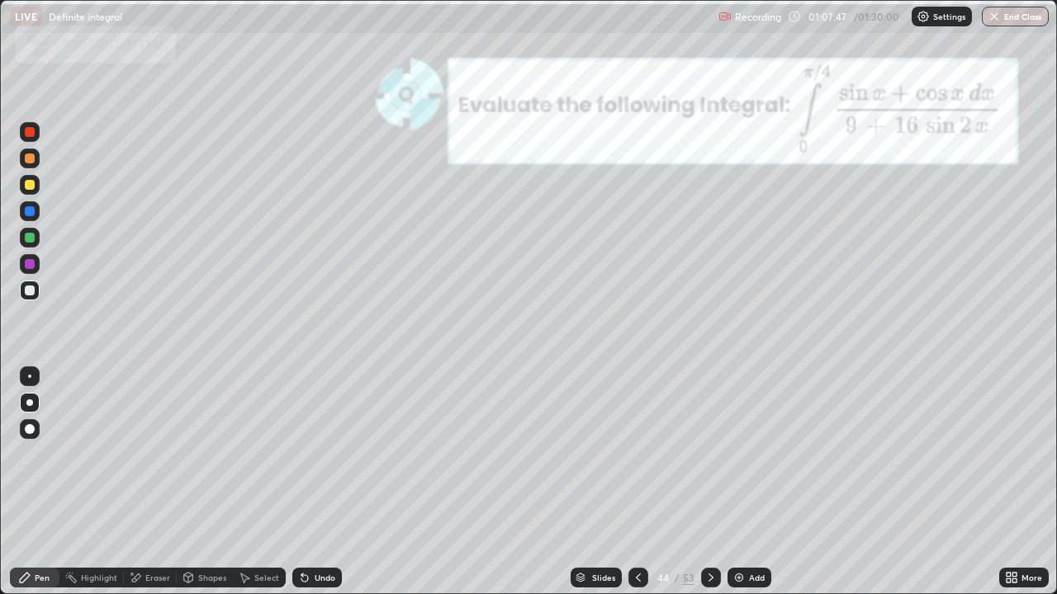
click at [31, 185] on div at bounding box center [30, 185] width 10 height 10
click at [30, 291] on div at bounding box center [30, 291] width 10 height 10
click at [708, 482] on icon at bounding box center [710, 577] width 13 height 13
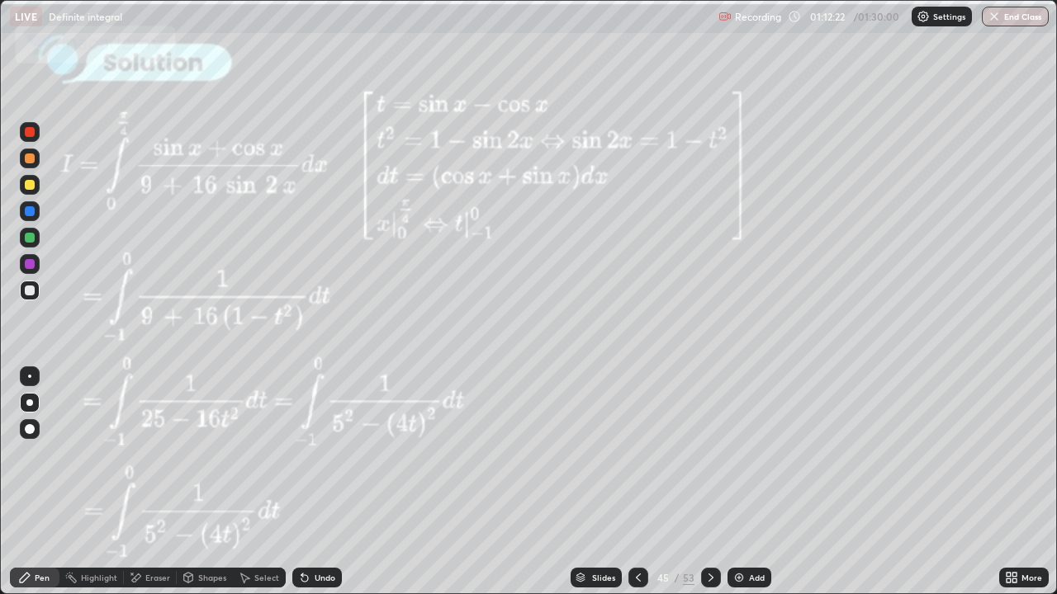
click at [37, 482] on div "Pen" at bounding box center [42, 578] width 15 height 8
click at [31, 187] on div at bounding box center [30, 185] width 10 height 10
click at [632, 482] on icon at bounding box center [638, 577] width 13 height 13
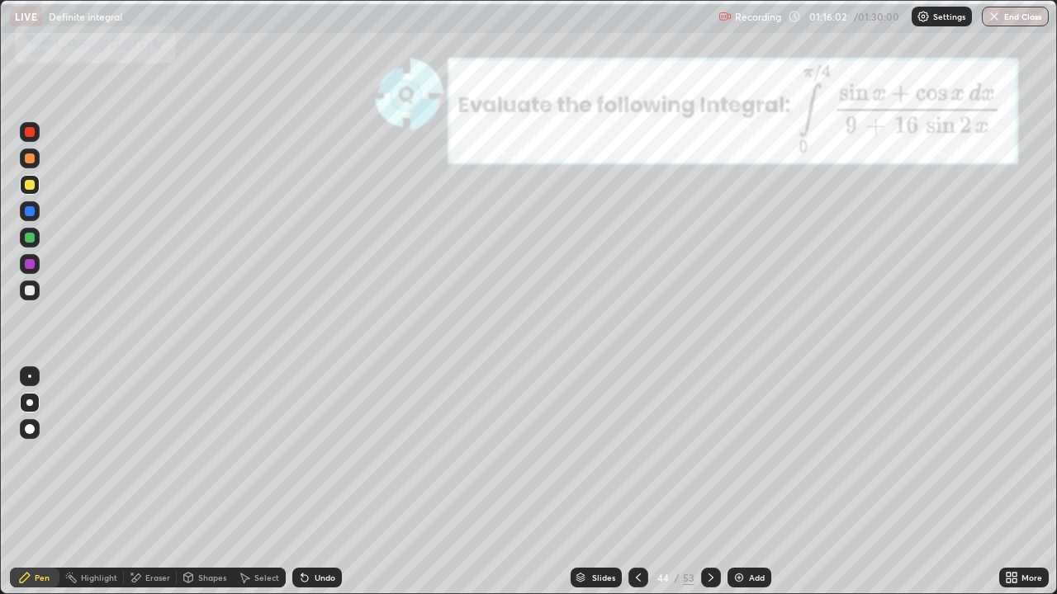
click at [708, 482] on icon at bounding box center [710, 577] width 13 height 13
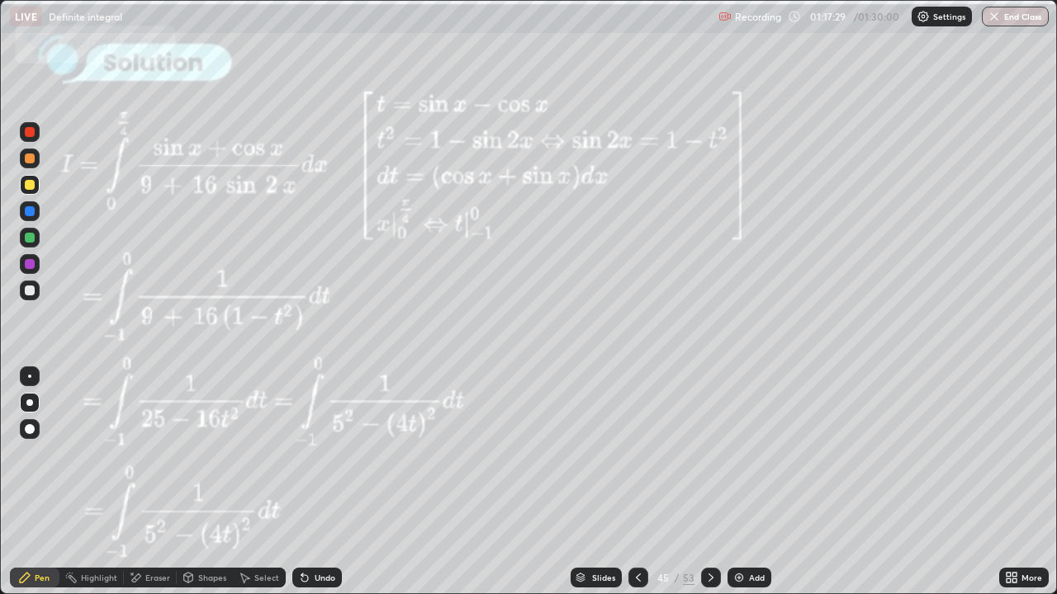
click at [709, 482] on icon at bounding box center [710, 577] width 13 height 13
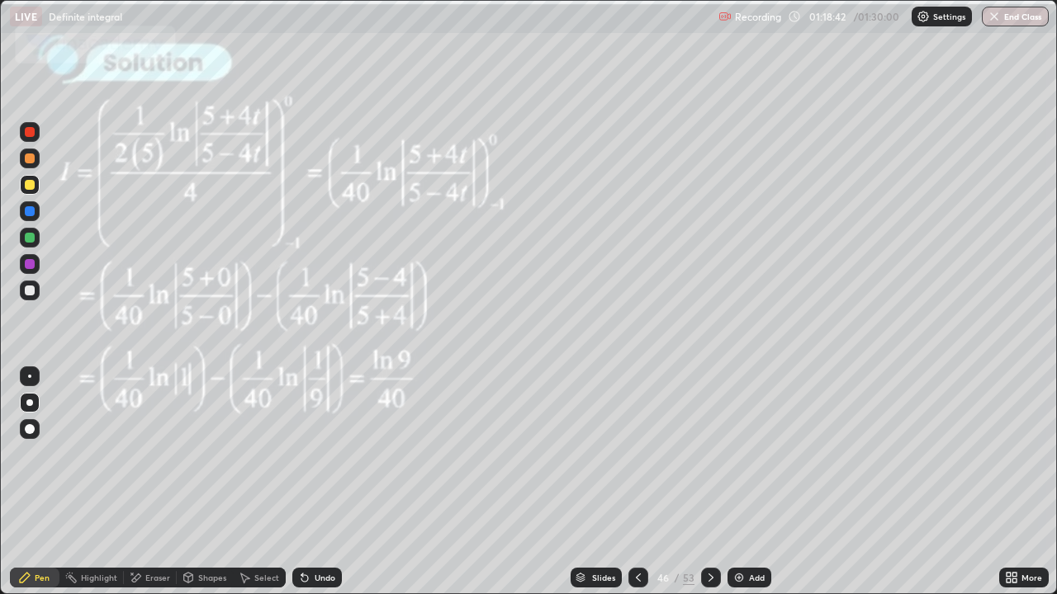
click at [707, 482] on icon at bounding box center [710, 577] width 13 height 13
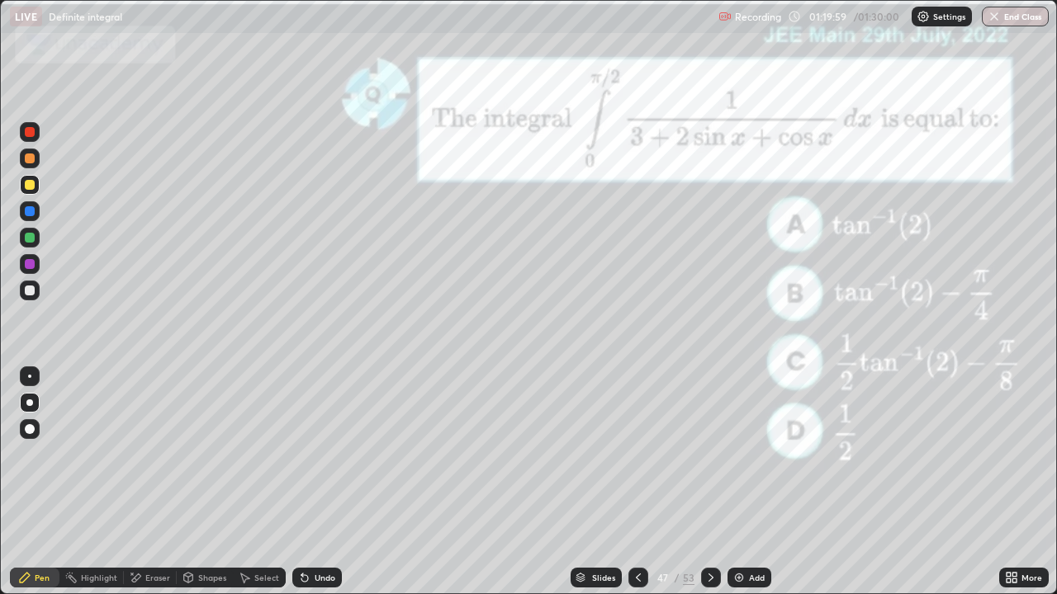
click at [708, 482] on icon at bounding box center [710, 577] width 13 height 13
click at [599, 482] on div "Slides" at bounding box center [603, 578] width 23 height 8
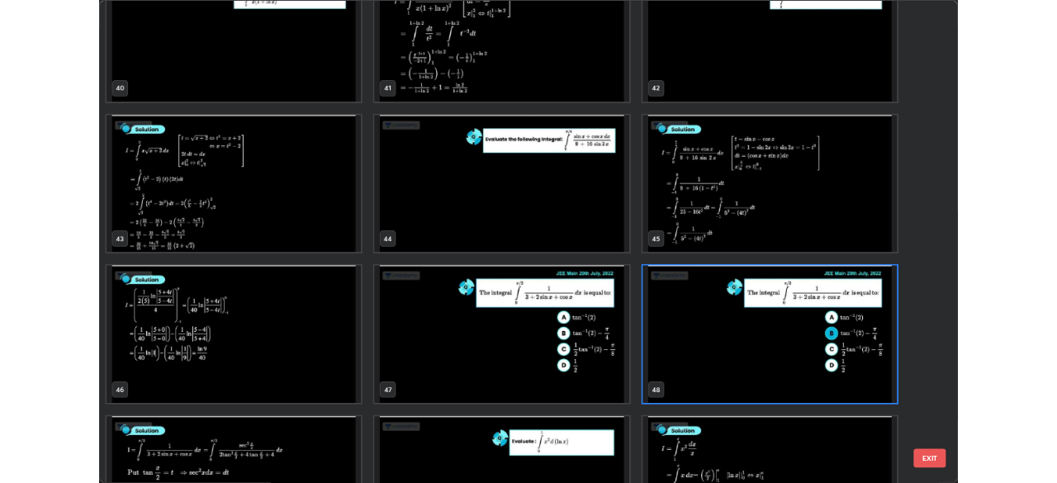
scroll to position [2601, 0]
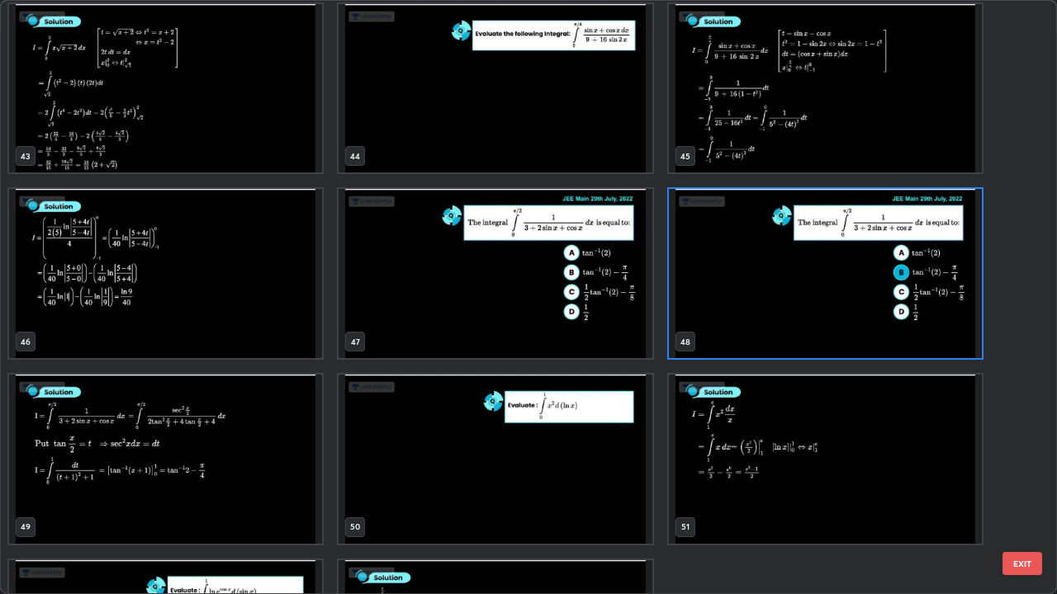
click at [472, 445] on img "grid" at bounding box center [494, 459] width 313 height 169
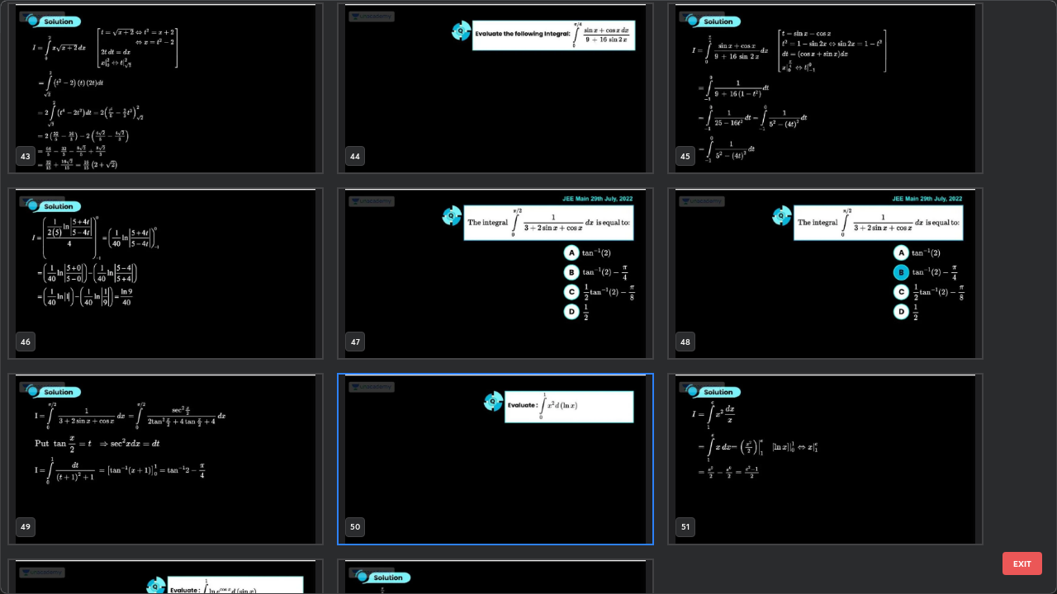
click at [472, 445] on img "grid" at bounding box center [494, 459] width 313 height 169
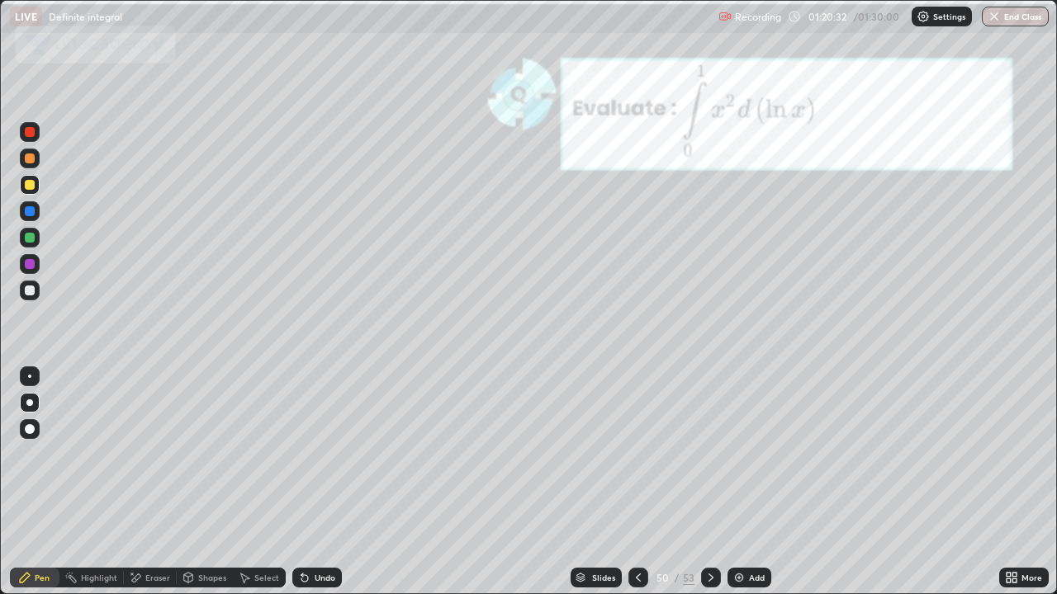
click at [31, 211] on div at bounding box center [30, 211] width 10 height 10
click at [27, 186] on div at bounding box center [30, 185] width 10 height 10
click at [153, 482] on div "Eraser" at bounding box center [157, 578] width 25 height 8
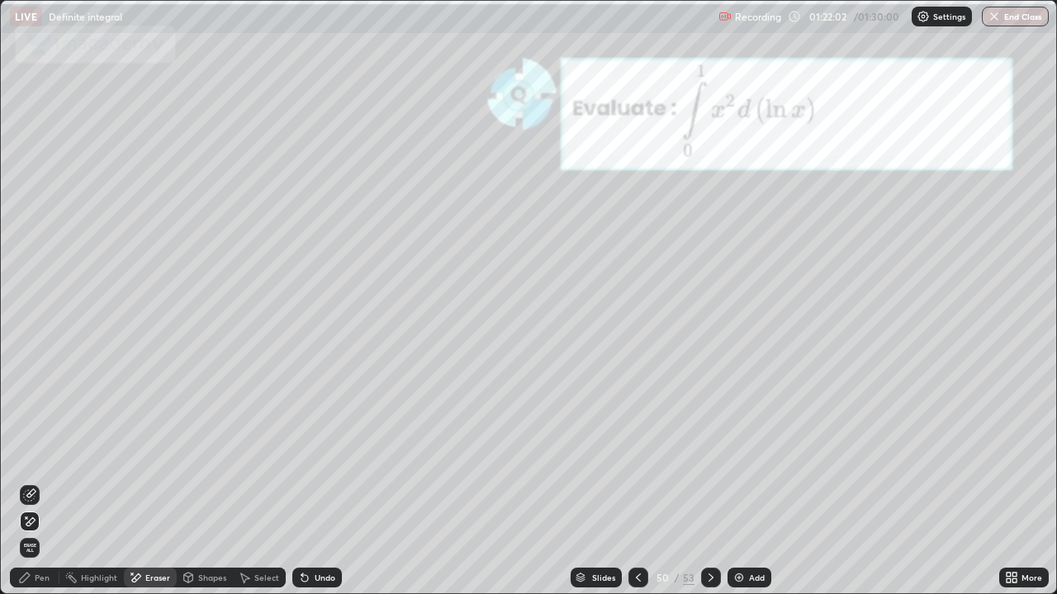
click at [35, 482] on div "Pen" at bounding box center [42, 578] width 15 height 8
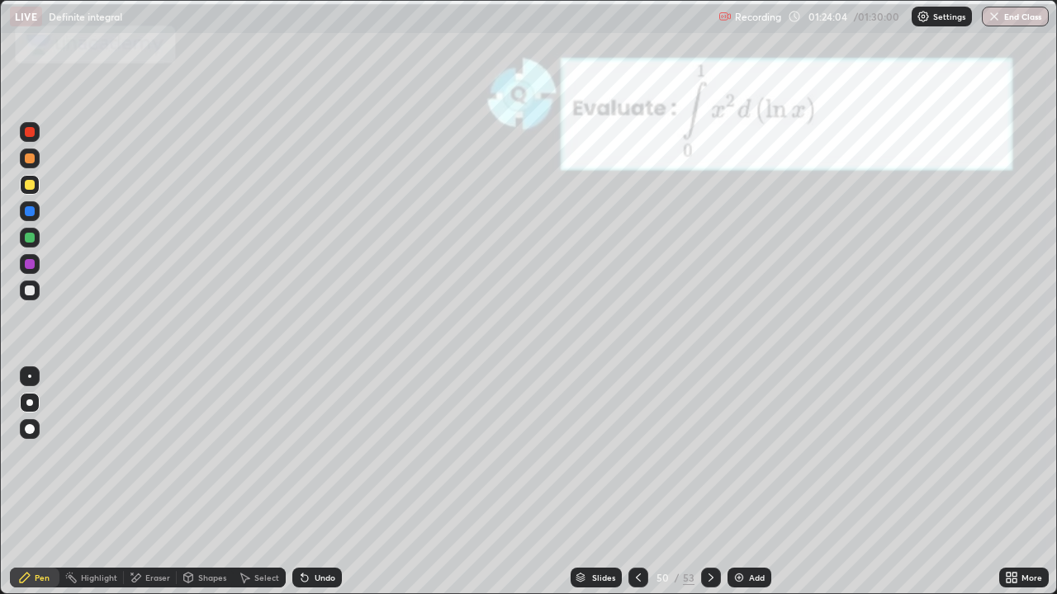
click at [1023, 17] on button "End Class" at bounding box center [1015, 17] width 67 height 20
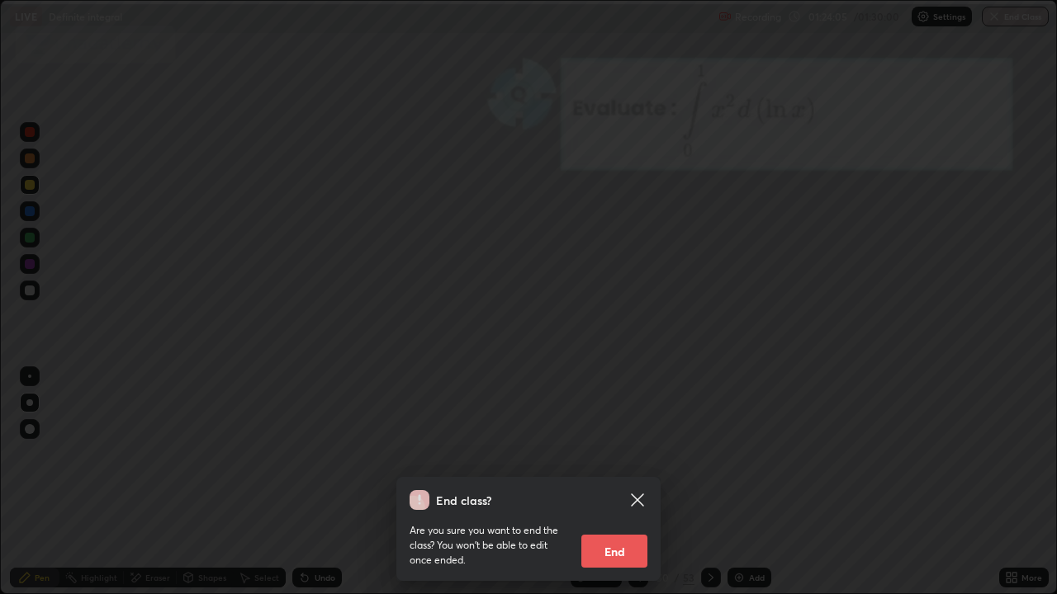
click at [613, 482] on button "End" at bounding box center [614, 551] width 66 height 33
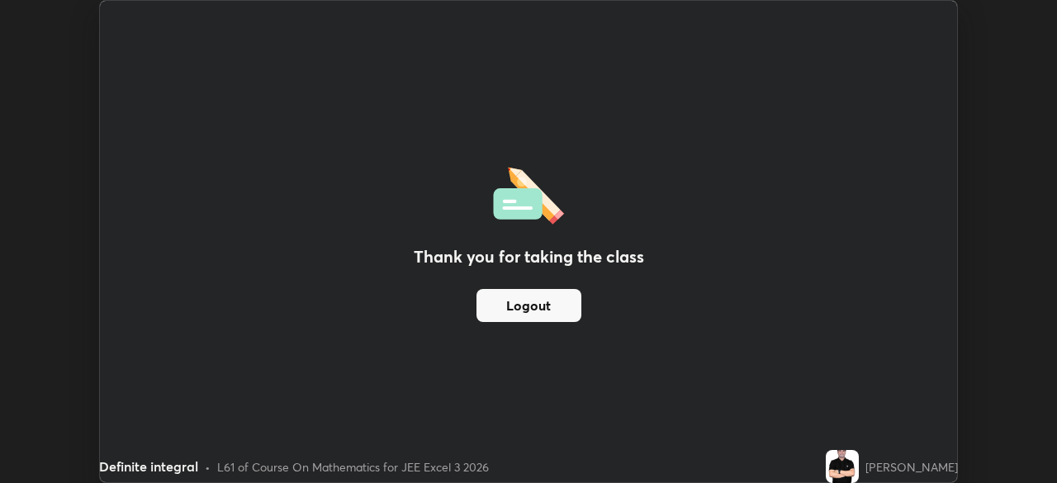
scroll to position [82075, 81501]
